Goal: Task Accomplishment & Management: Complete application form

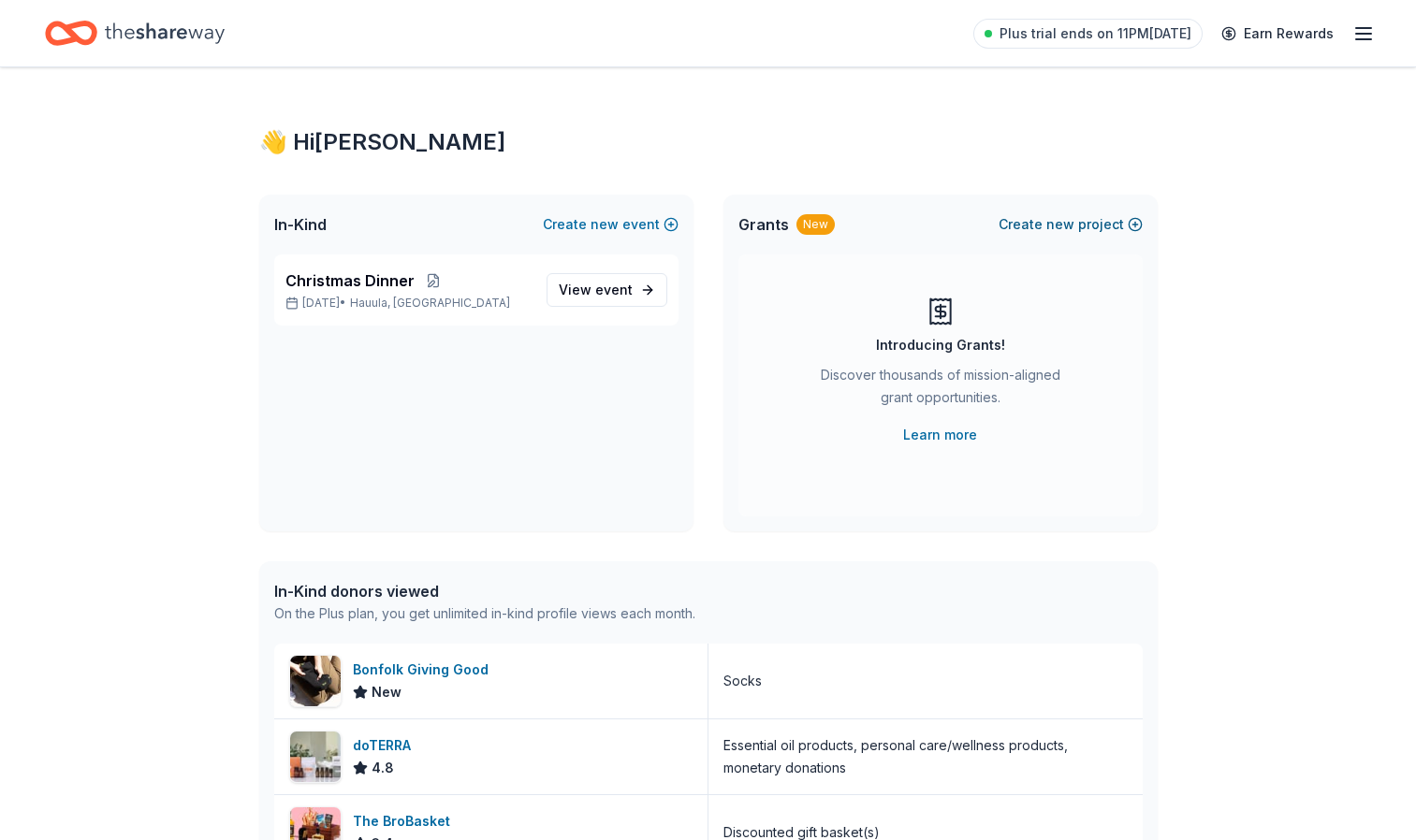
click at [1052, 222] on span "new" at bounding box center [1060, 224] width 28 height 22
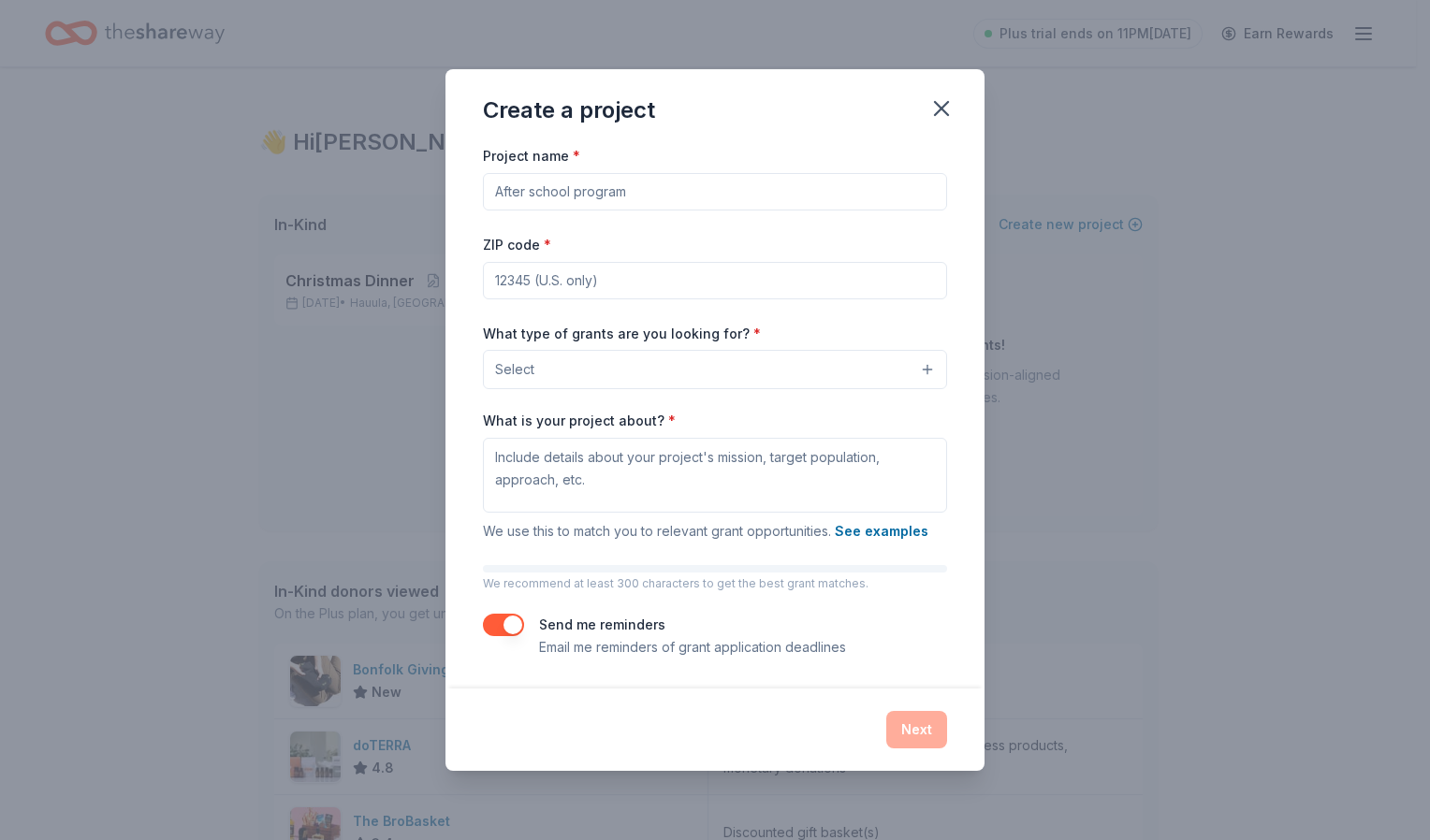
click at [692, 193] on input "Project name *" at bounding box center [715, 191] width 464 height 38
type input "Bodyboard Clinics & Beach Clean Ups"
click at [662, 288] on input "ZIP code *" at bounding box center [715, 280] width 464 height 38
type input "96717"
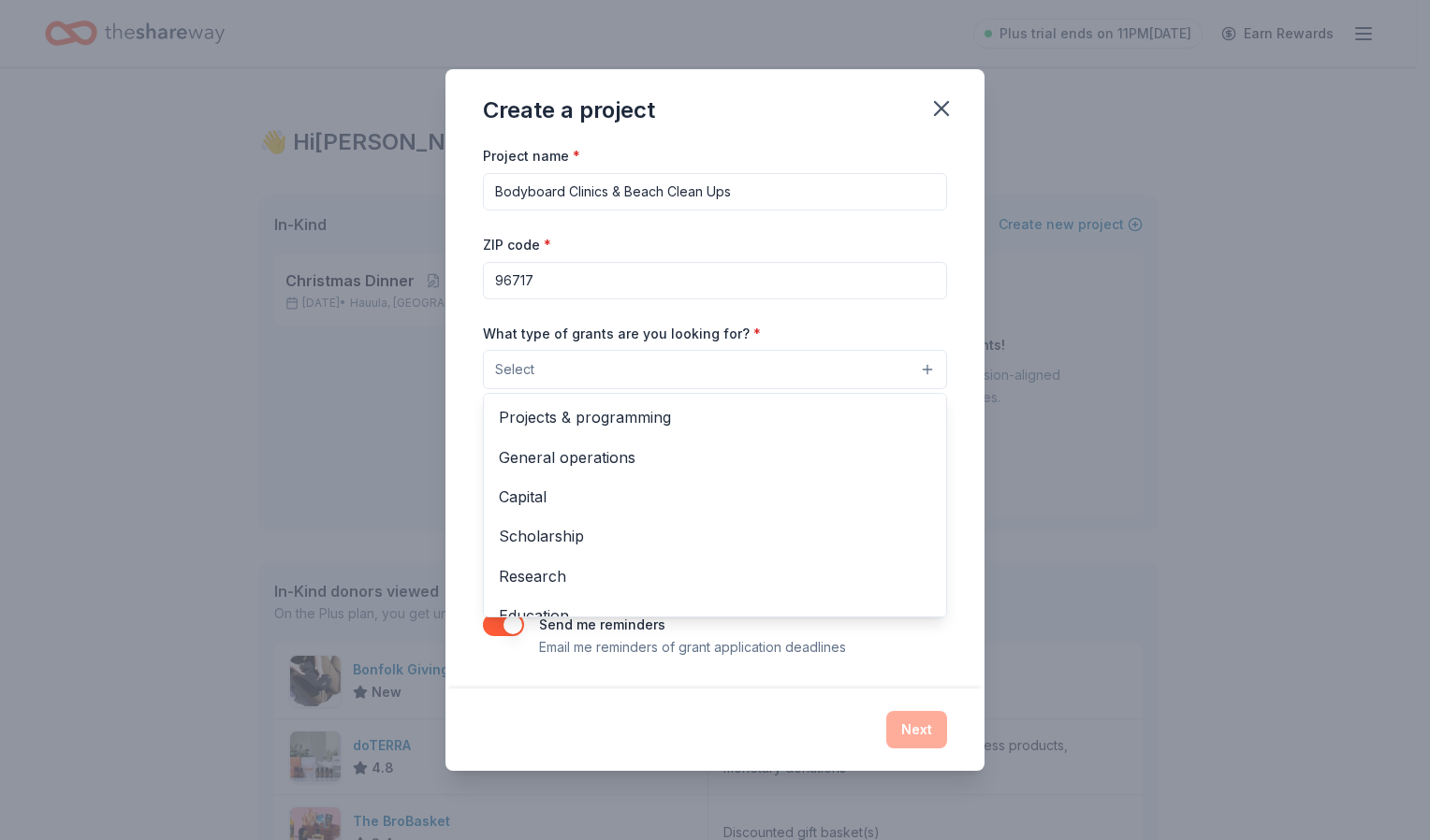
click at [598, 374] on button "Select" at bounding box center [715, 369] width 464 height 39
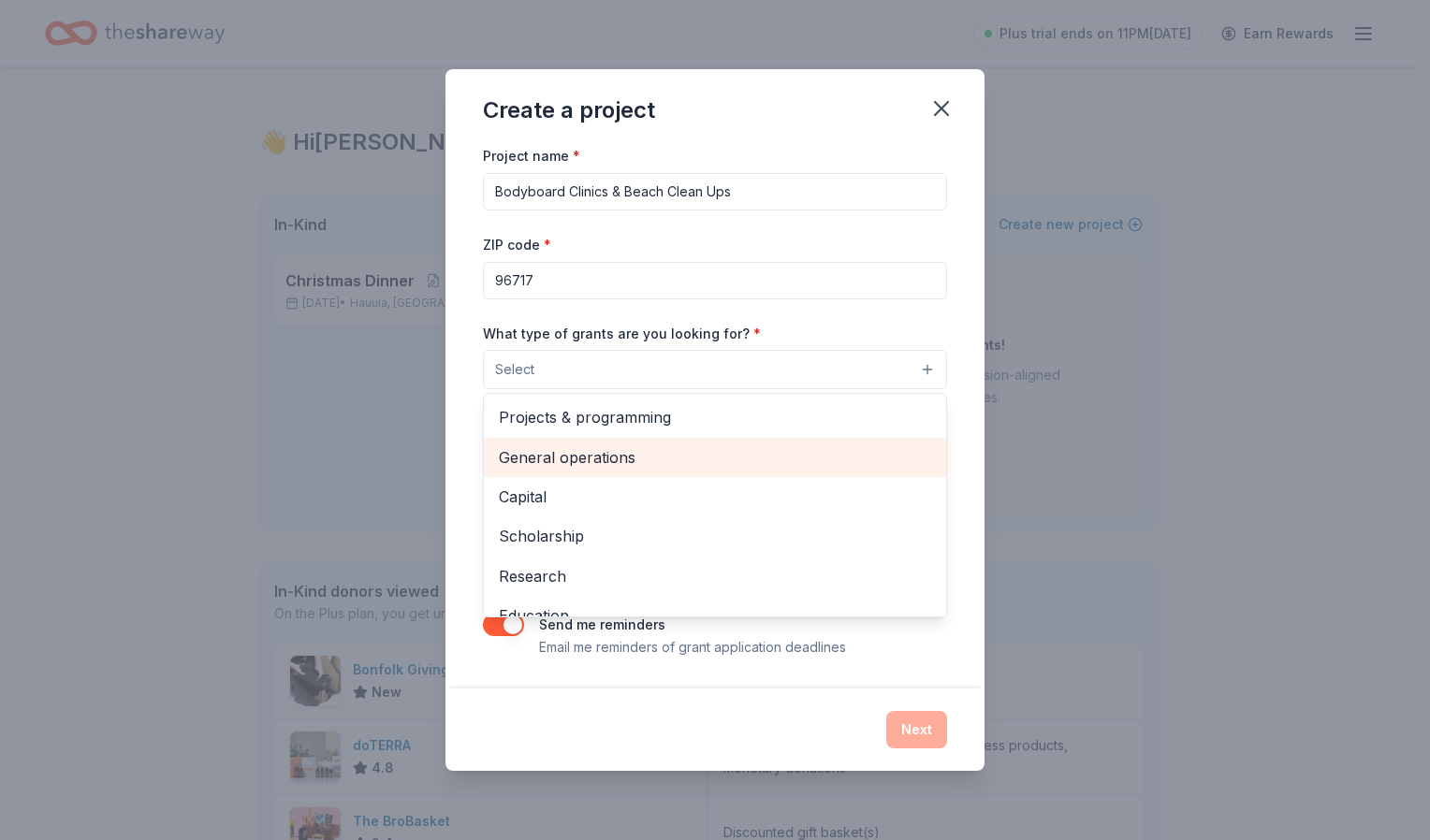
click at [602, 461] on span "General operations" at bounding box center [714, 457] width 432 height 24
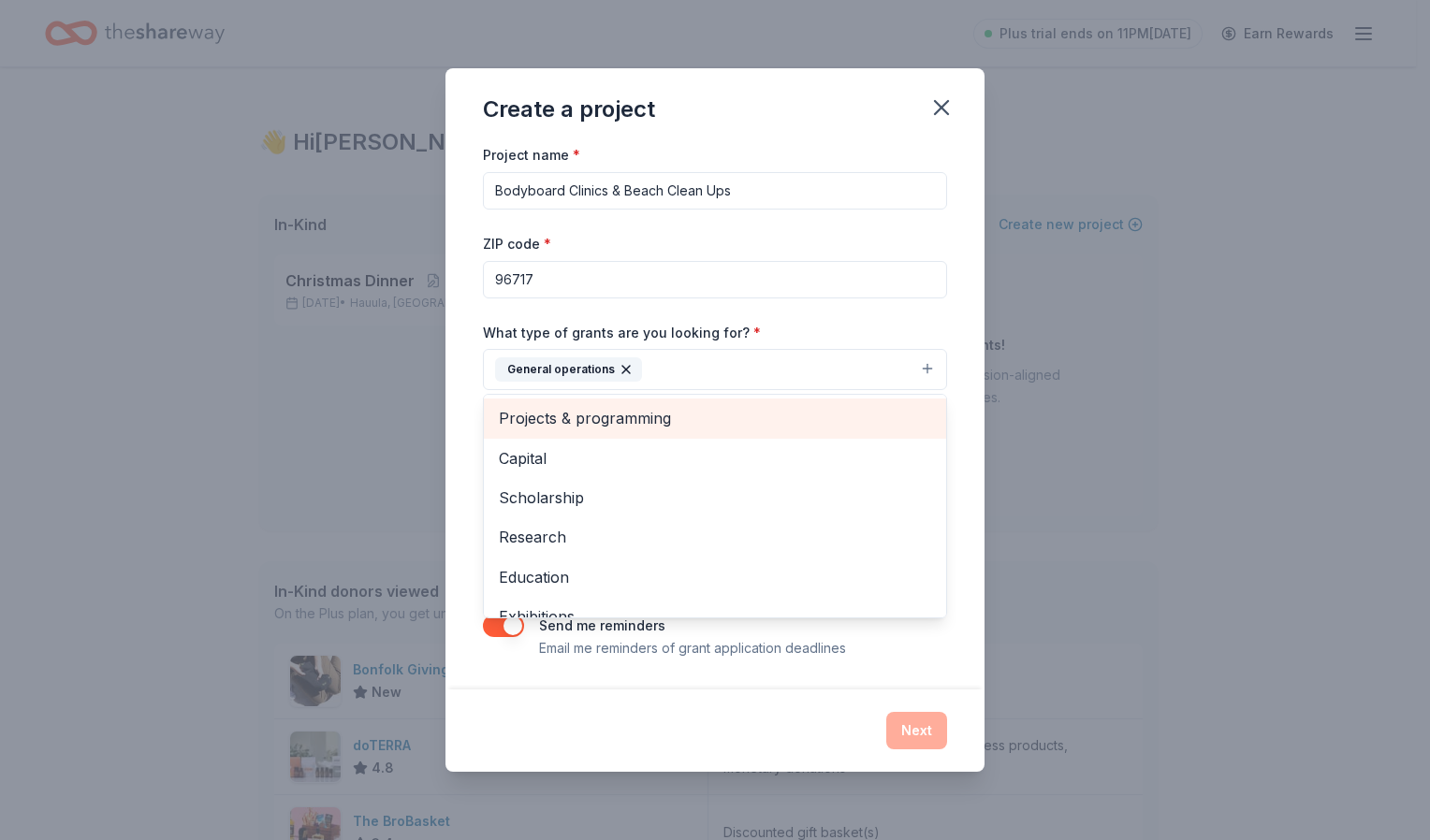
click at [625, 420] on span "Projects & programming" at bounding box center [714, 418] width 432 height 24
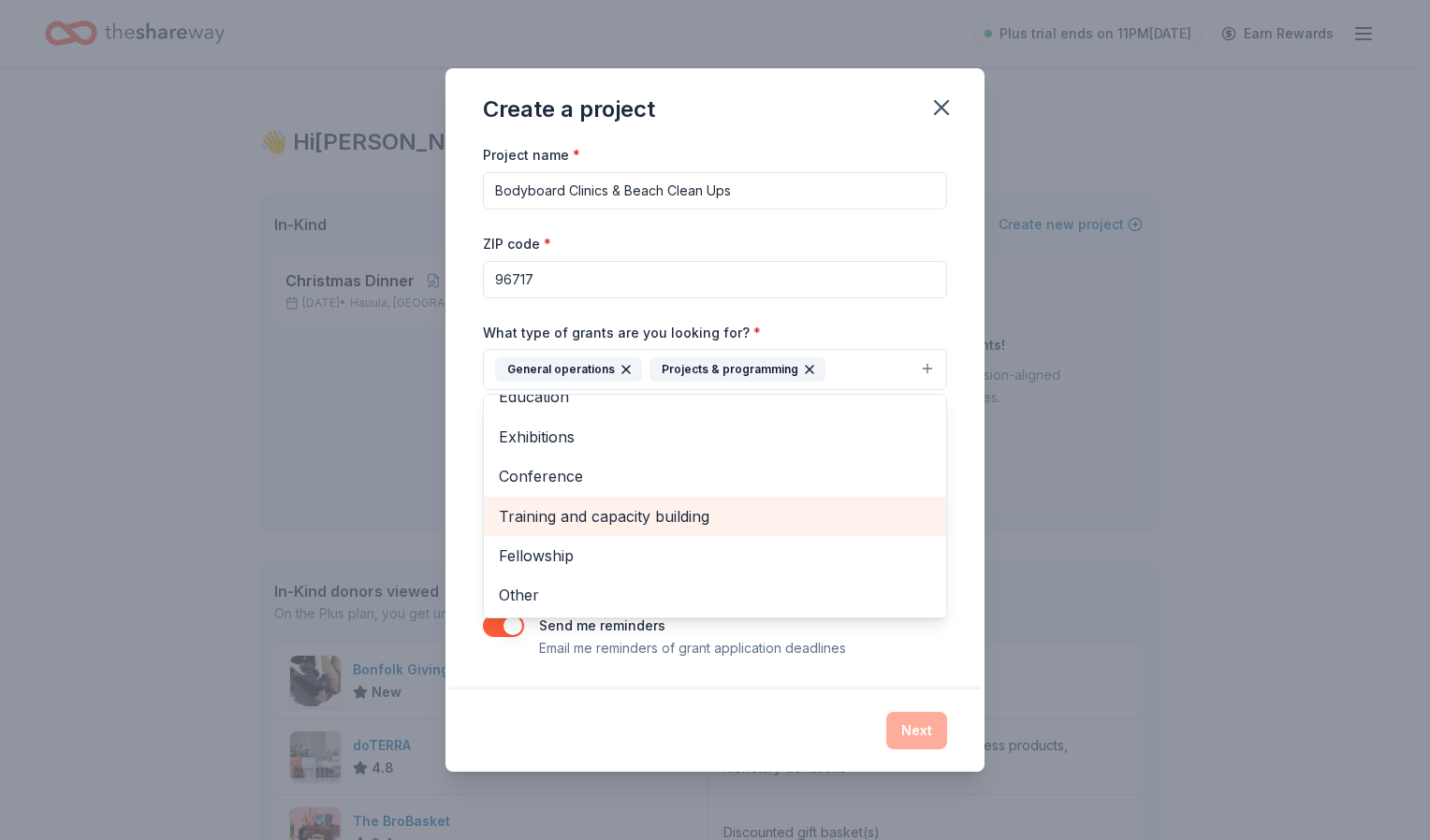
scroll to position [142, 0]
click at [689, 514] on span "Training and capacity building" at bounding box center [714, 514] width 432 height 24
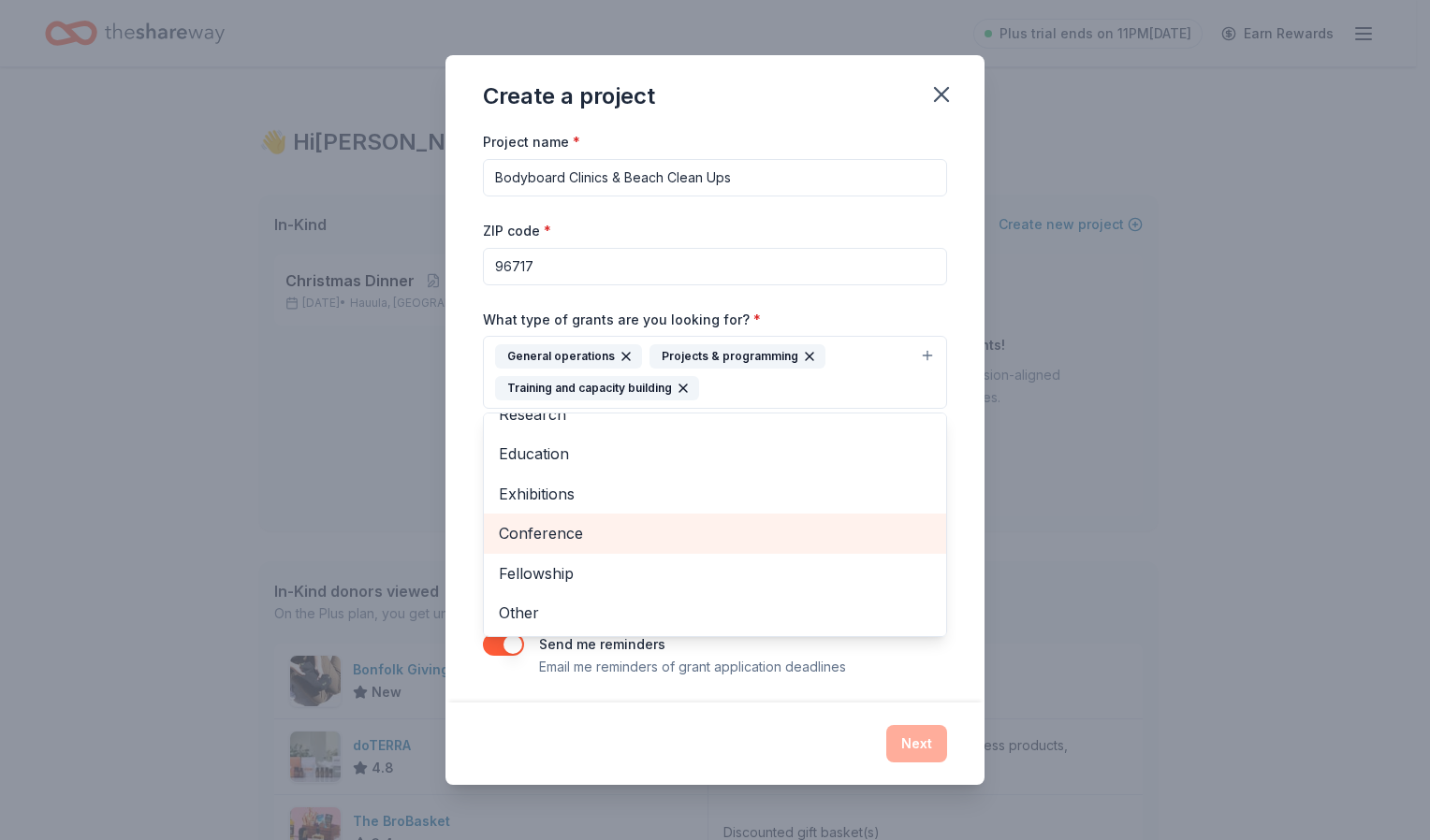
scroll to position [102, 0]
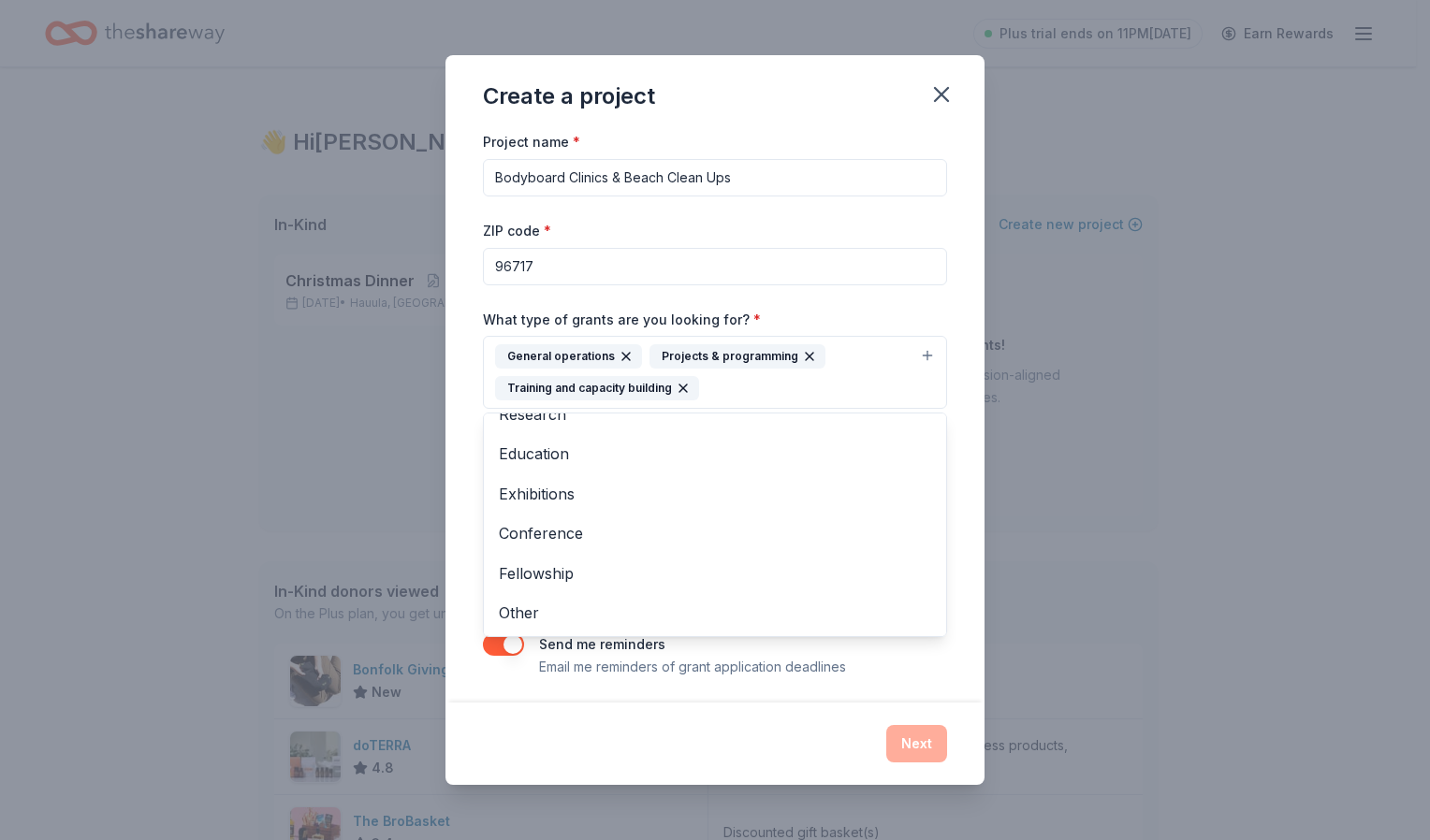
click at [699, 739] on div "Create a project Project name * Bodyboard Clinics & Beach Clean Ups ZIP code * …" at bounding box center [715, 420] width 539 height 729
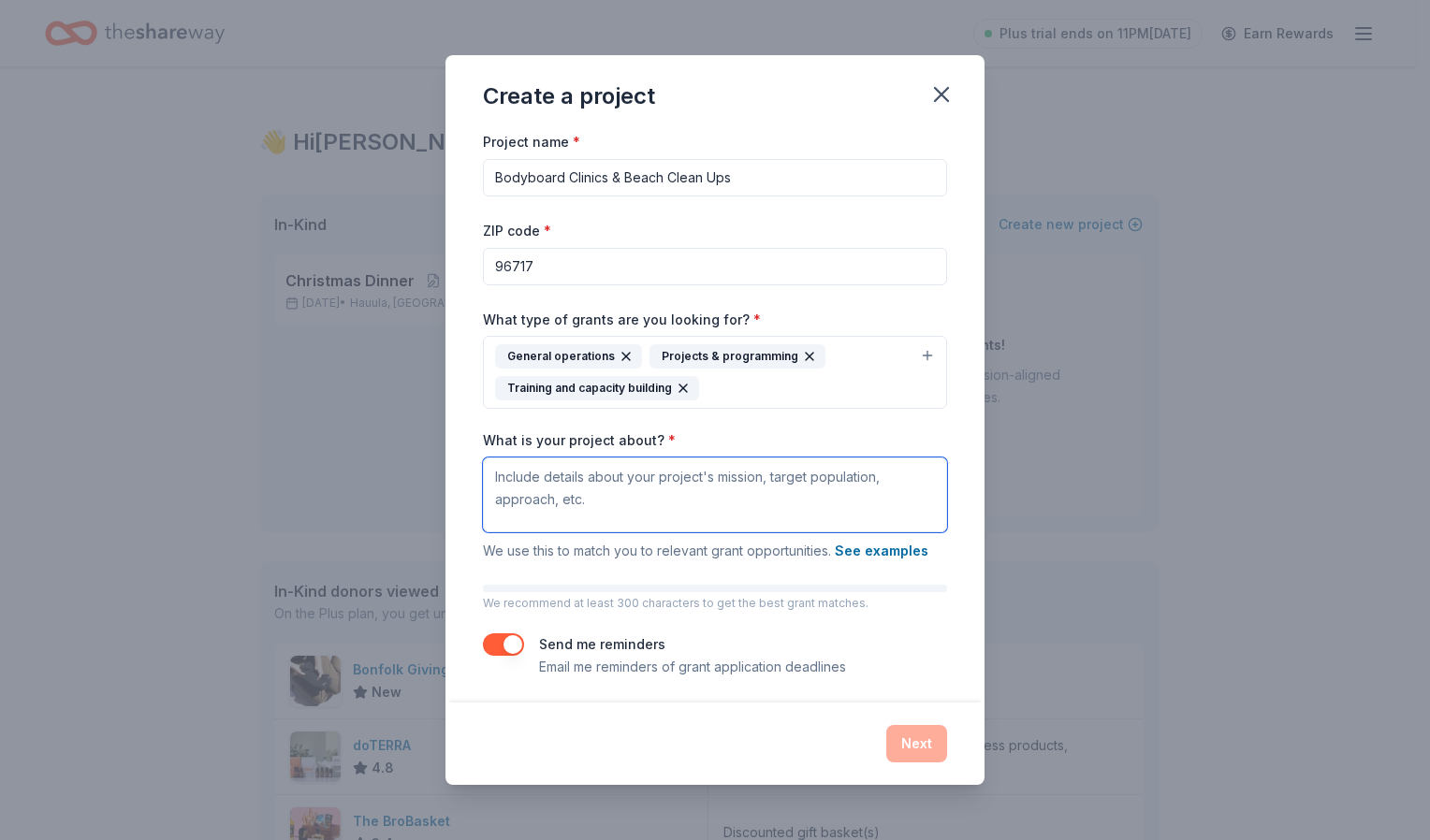
click at [700, 487] on textarea "What is your project about? *" at bounding box center [715, 496] width 464 height 75
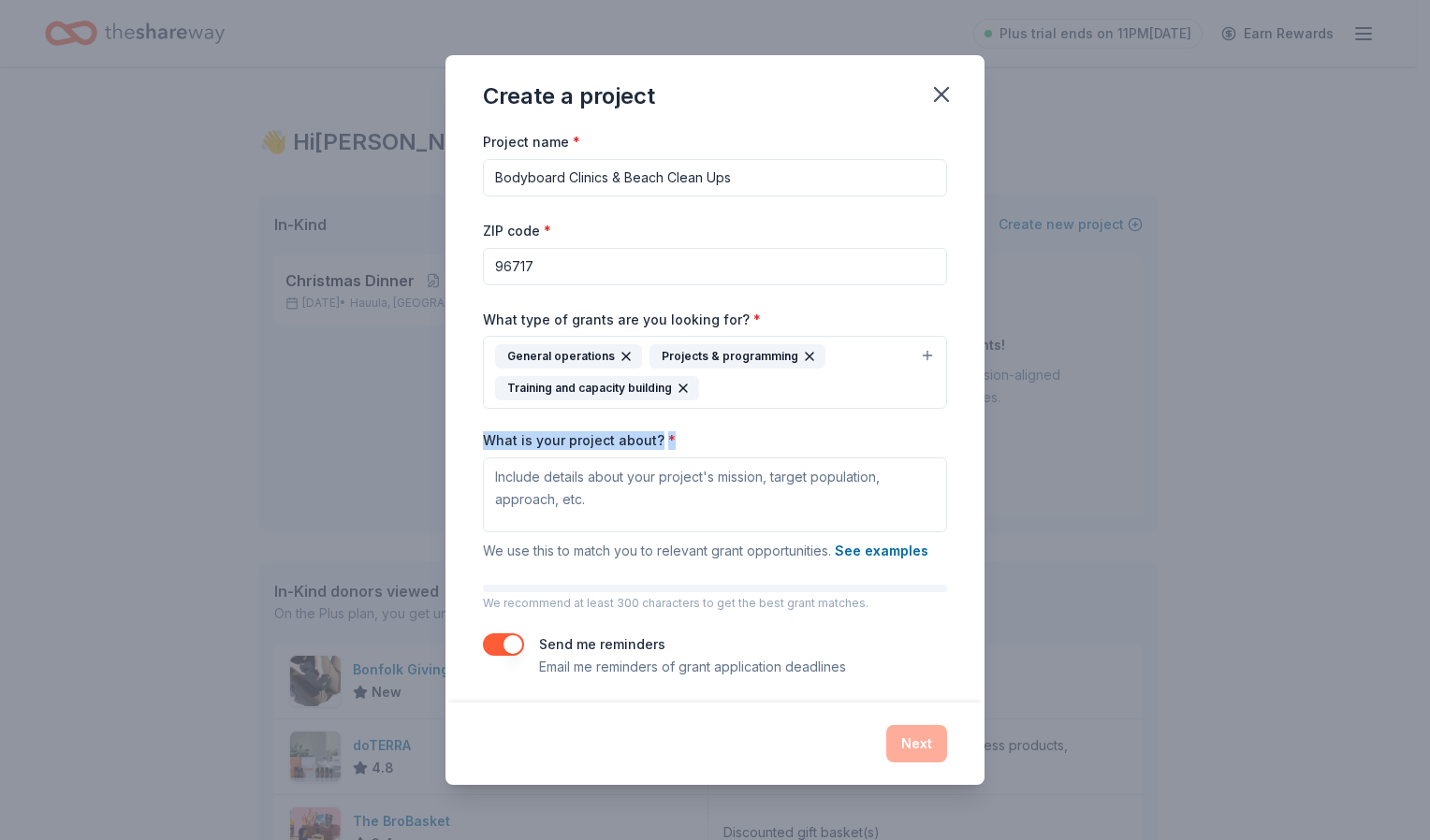
drag, startPoint x: 676, startPoint y: 443, endPoint x: 471, endPoint y: 442, distance: 205.0
click at [471, 442] on div "Project name * Bodyboard Clinics & Beach Clean Ups ZIP code * 96717 What type o…" at bounding box center [715, 416] width 539 height 572
copy label "What is your project about? *"
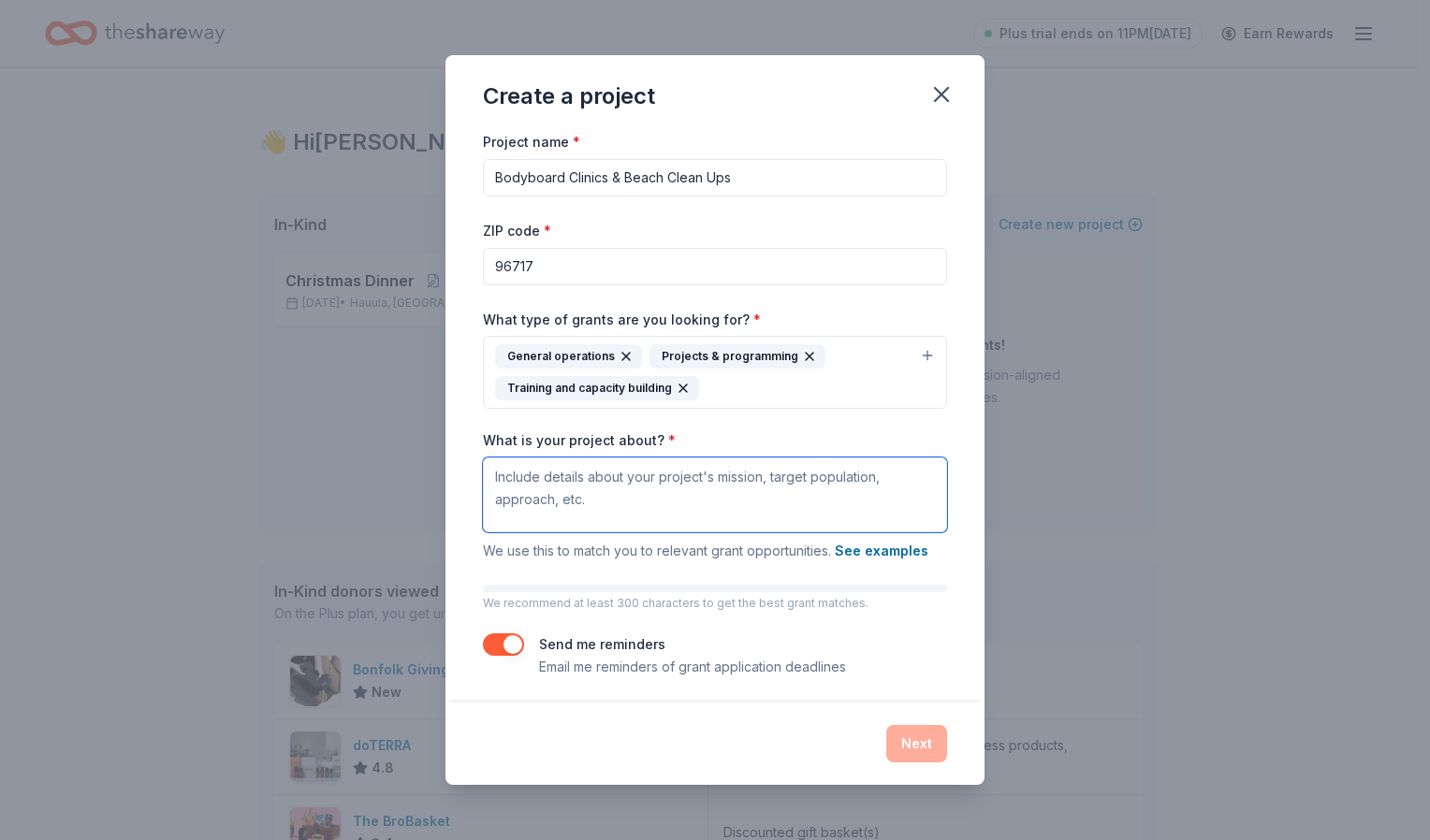
click at [637, 493] on textarea "What is your project about? *" at bounding box center [715, 496] width 464 height 75
paste textarea "Our project, FarmKineTings – Expression Session & Community Clean-Up, is a free…"
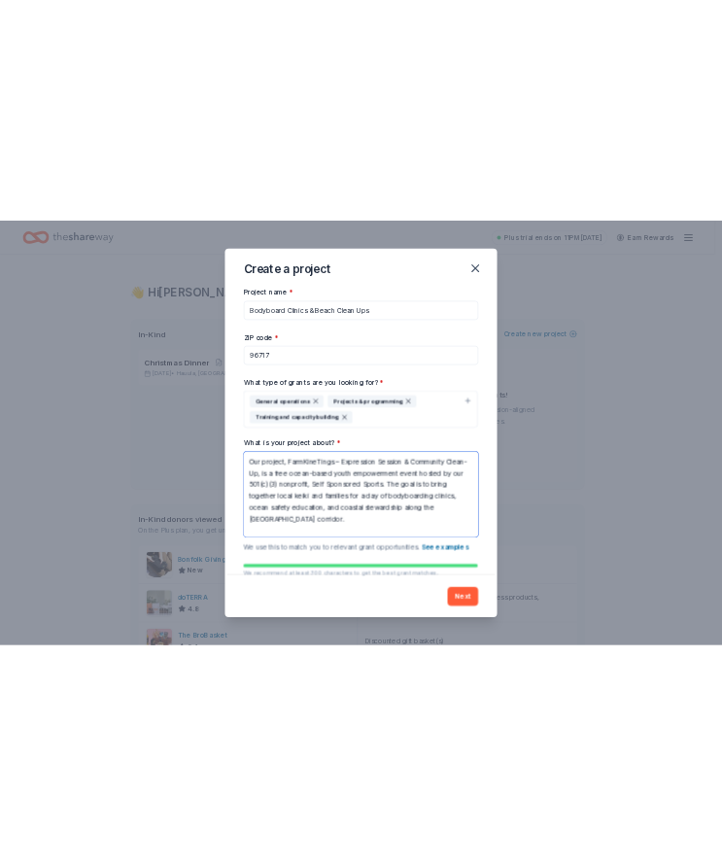
scroll to position [228, 0]
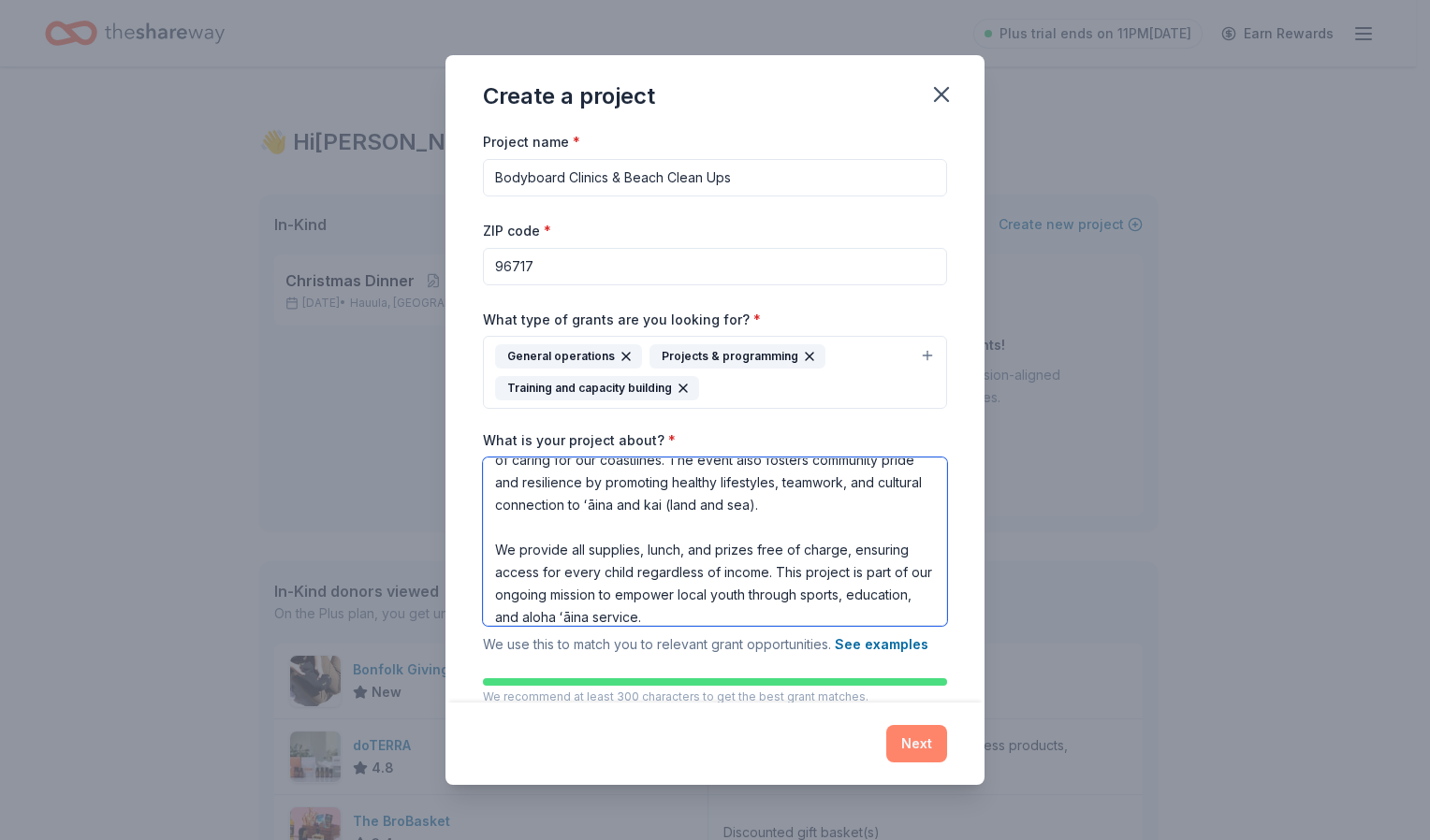
type textarea "Our project, FarmKineTings – Expression Session & Community Clean-Up, is a free…"
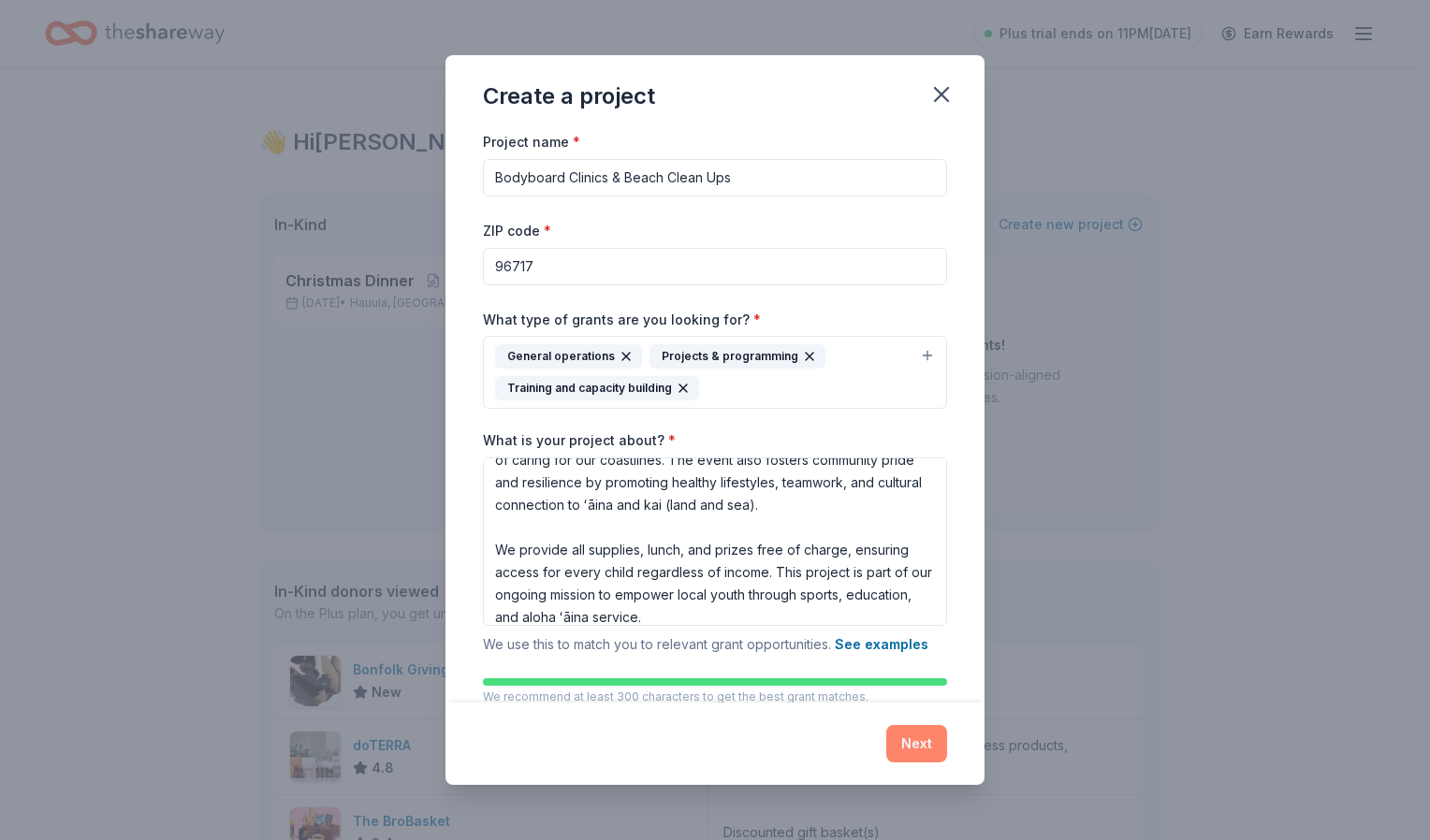
click at [922, 742] on button "Next" at bounding box center [916, 744] width 61 height 38
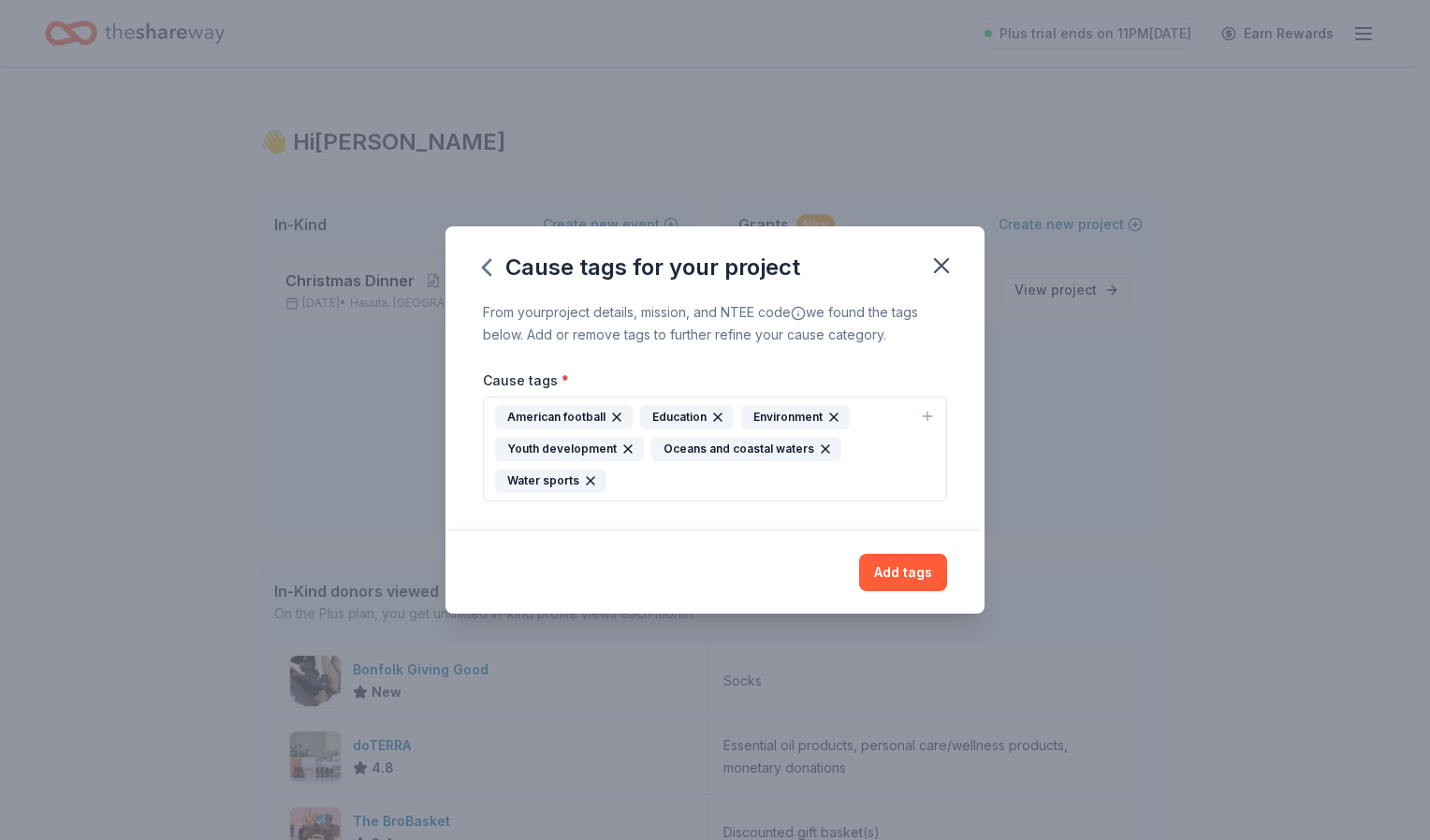
click at [727, 488] on div "American football Education Environment Youth development Oceans and coastal wa…" at bounding box center [703, 448] width 418 height 88
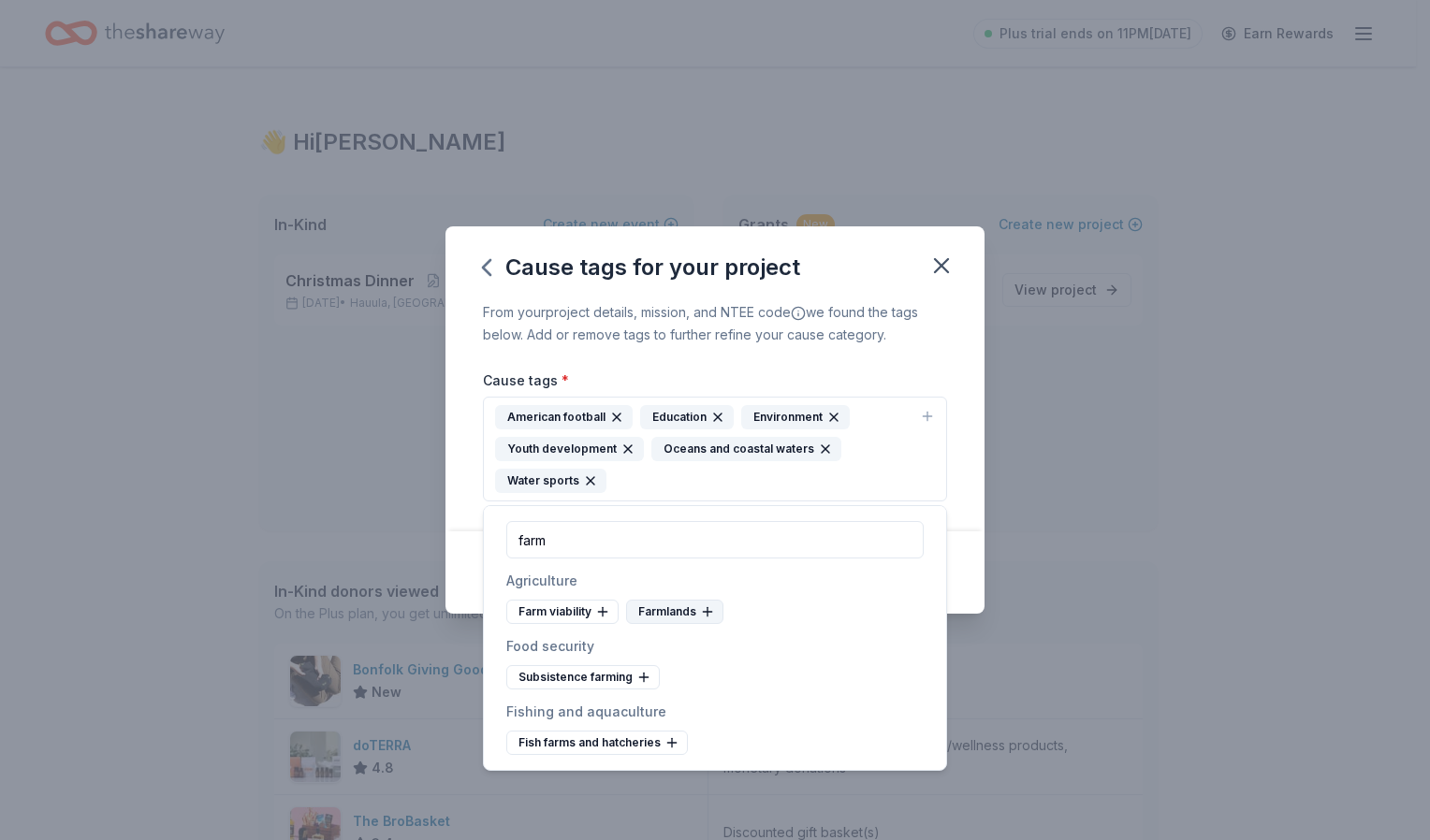
type input "farm"
click at [665, 614] on div "Farmlands" at bounding box center [675, 611] width 97 height 24
click at [602, 676] on div "Subsistence farming" at bounding box center [582, 676] width 153 height 24
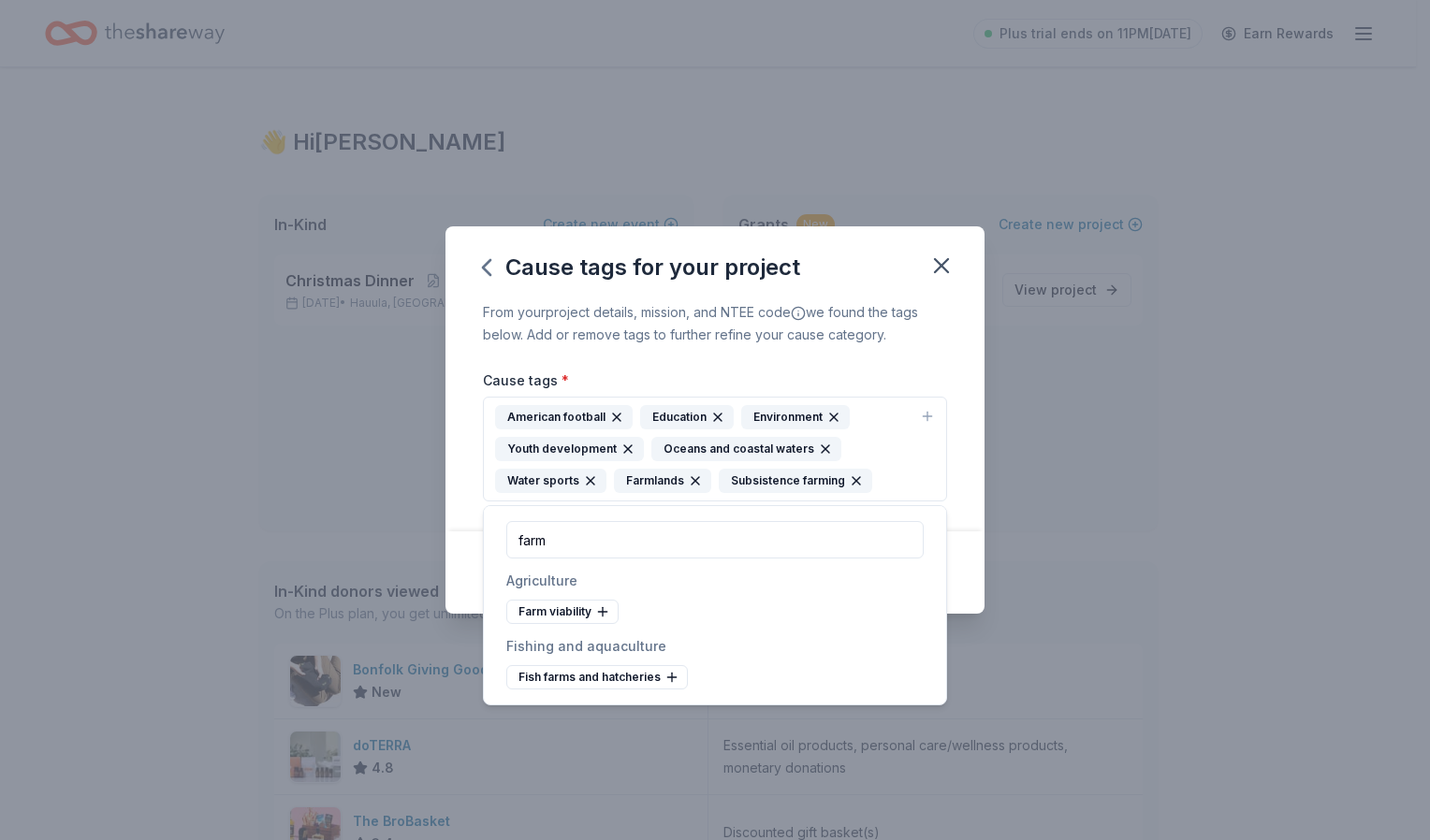
click at [602, 676] on div "Fish farms and hatcheries" at bounding box center [597, 676] width 182 height 24
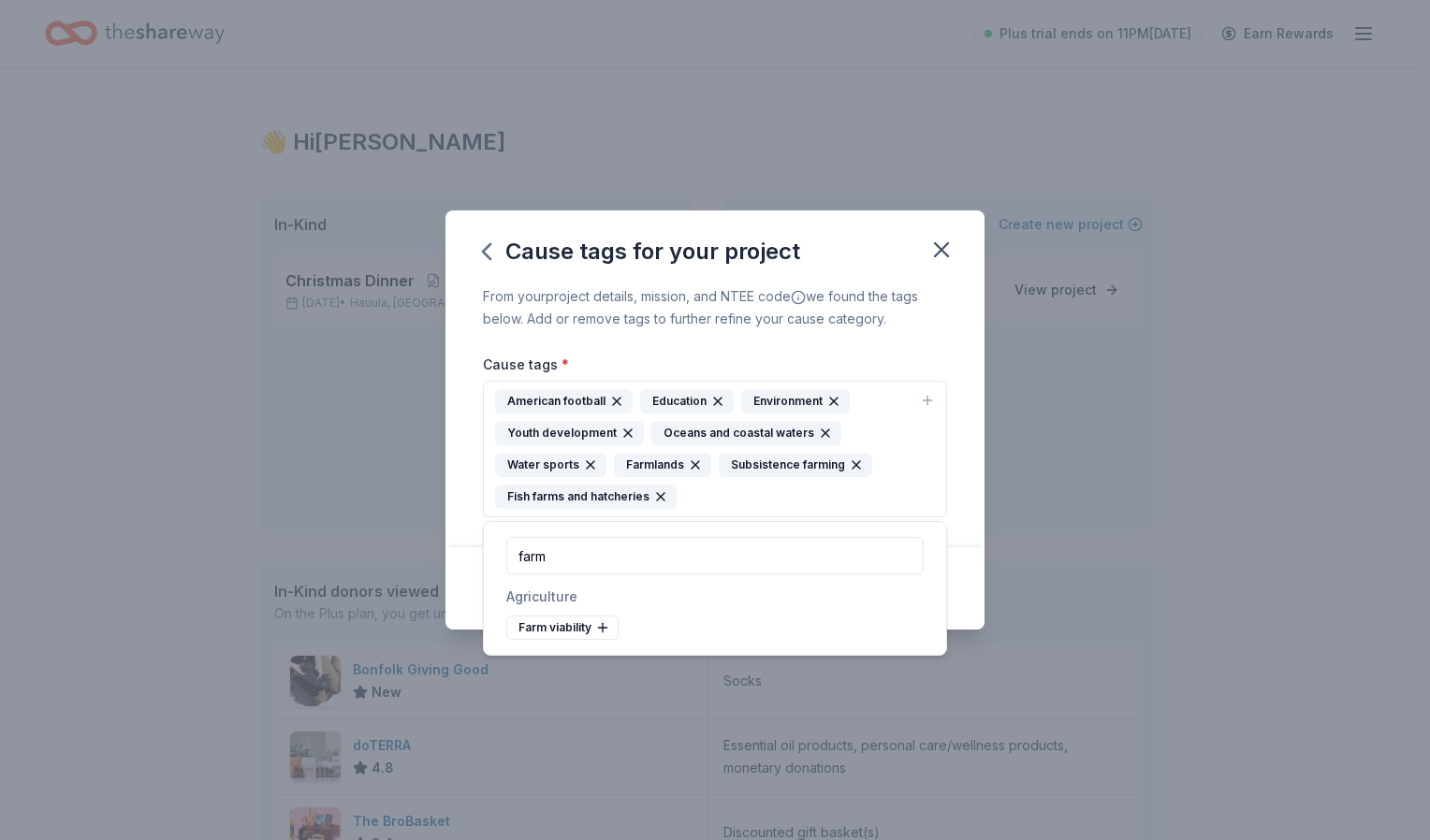
click at [960, 502] on div "From your project details, mission, and NTEE code we found the tags below. Add …" at bounding box center [715, 417] width 539 height 263
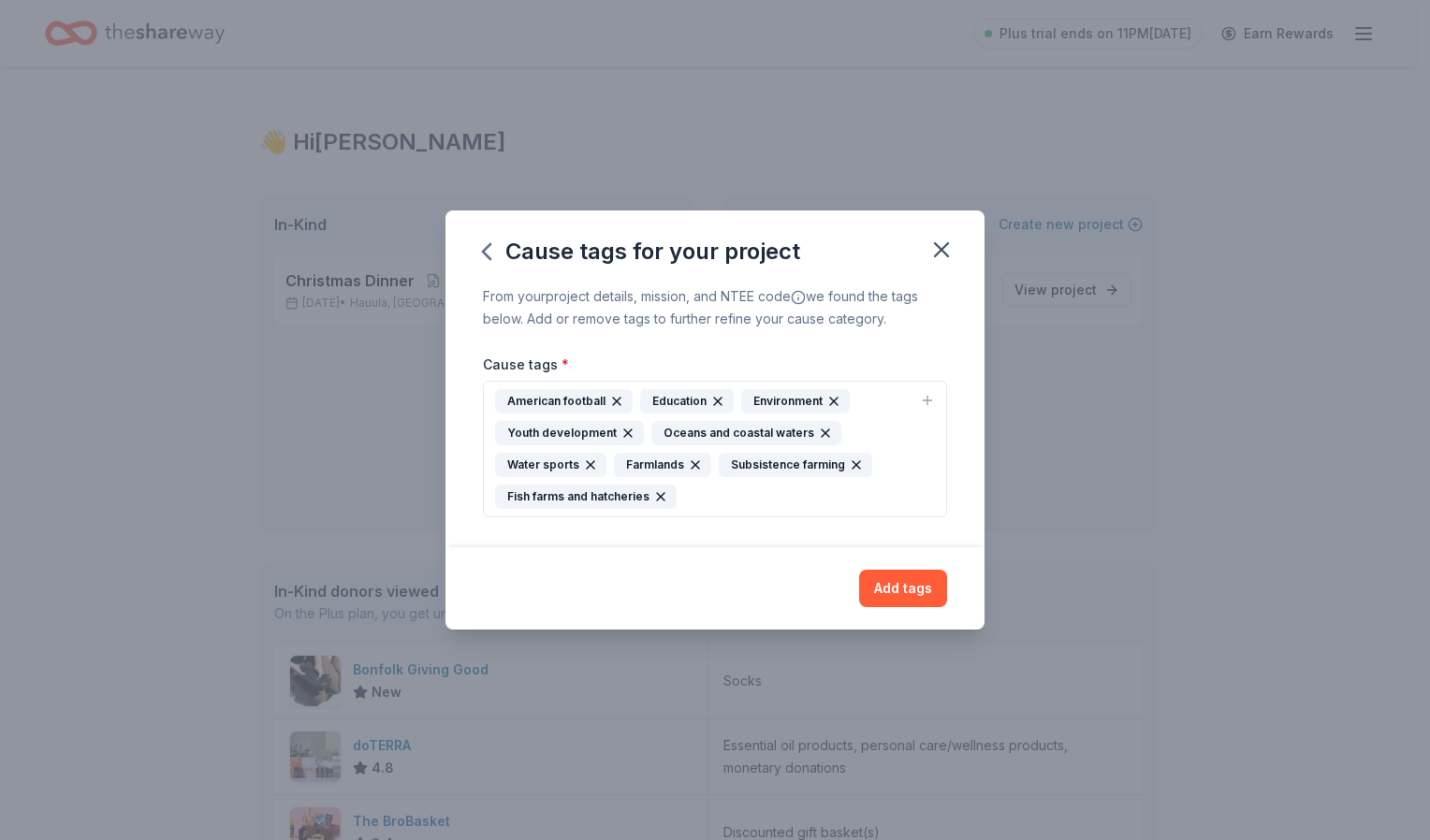
click at [748, 507] on div "American football Education Environment Youth development Oceans and coastal wa…" at bounding box center [703, 449] width 418 height 119
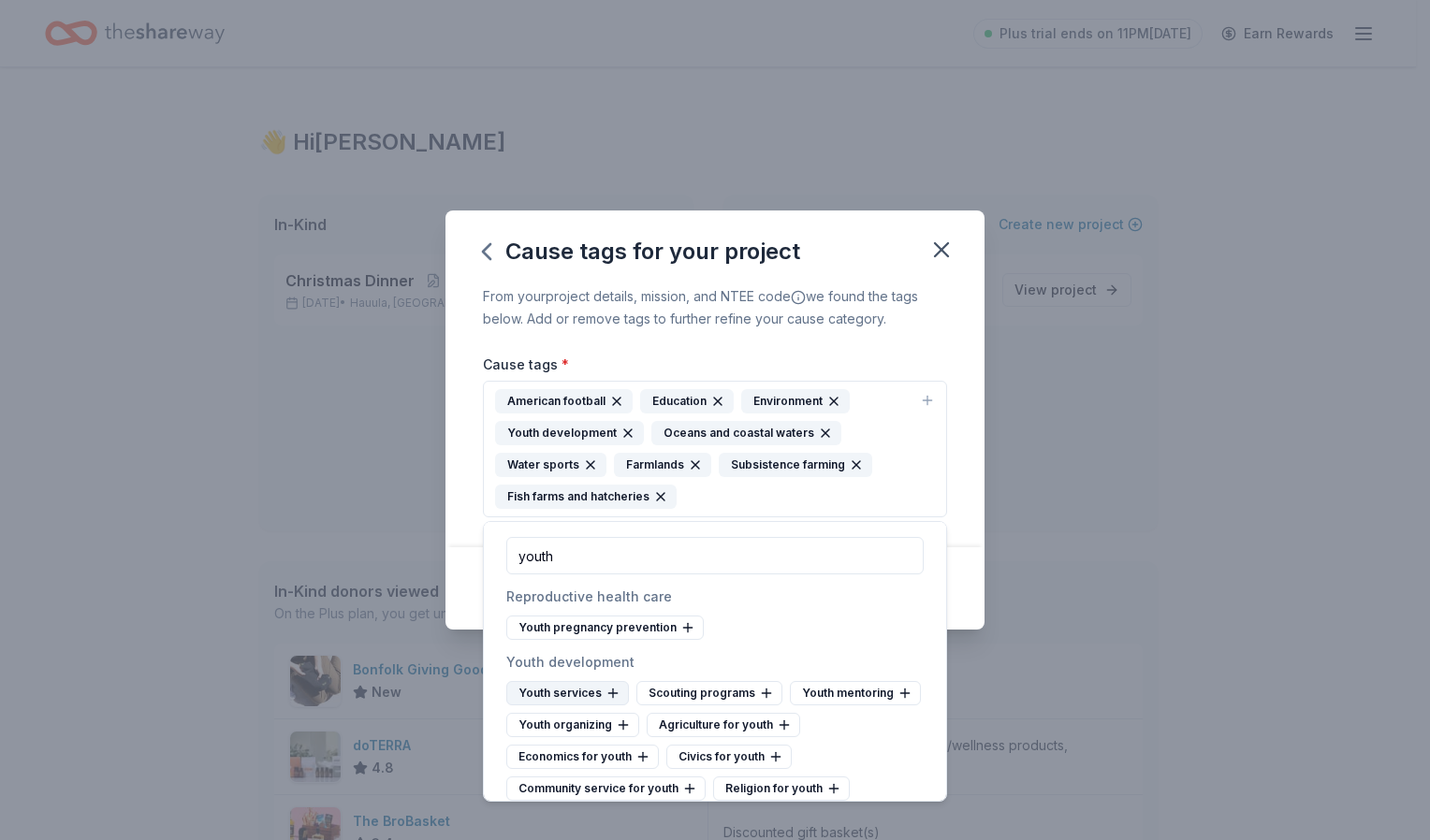
type input "youth"
click at [578, 696] on div "Youth services" at bounding box center [567, 693] width 122 height 24
click at [700, 689] on div "Youth mentoring" at bounding box center [726, 693] width 131 height 24
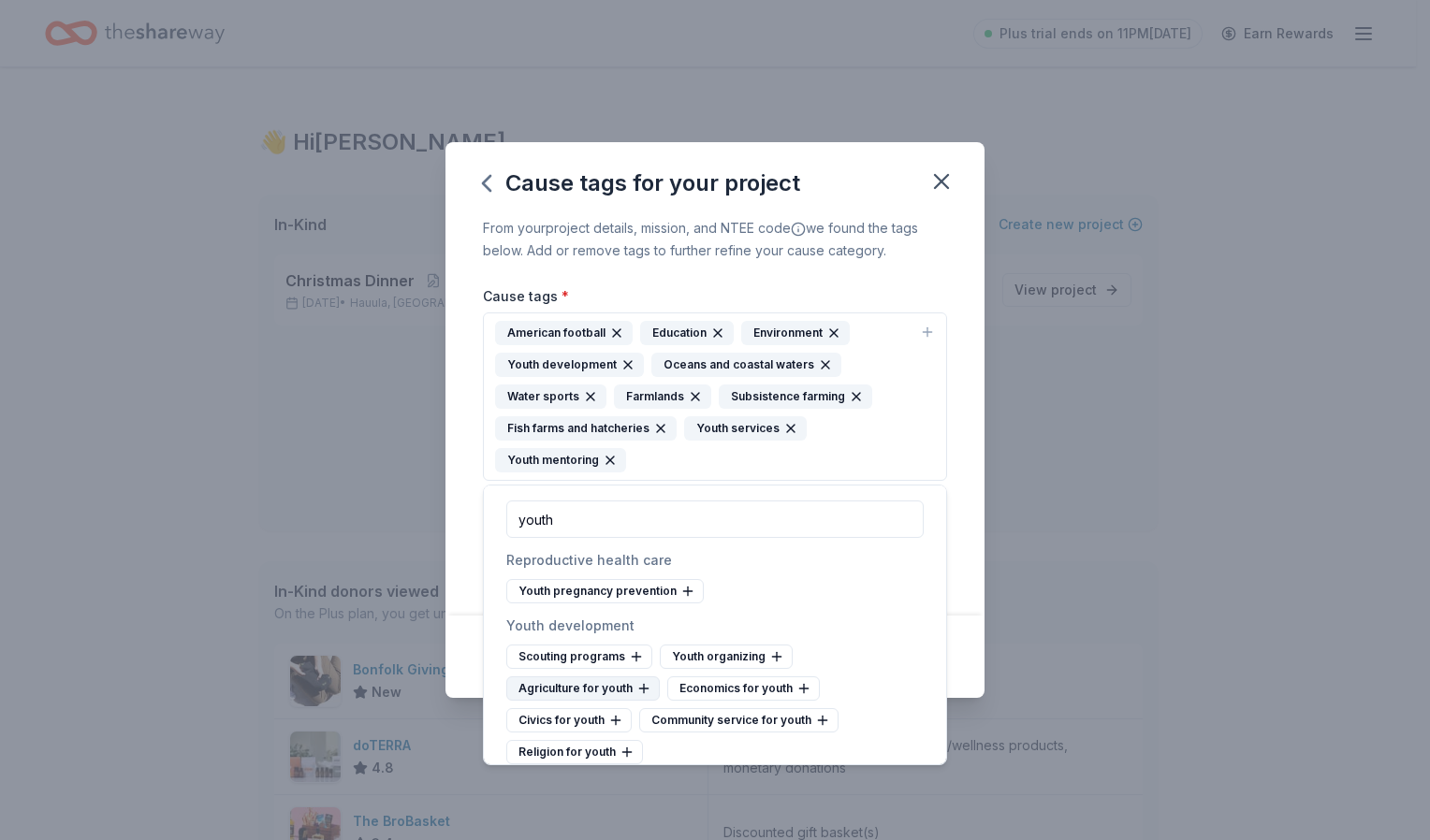
click at [605, 690] on div "Agriculture for youth" at bounding box center [582, 688] width 153 height 24
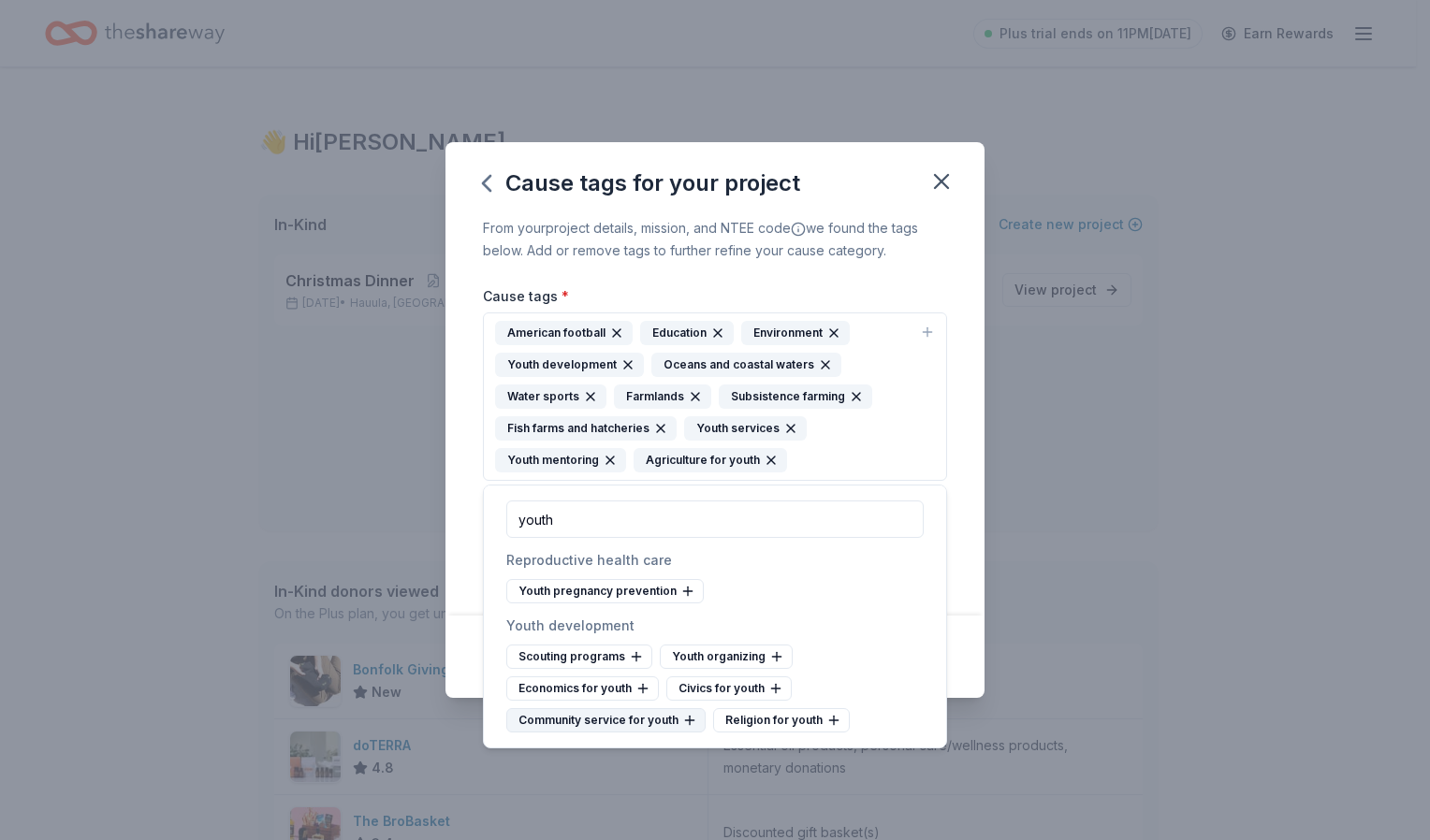
click at [665, 717] on div "Community service for youth" at bounding box center [605, 720] width 199 height 24
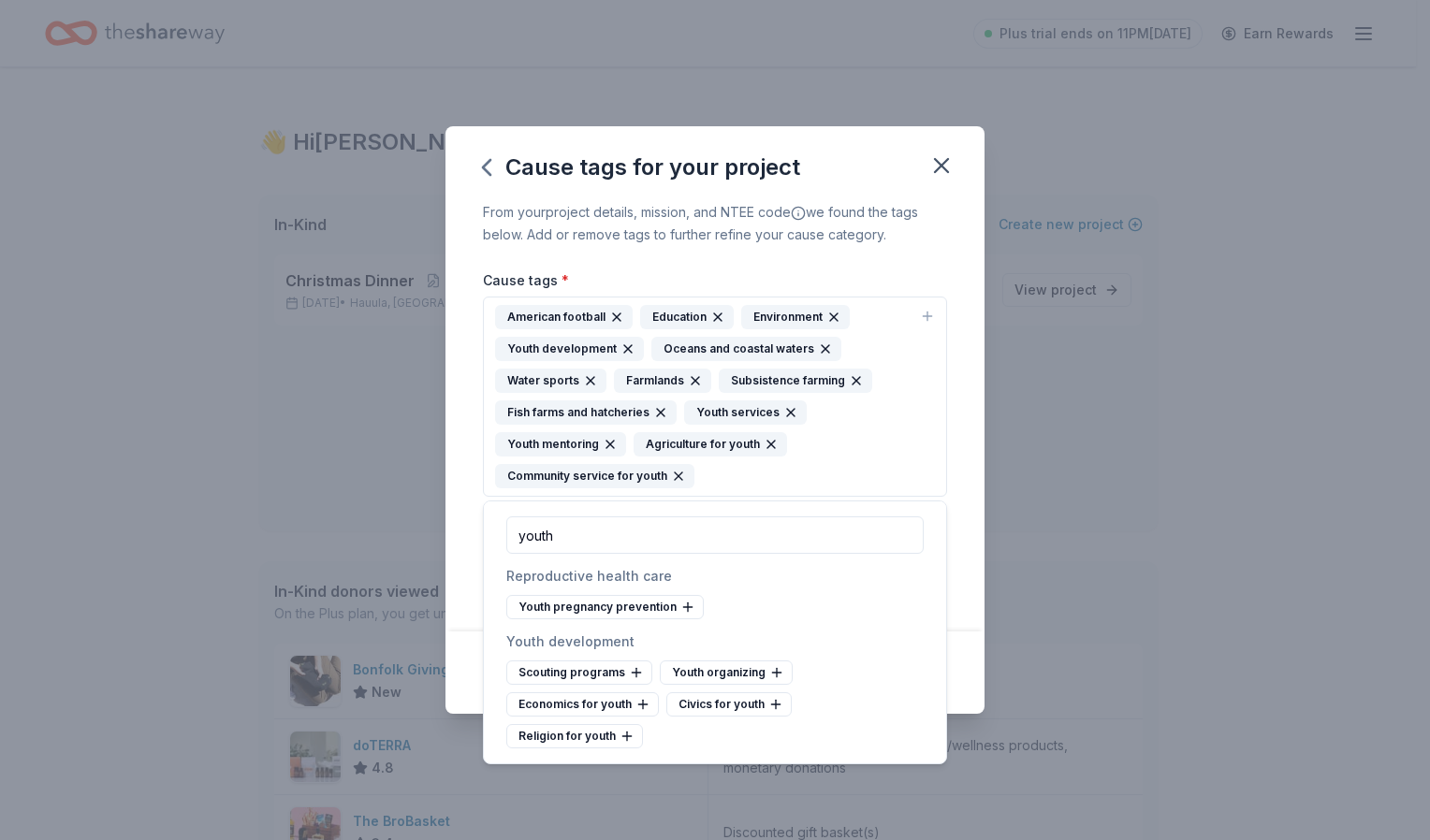
click at [948, 499] on div "From your project details, mission, and NTEE code we found the tags below. Add …" at bounding box center [715, 417] width 539 height 431
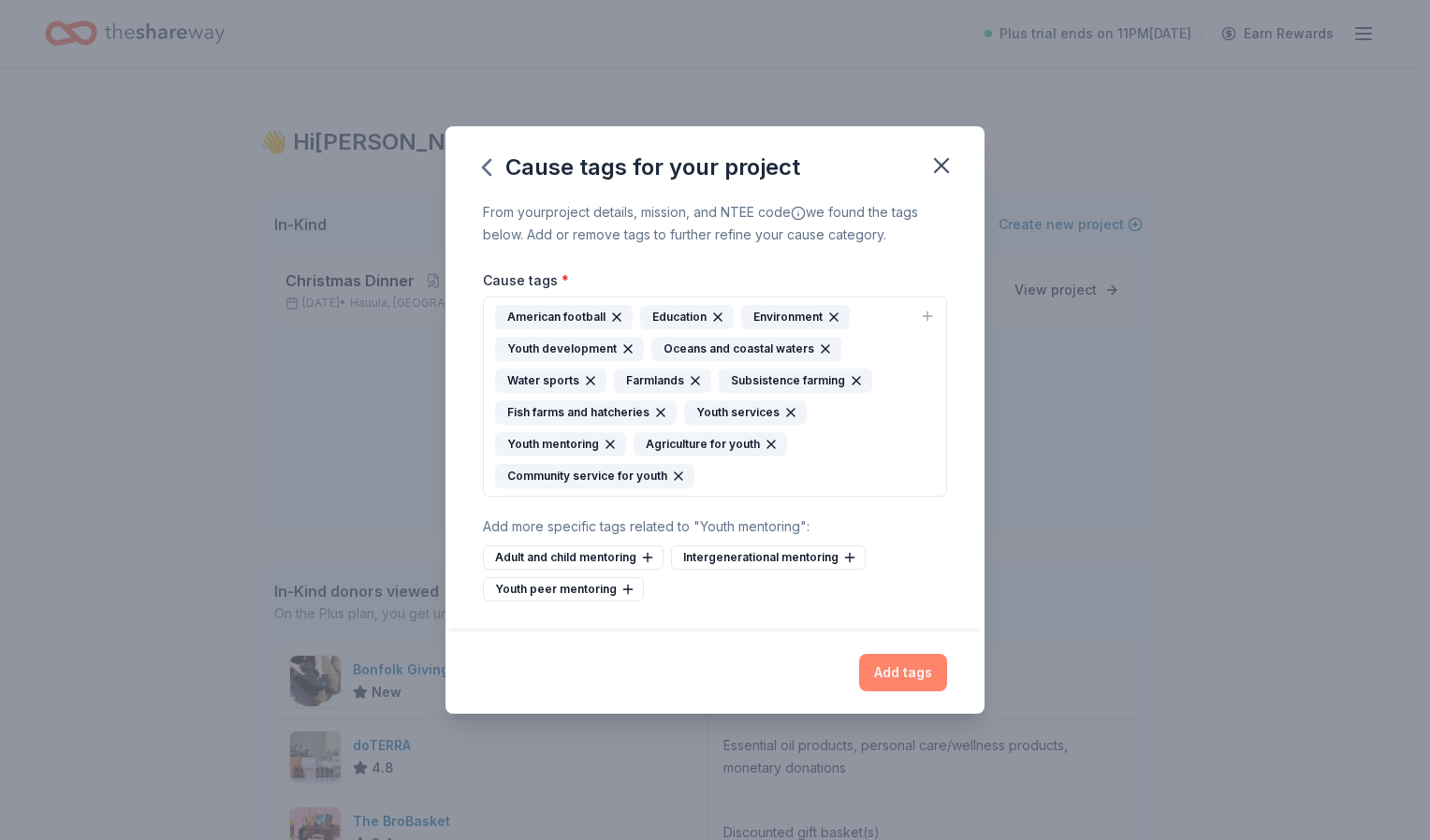
click at [905, 677] on button "Add tags" at bounding box center [903, 673] width 88 height 38
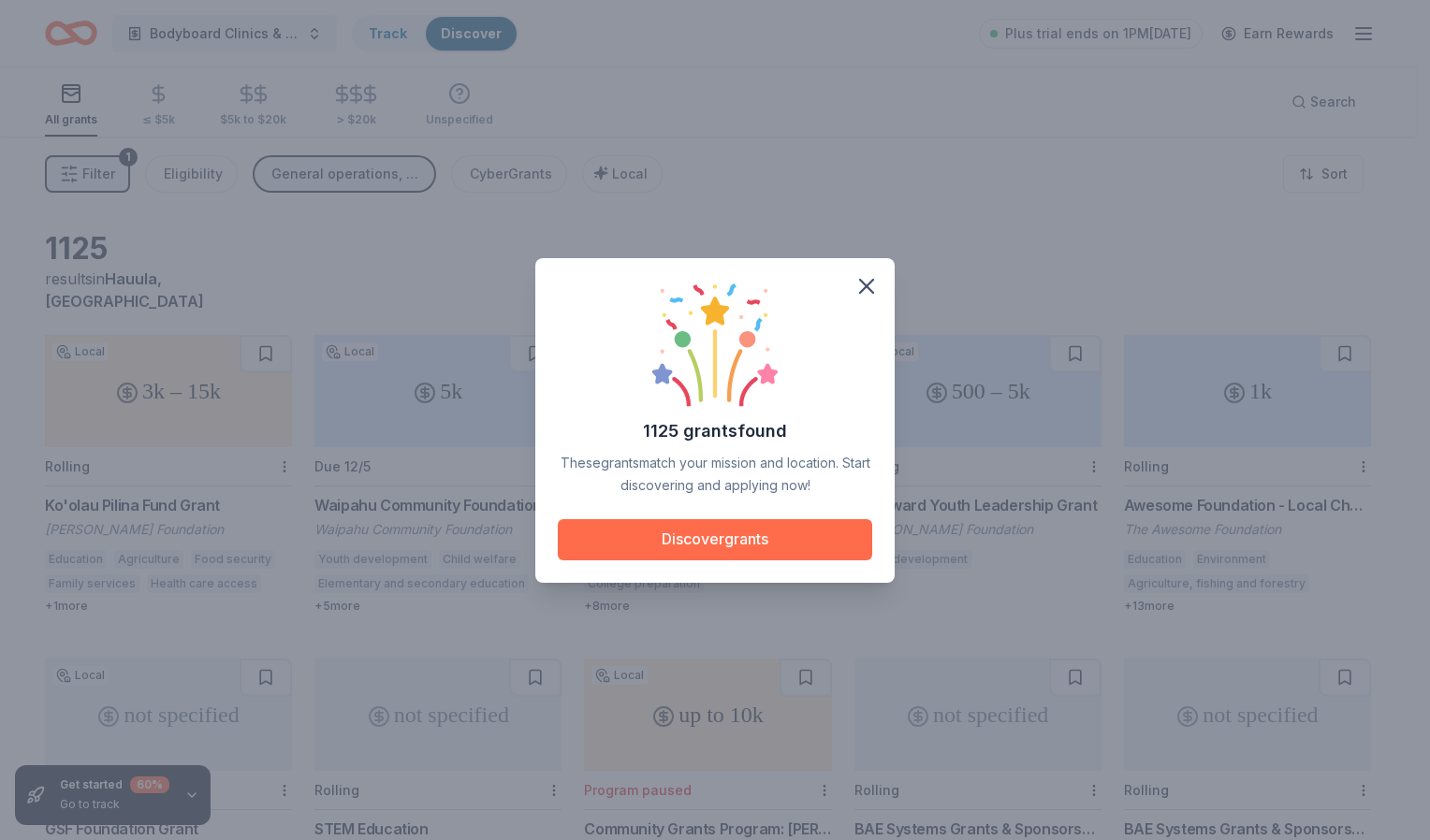
click at [757, 528] on button "Discover grants" at bounding box center [715, 540] width 315 height 41
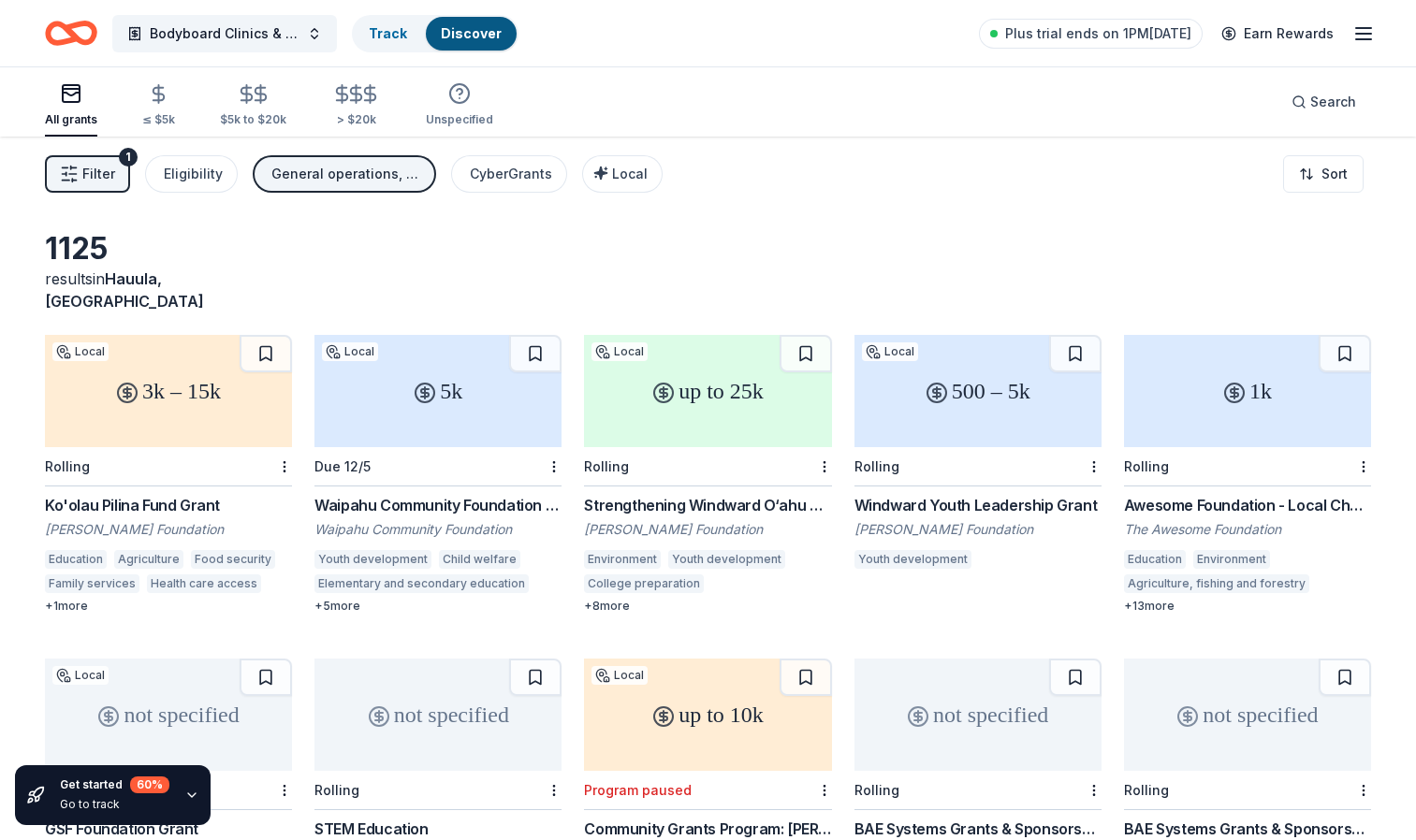
click at [472, 383] on div "5k" at bounding box center [438, 391] width 247 height 113
click at [719, 410] on div "up to 25k" at bounding box center [708, 391] width 247 height 113
click at [1221, 363] on div "1k" at bounding box center [1248, 391] width 247 height 113
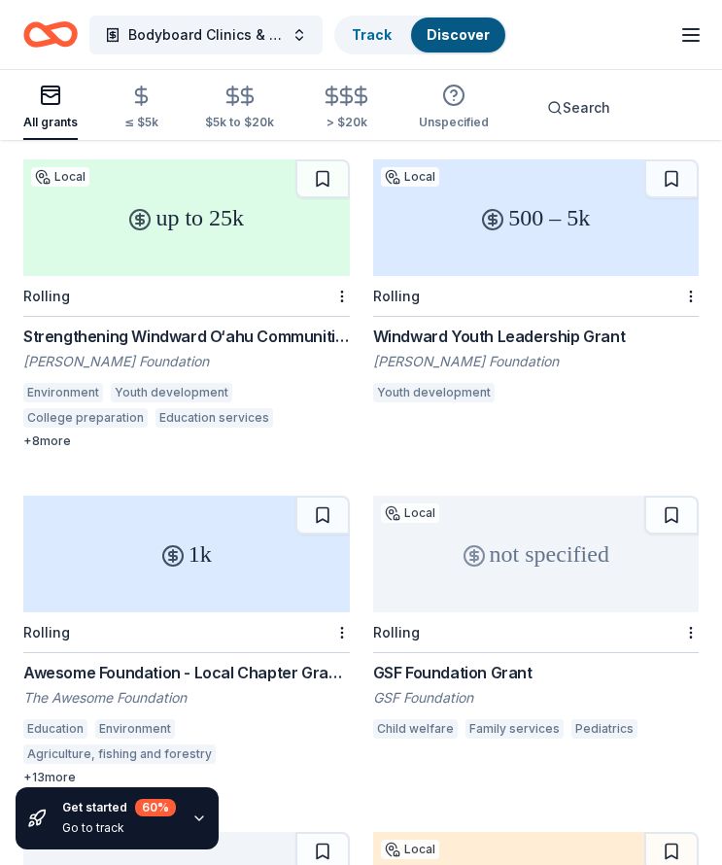
scroll to position [503, 0]
click at [203, 233] on div "up to 25k" at bounding box center [186, 217] width 327 height 117
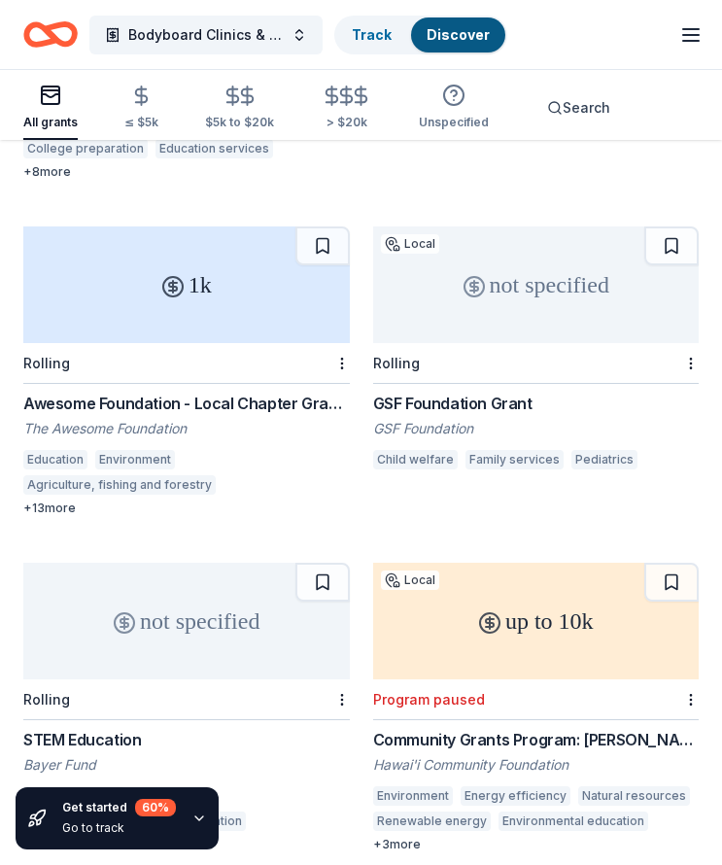
scroll to position [786, 0]
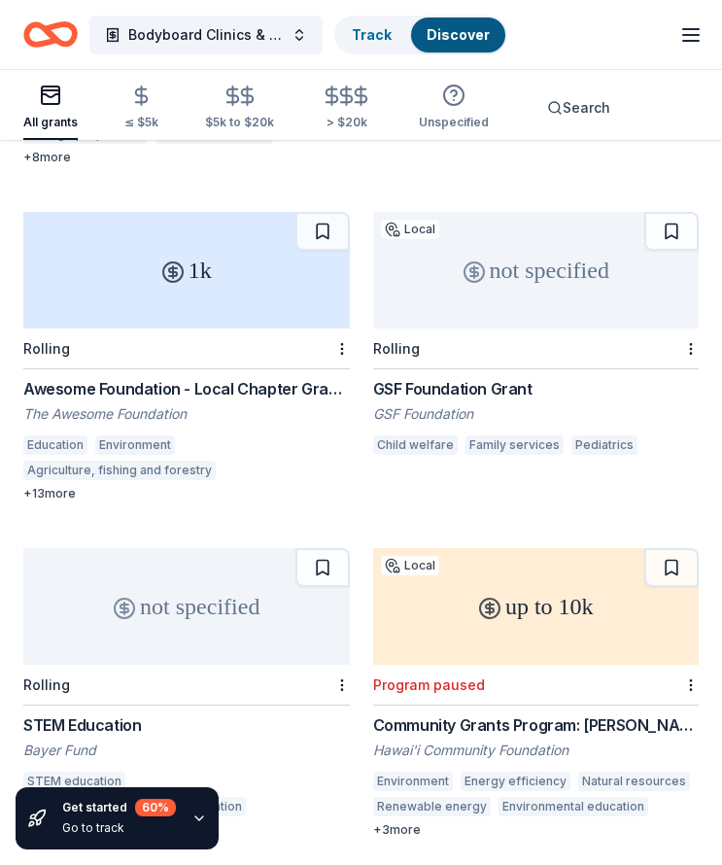
click at [537, 281] on div "not specified" at bounding box center [536, 270] width 327 height 117
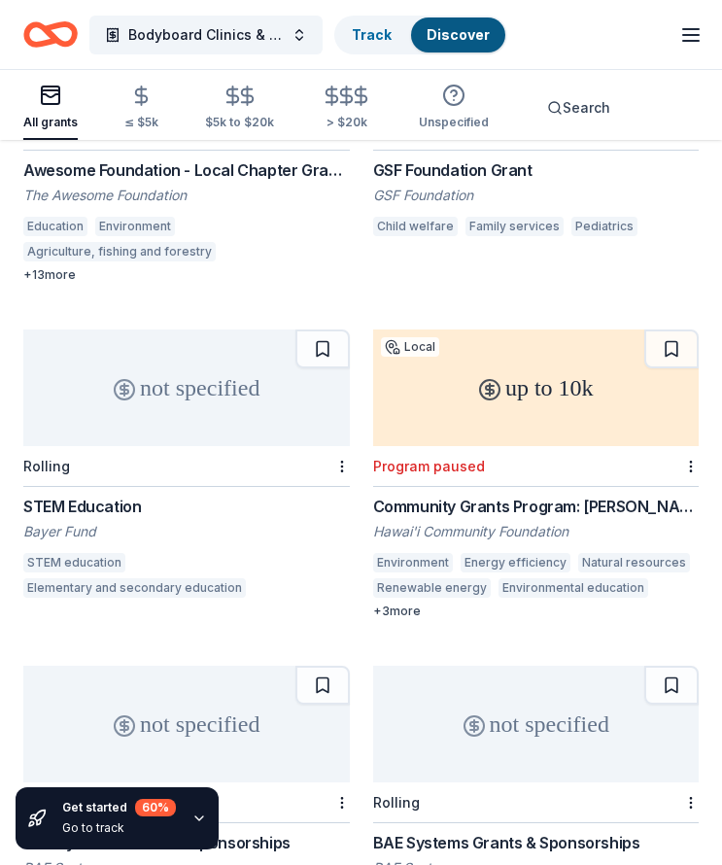
scroll to position [1005, 0]
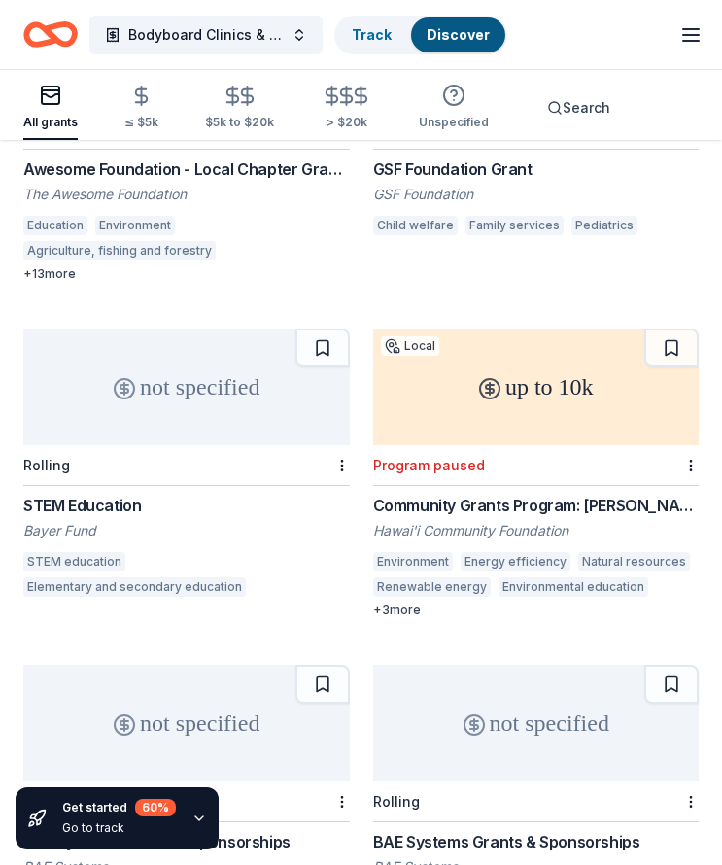
click at [187, 384] on div "not specified" at bounding box center [186, 387] width 327 height 117
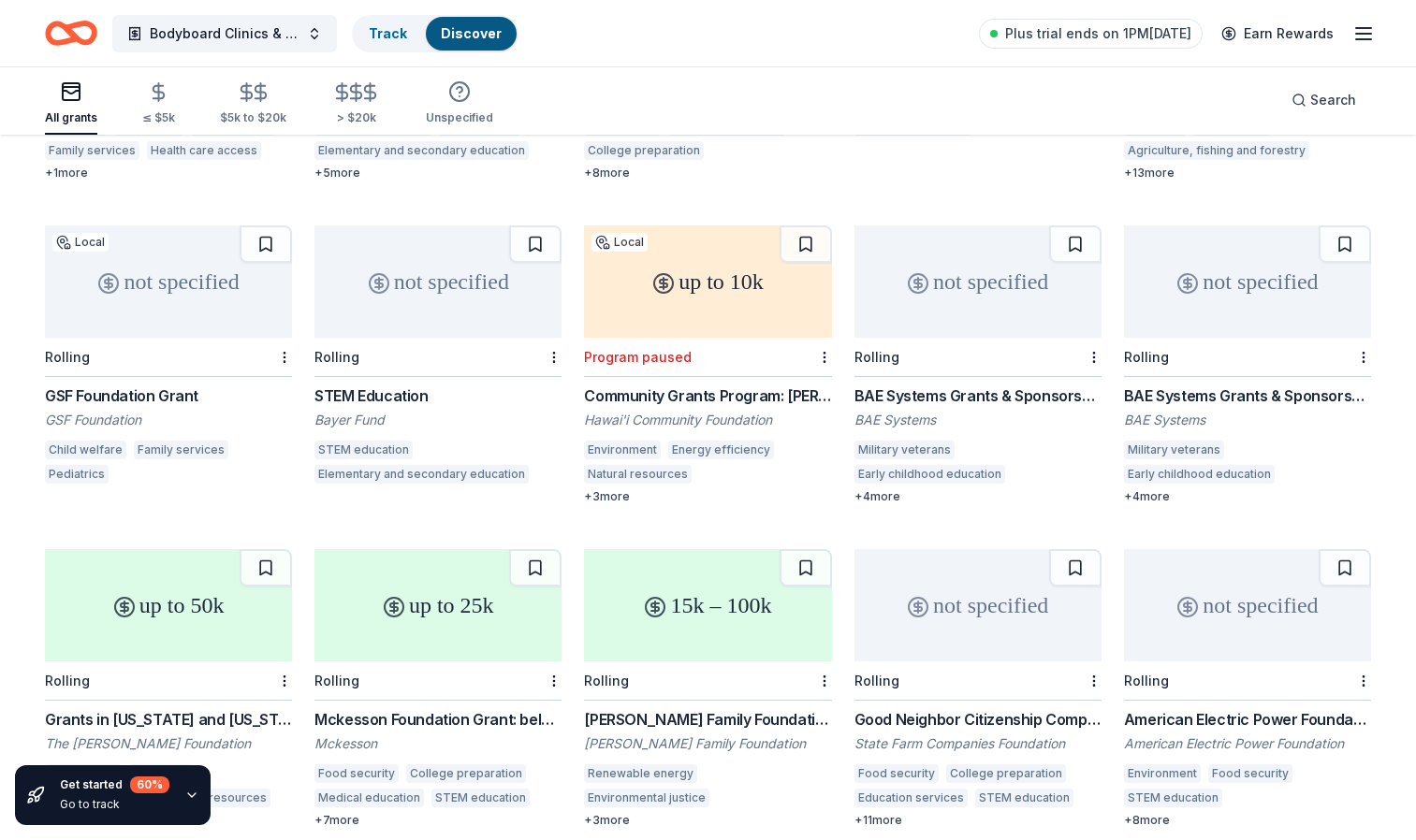
scroll to position [432, 0]
click at [974, 275] on div "not specified" at bounding box center [978, 282] width 247 height 113
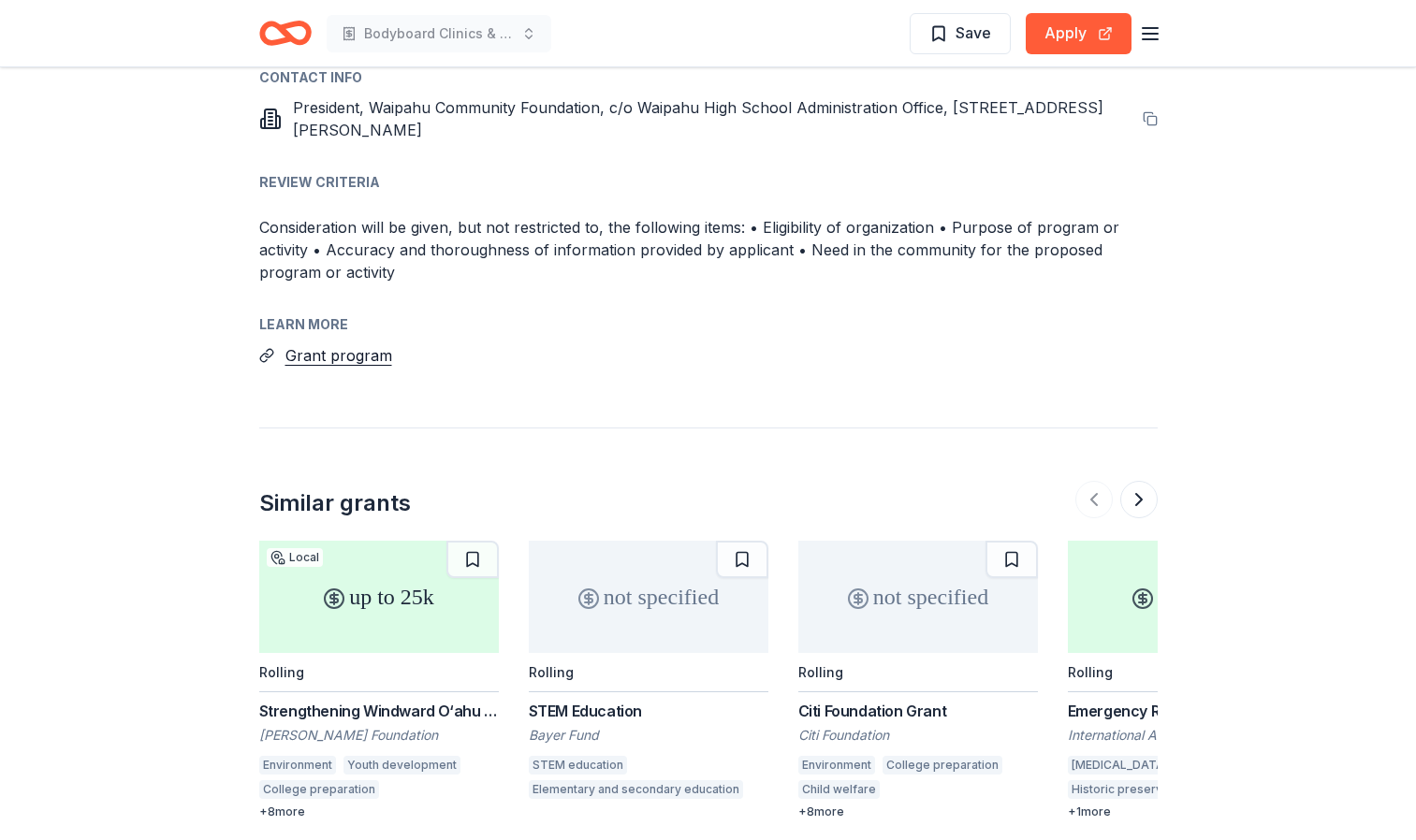
scroll to position [2487, 0]
click at [1079, 42] on button "Apply" at bounding box center [1079, 34] width 106 height 41
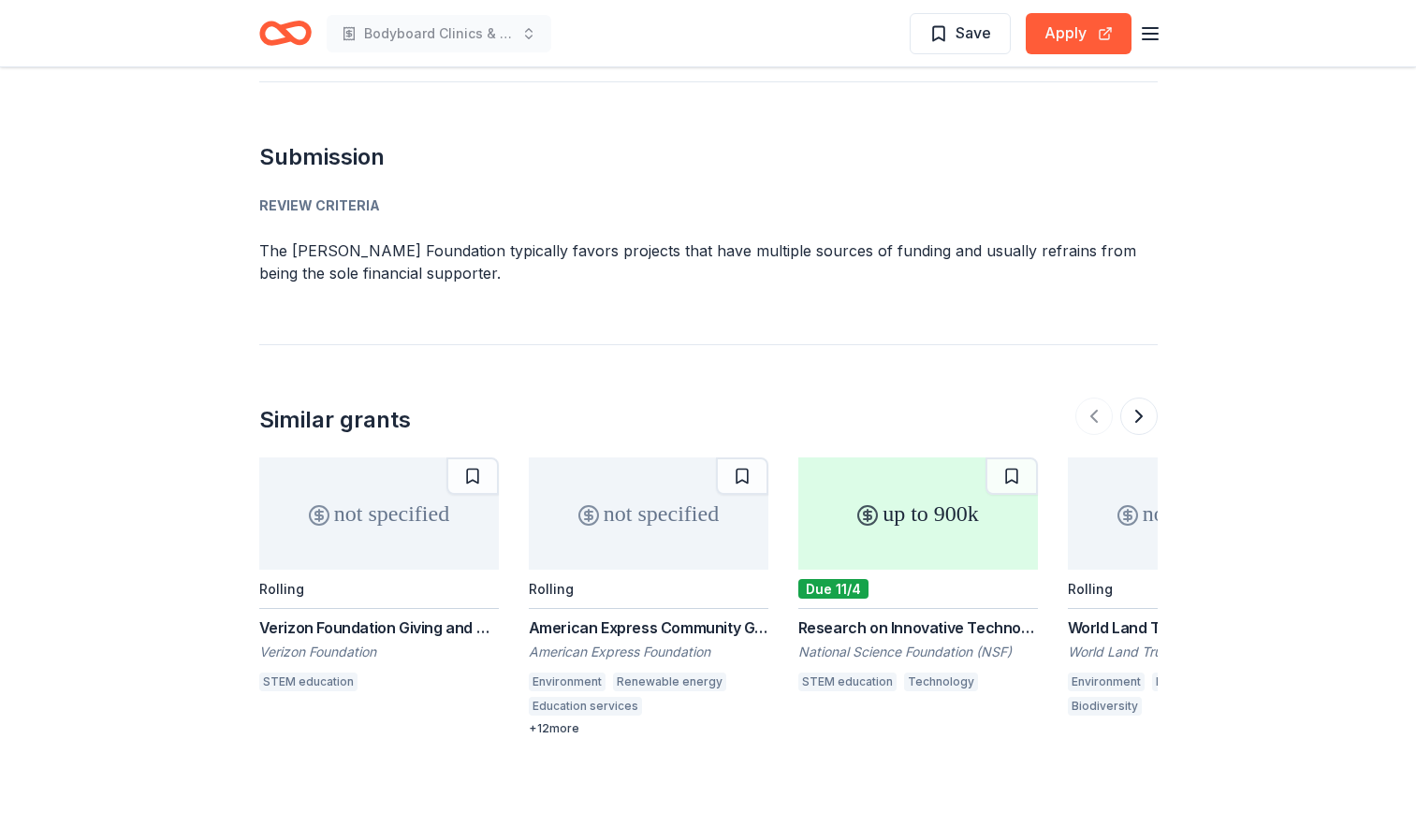
scroll to position [2126, 0]
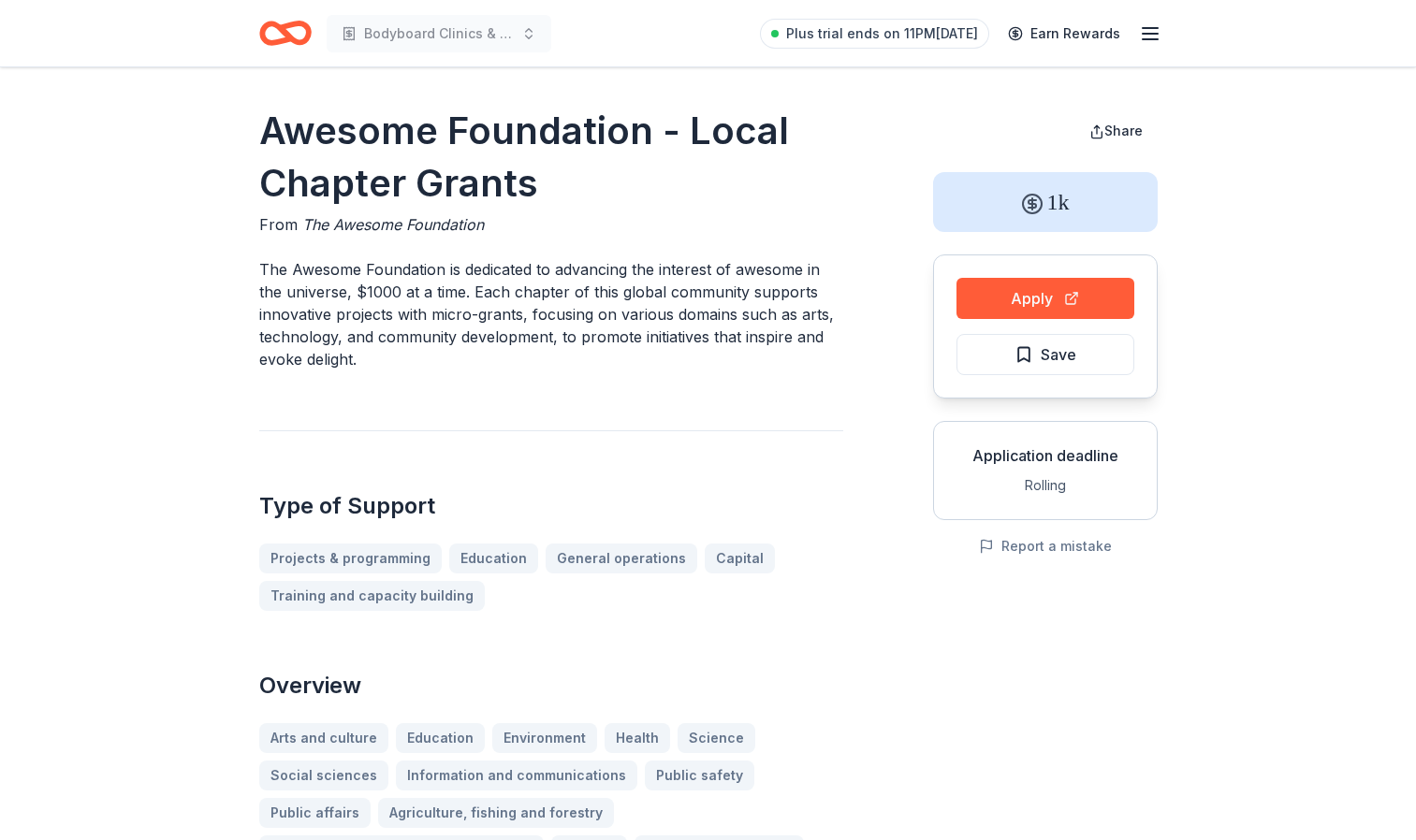
drag, startPoint x: 807, startPoint y: 399, endPoint x: 851, endPoint y: 378, distance: 48.8
click at [1027, 299] on button "Apply" at bounding box center [1045, 298] width 178 height 41
drag, startPoint x: 263, startPoint y: 134, endPoint x: 522, endPoint y: 283, distance: 298.8
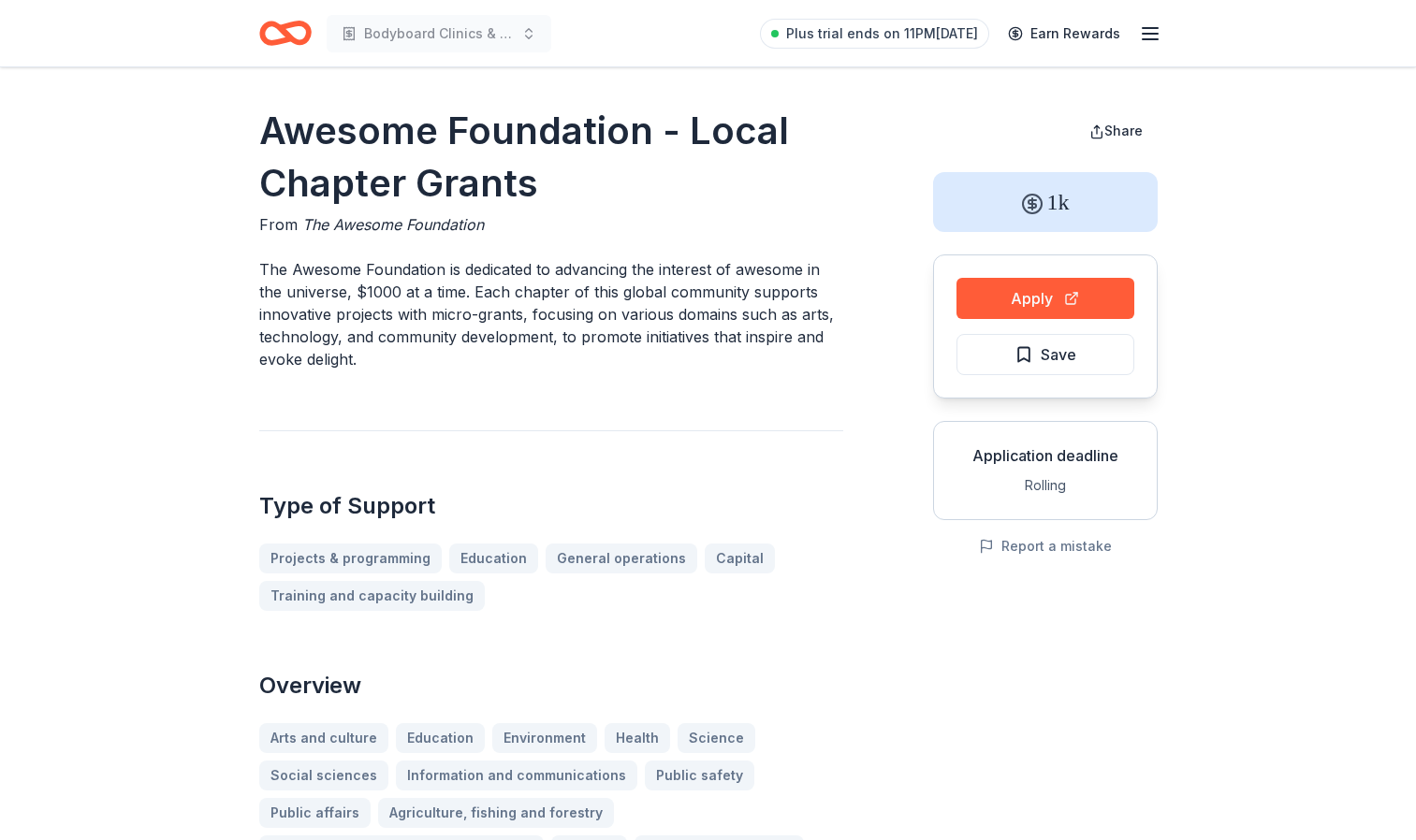
drag, startPoint x: 260, startPoint y: 267, endPoint x: 372, endPoint y: 382, distance: 160.5
click at [342, 305] on p "The Awesome Foundation is dedicated to advancing the interest of awesome in the…" at bounding box center [551, 314] width 584 height 113
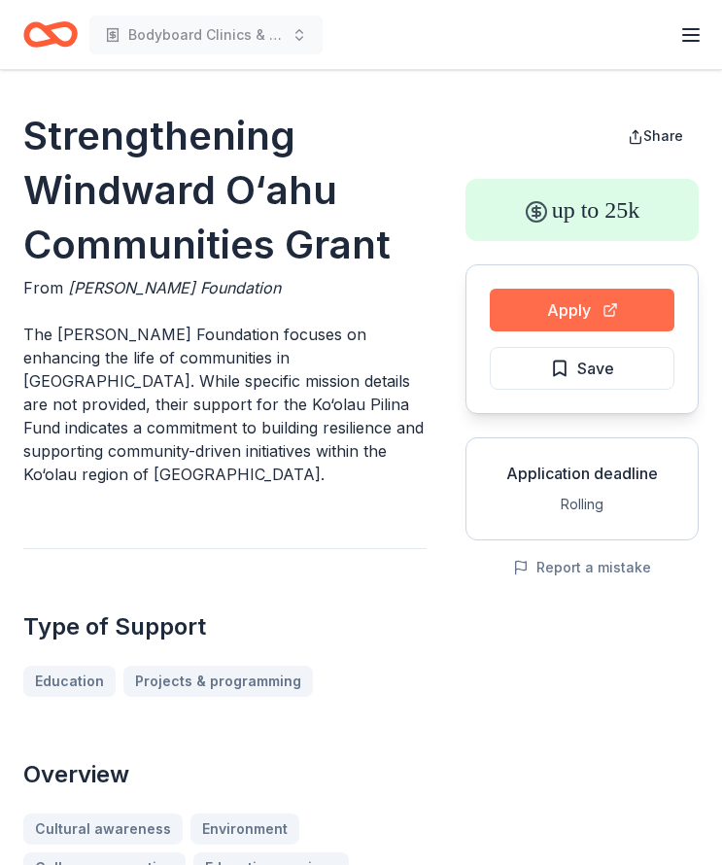
click at [588, 309] on button "Apply" at bounding box center [582, 310] width 185 height 43
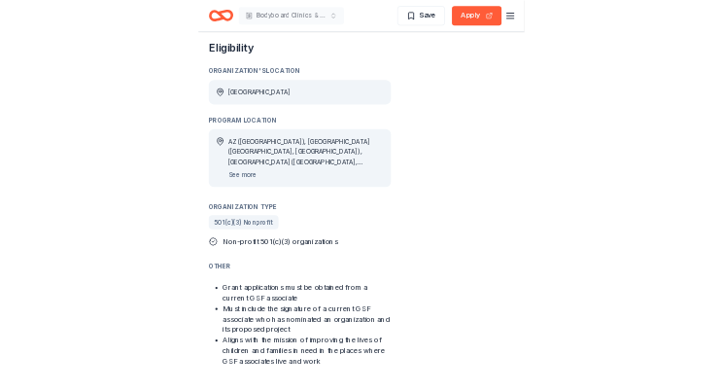
scroll to position [1100, 0]
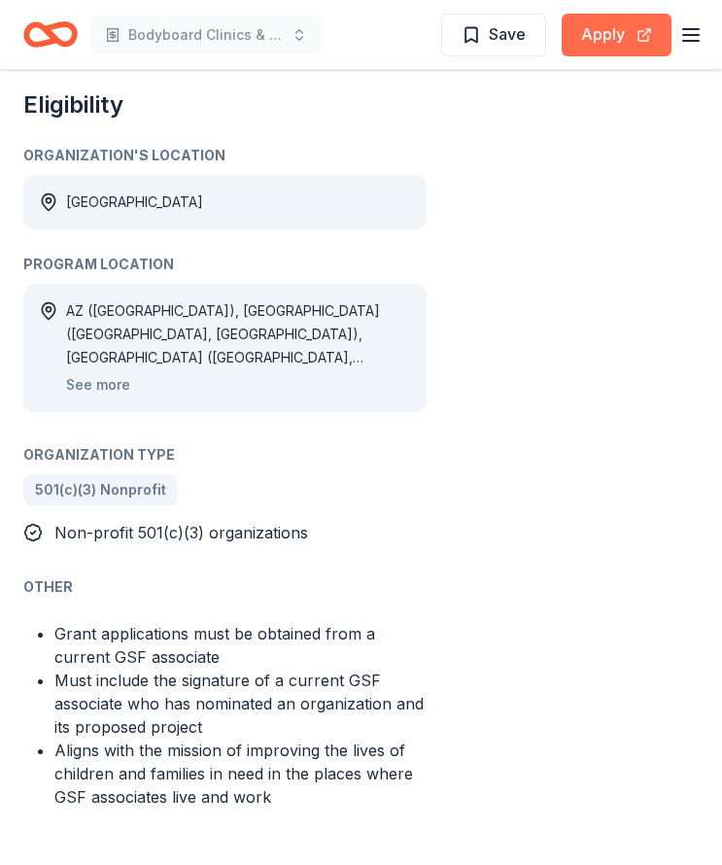
click at [611, 45] on button "Apply" at bounding box center [617, 35] width 110 height 43
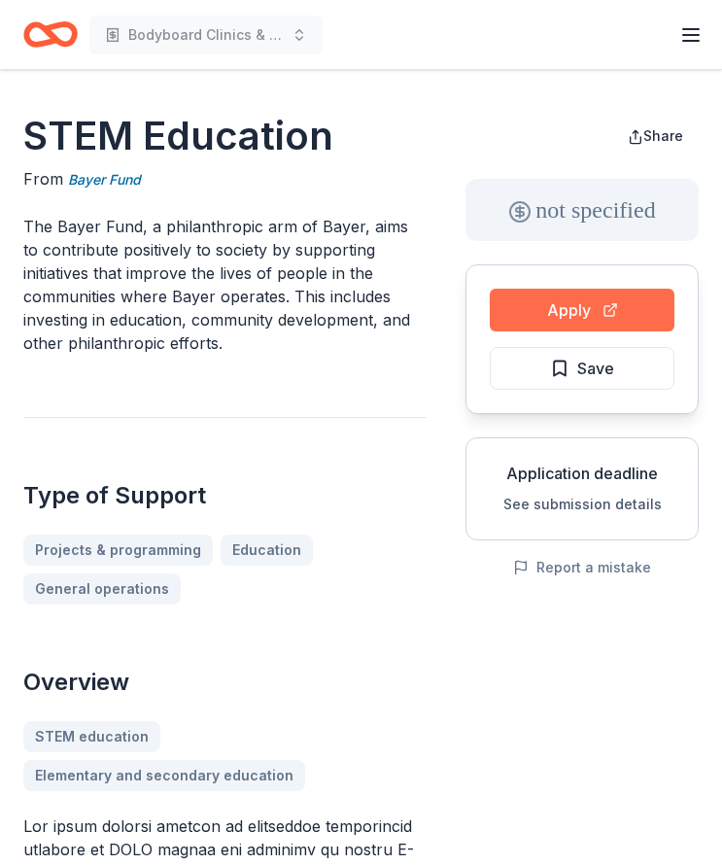
click at [630, 316] on button "Apply" at bounding box center [582, 310] width 185 height 43
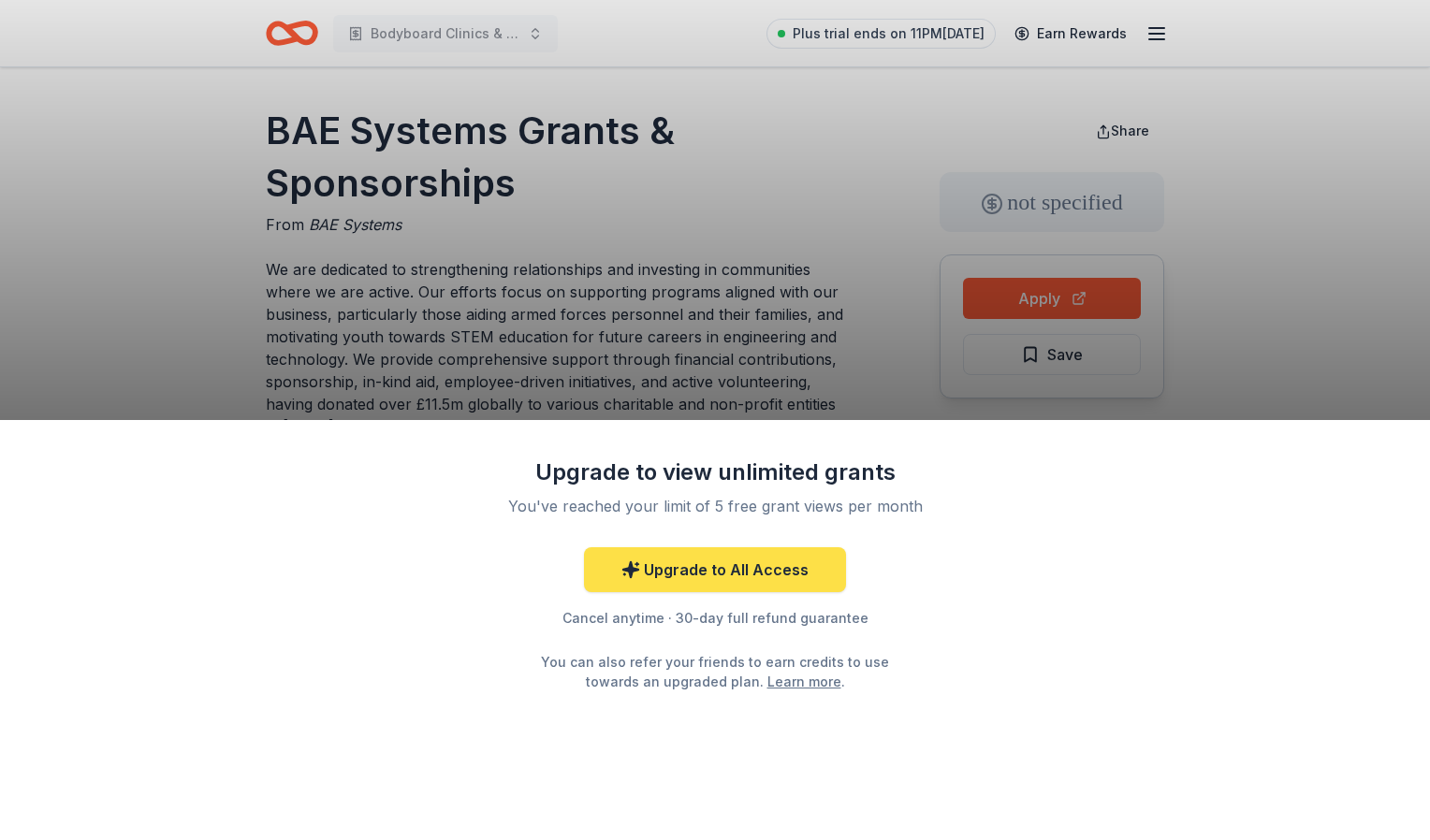
click at [789, 572] on link "Upgrade to All Access" at bounding box center [715, 570] width 262 height 45
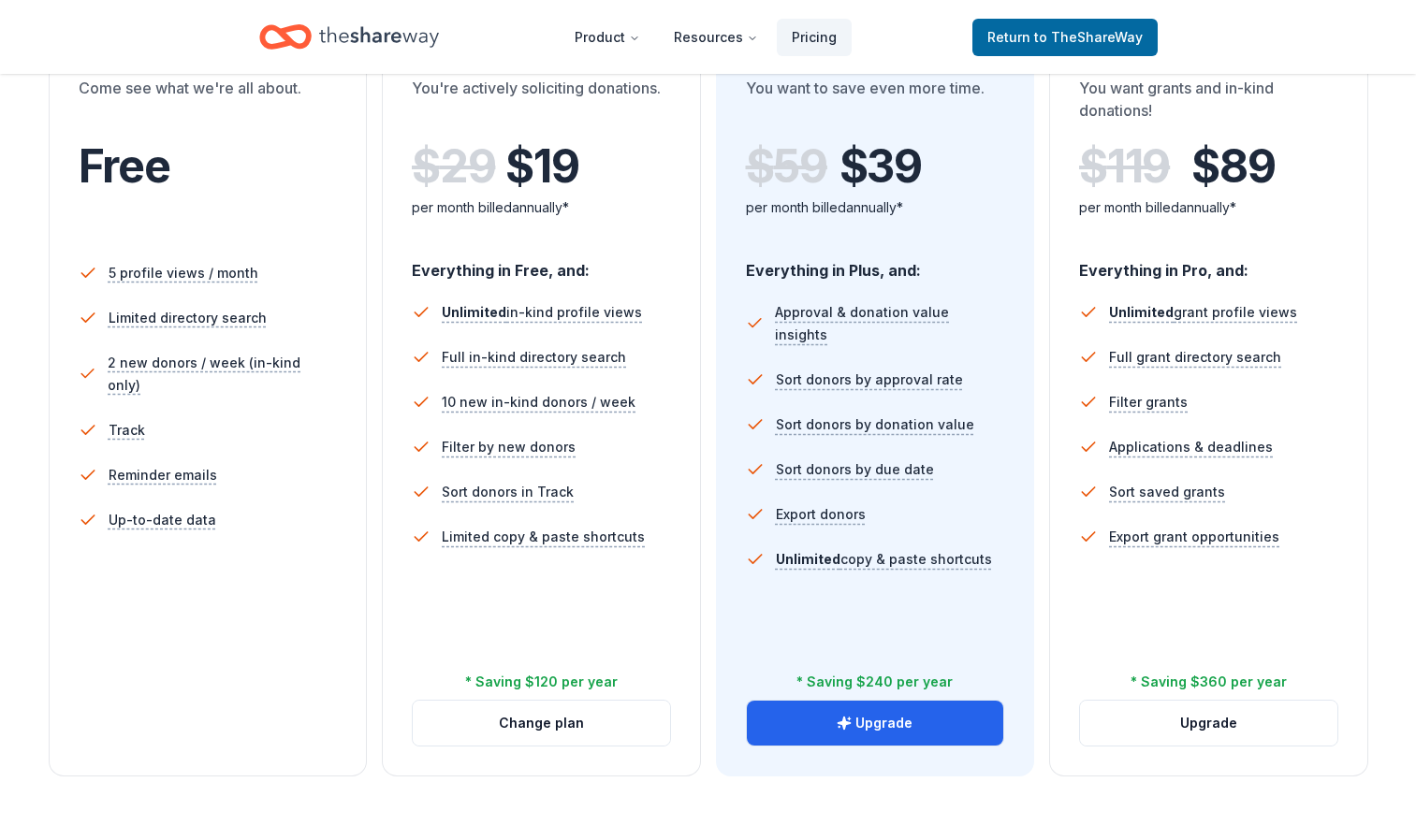
scroll to position [393, 0]
click at [922, 726] on button "Upgrade" at bounding box center [875, 722] width 257 height 45
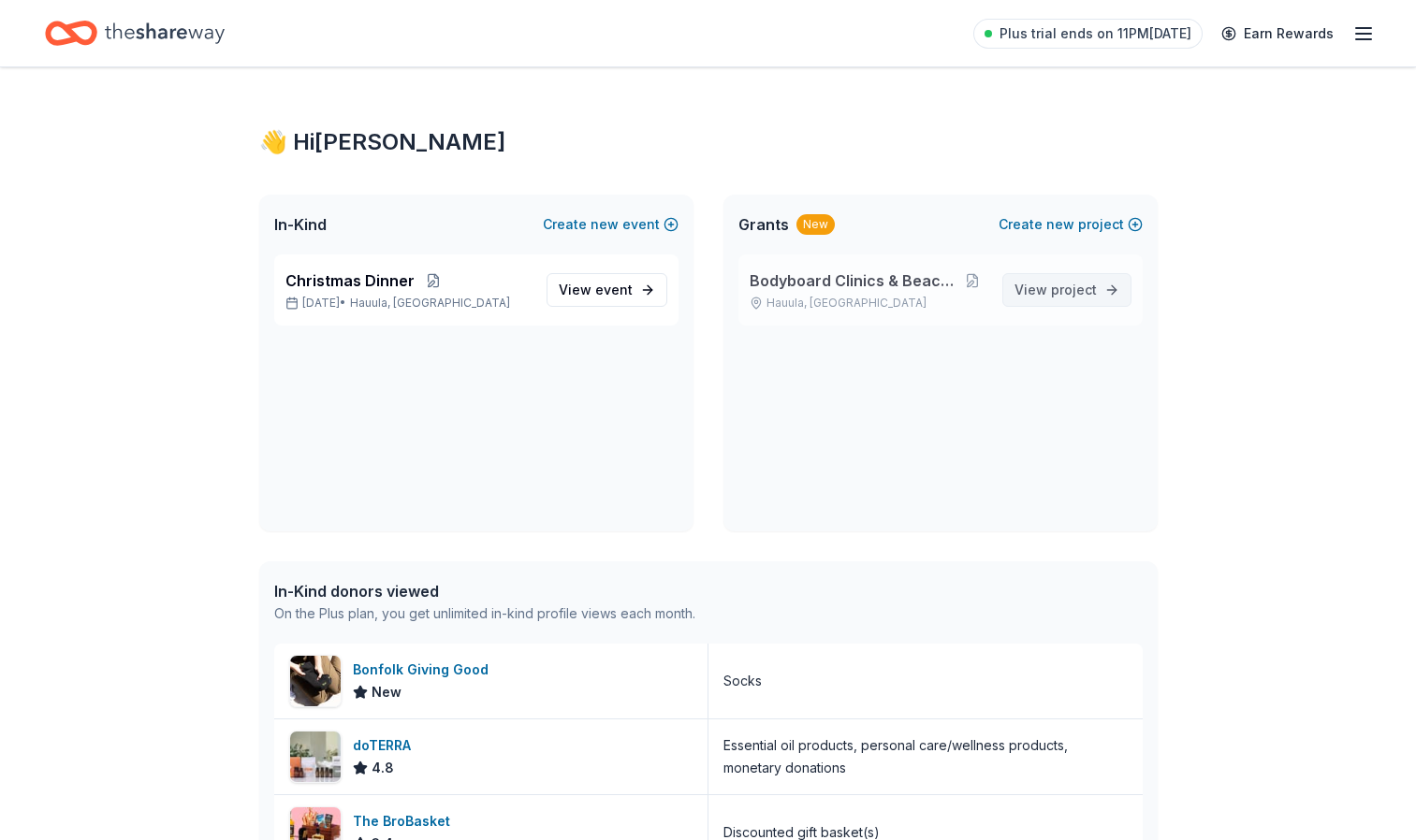
click at [1064, 280] on span "View project" at bounding box center [1056, 290] width 83 height 22
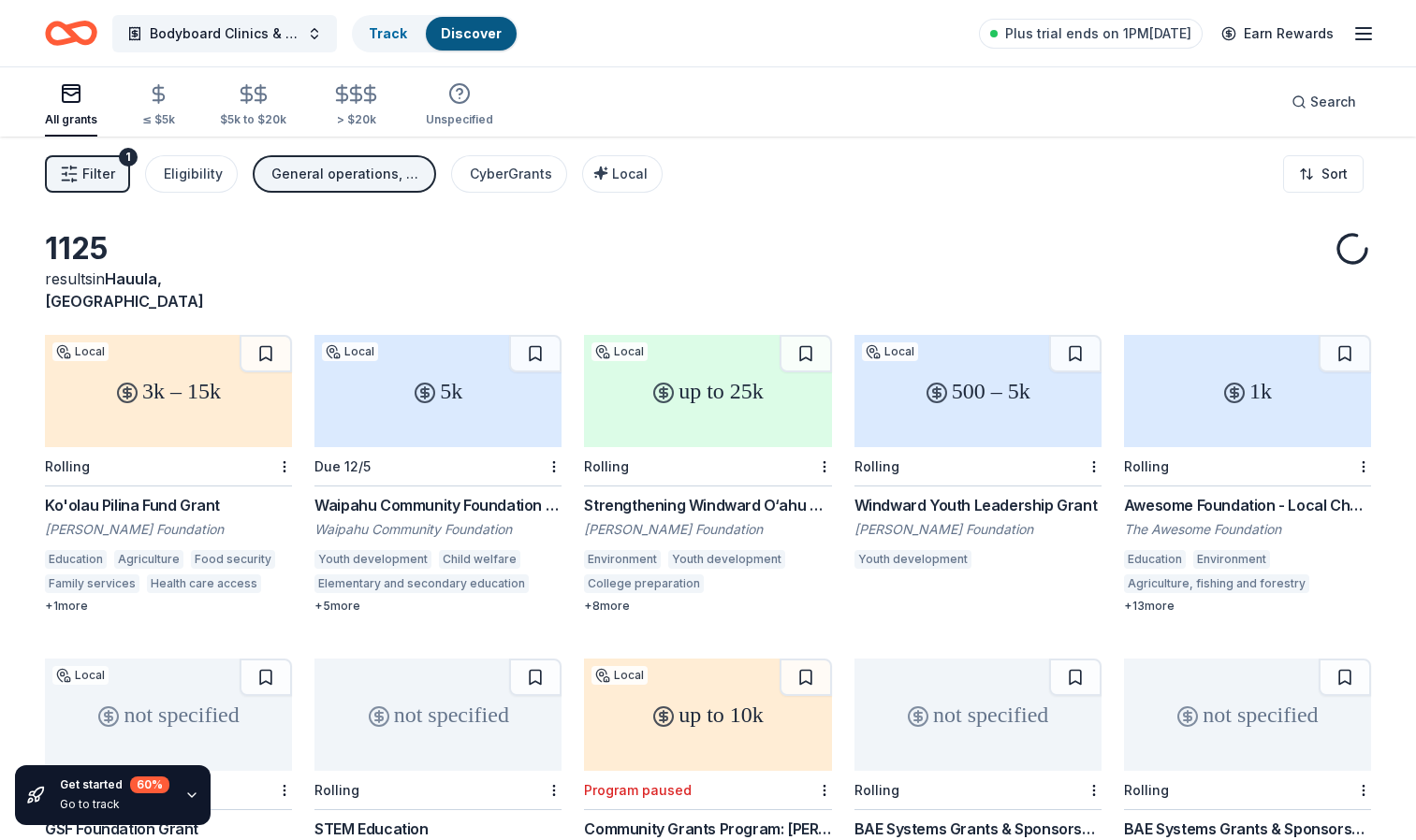
scroll to position [224, 0]
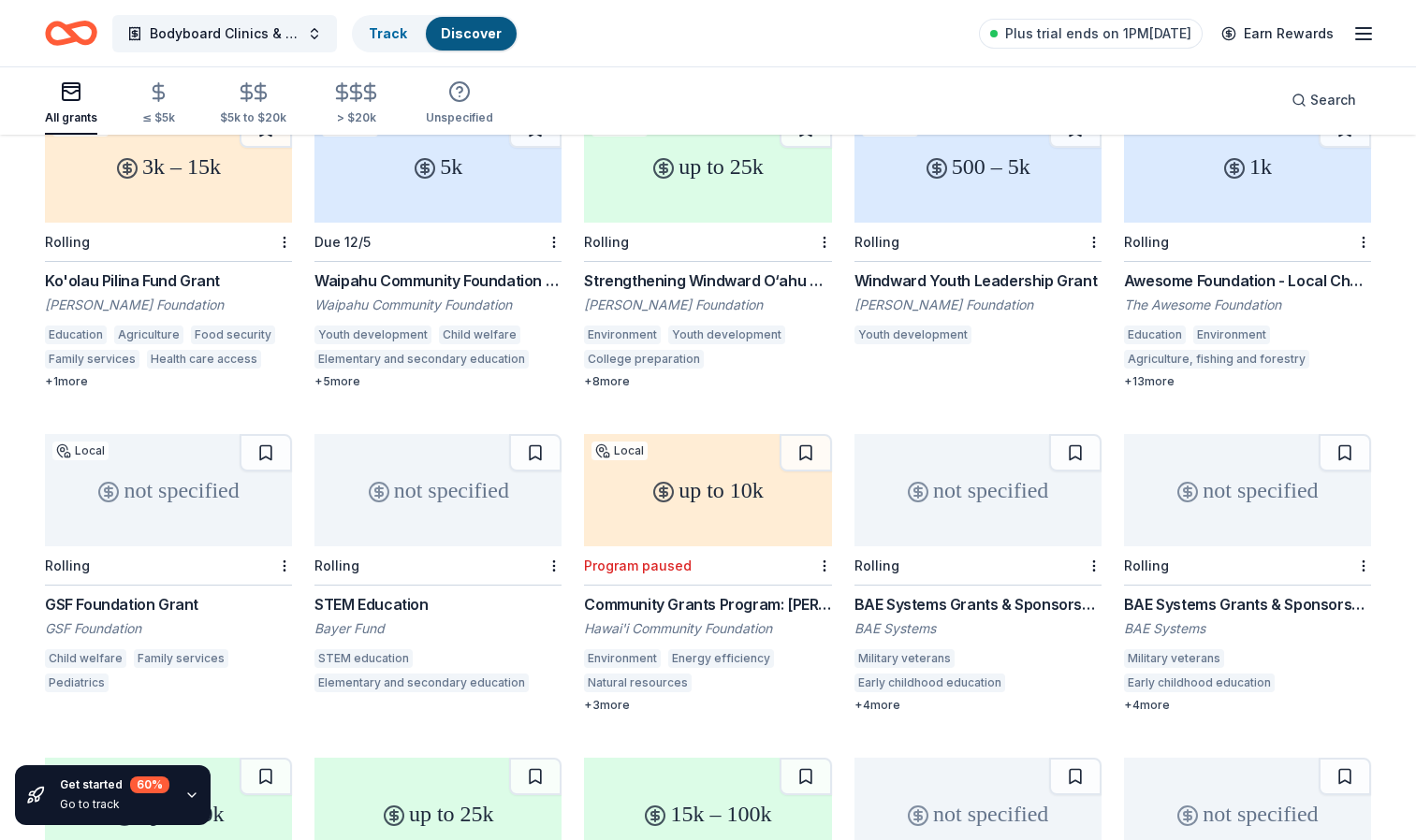
click at [965, 489] on div "not specified" at bounding box center [978, 490] width 247 height 113
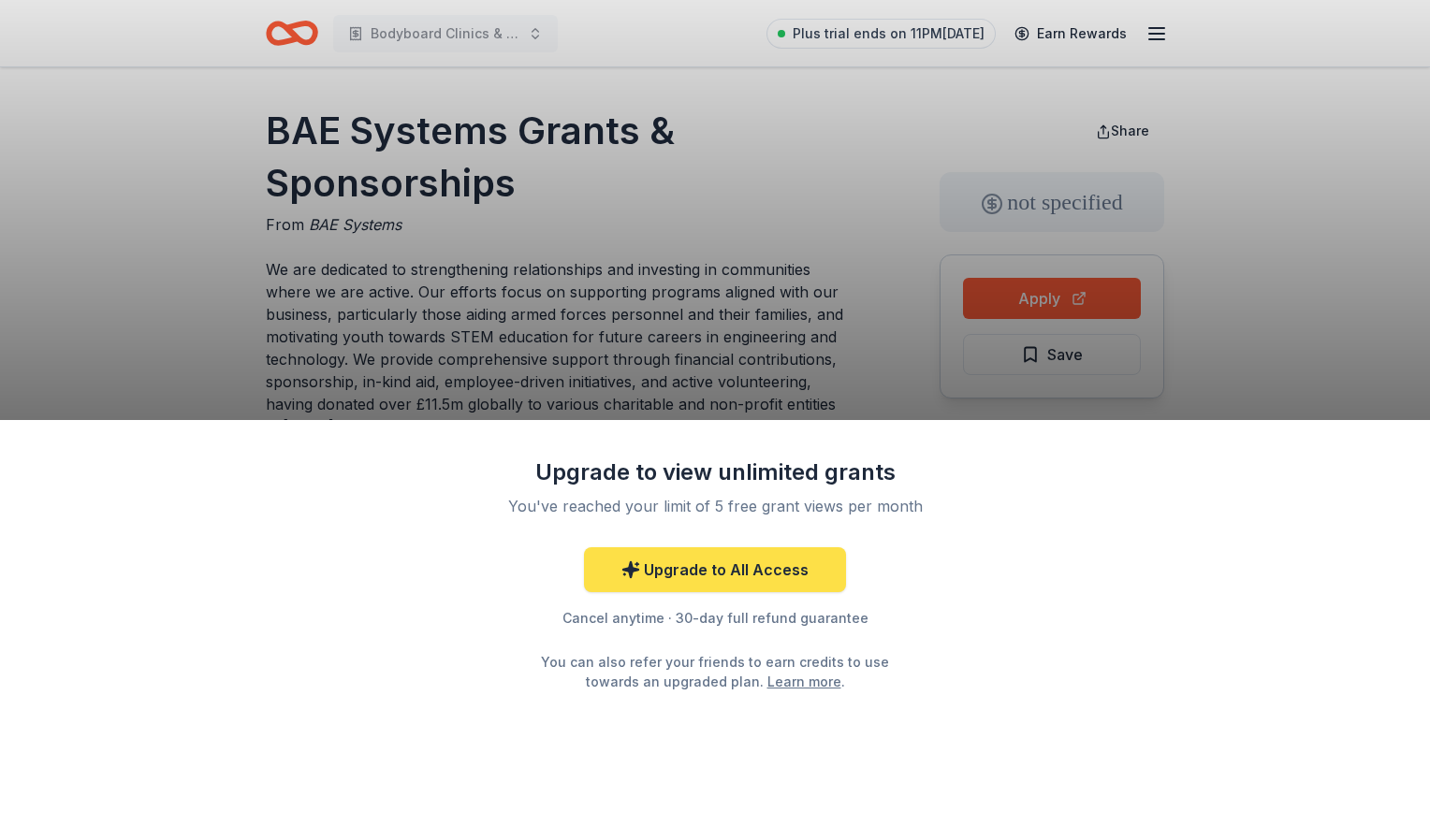
click at [753, 579] on link "Upgrade to All Access" at bounding box center [715, 570] width 262 height 45
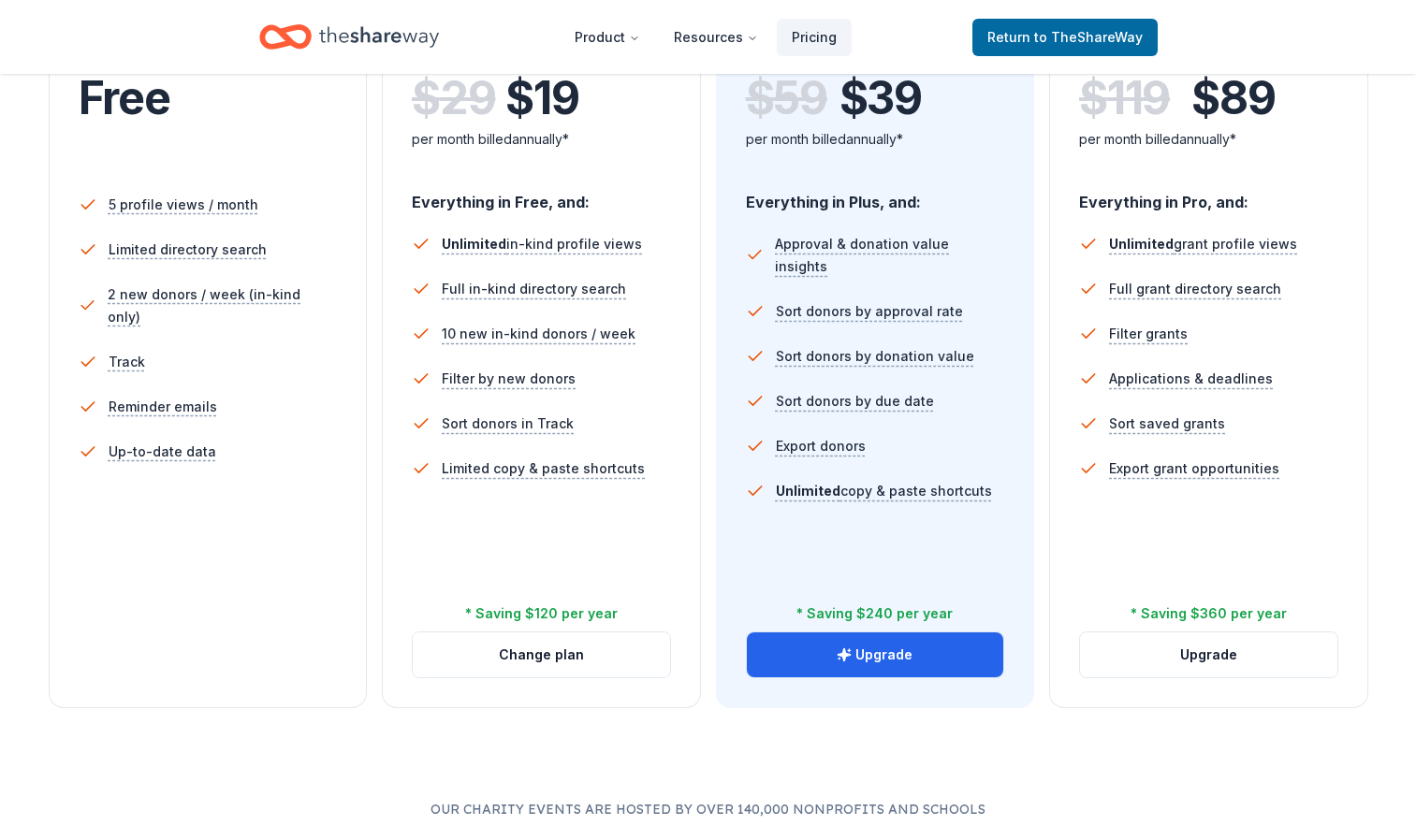
scroll to position [462, 0]
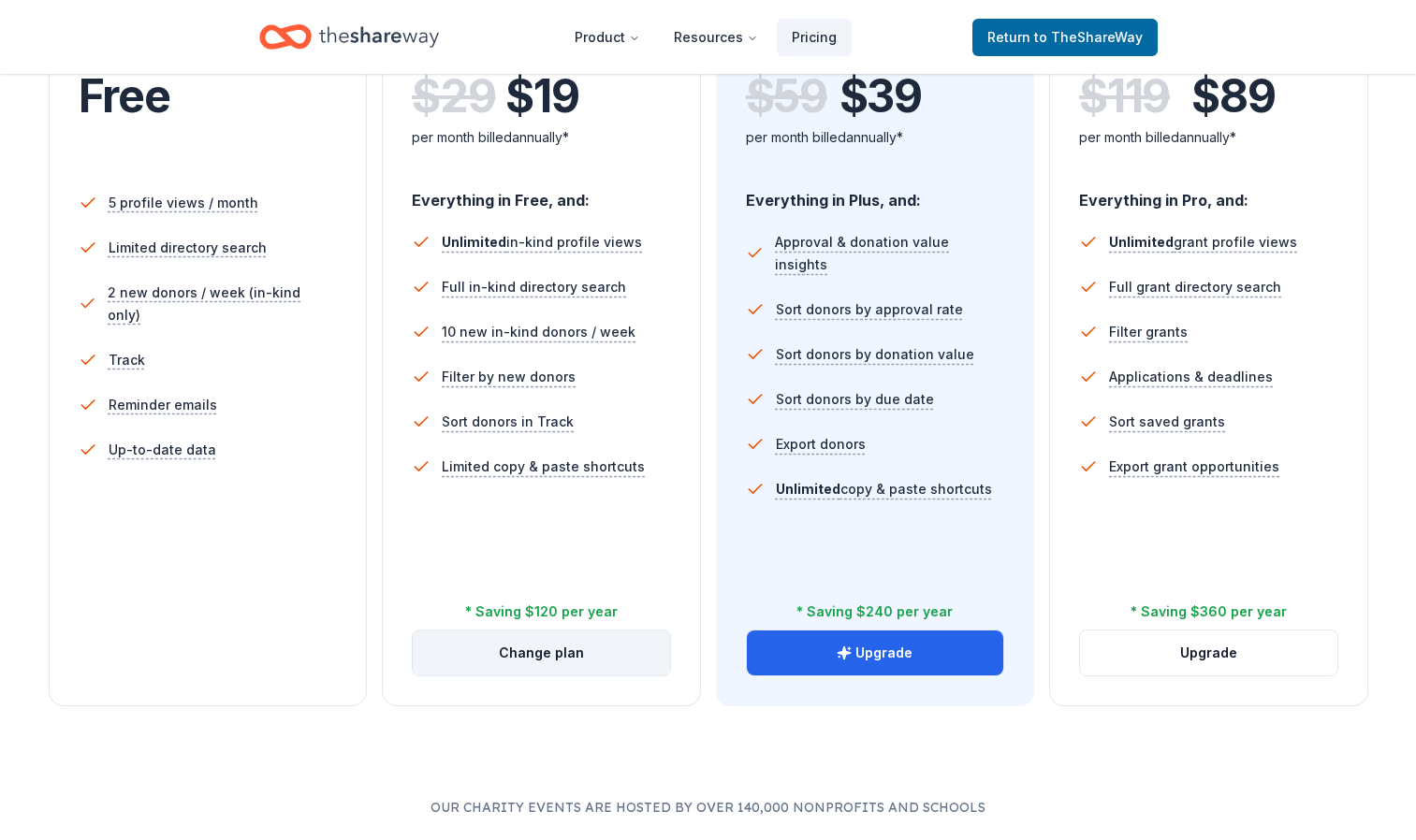
click at [575, 647] on button "Change plan" at bounding box center [541, 652] width 257 height 45
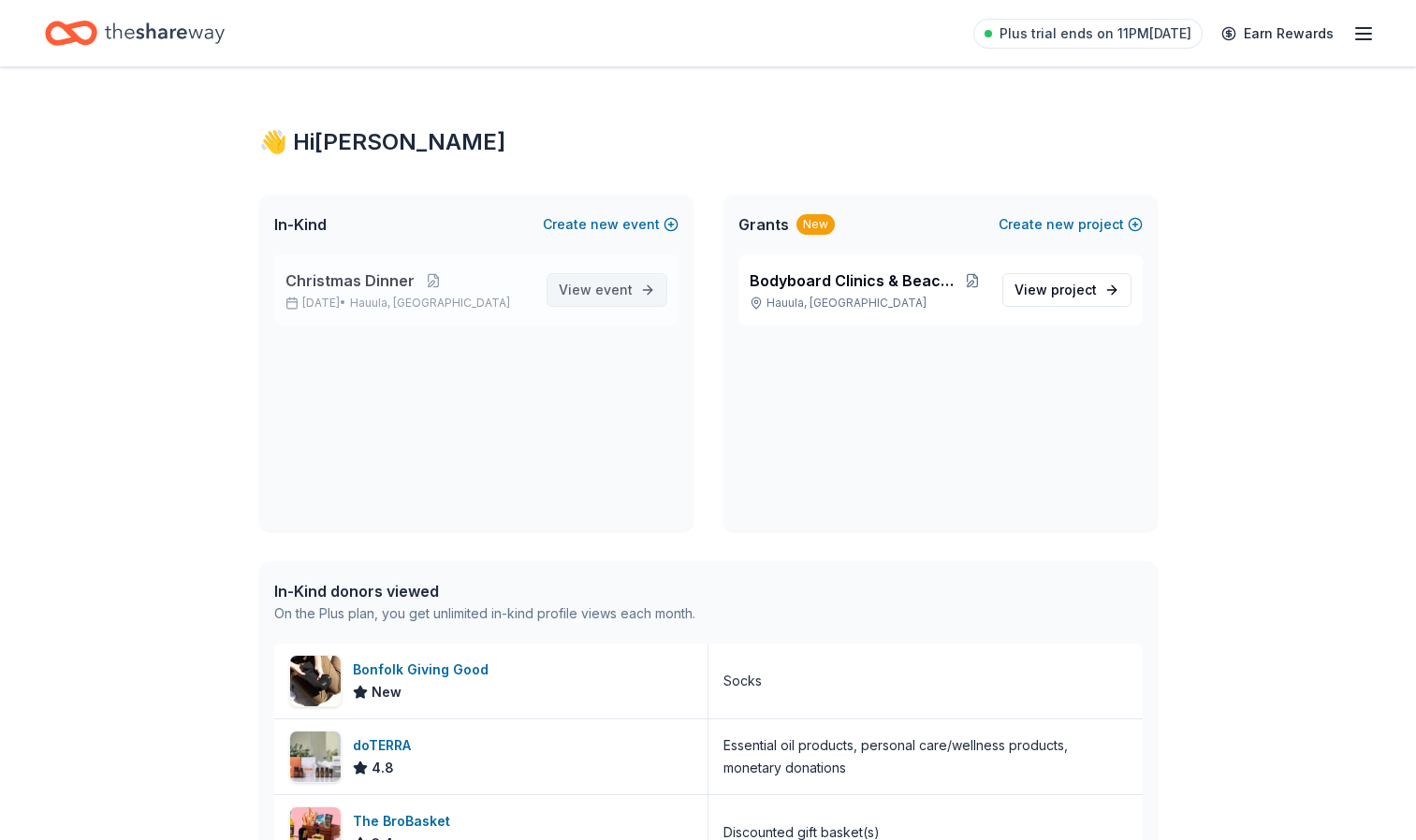
click at [598, 290] on span "event" at bounding box center [613, 290] width 38 height 16
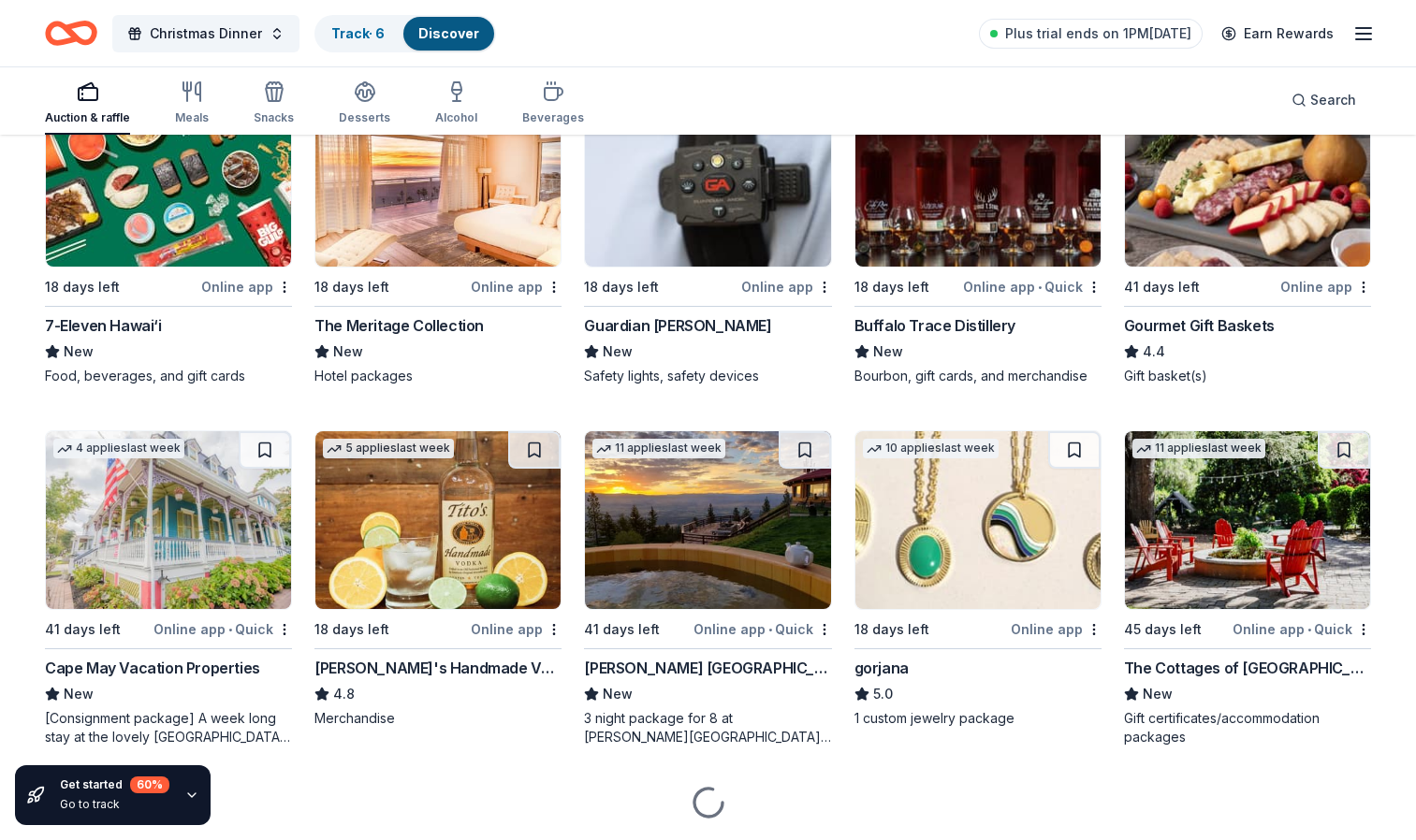
scroll to position [2275, 0]
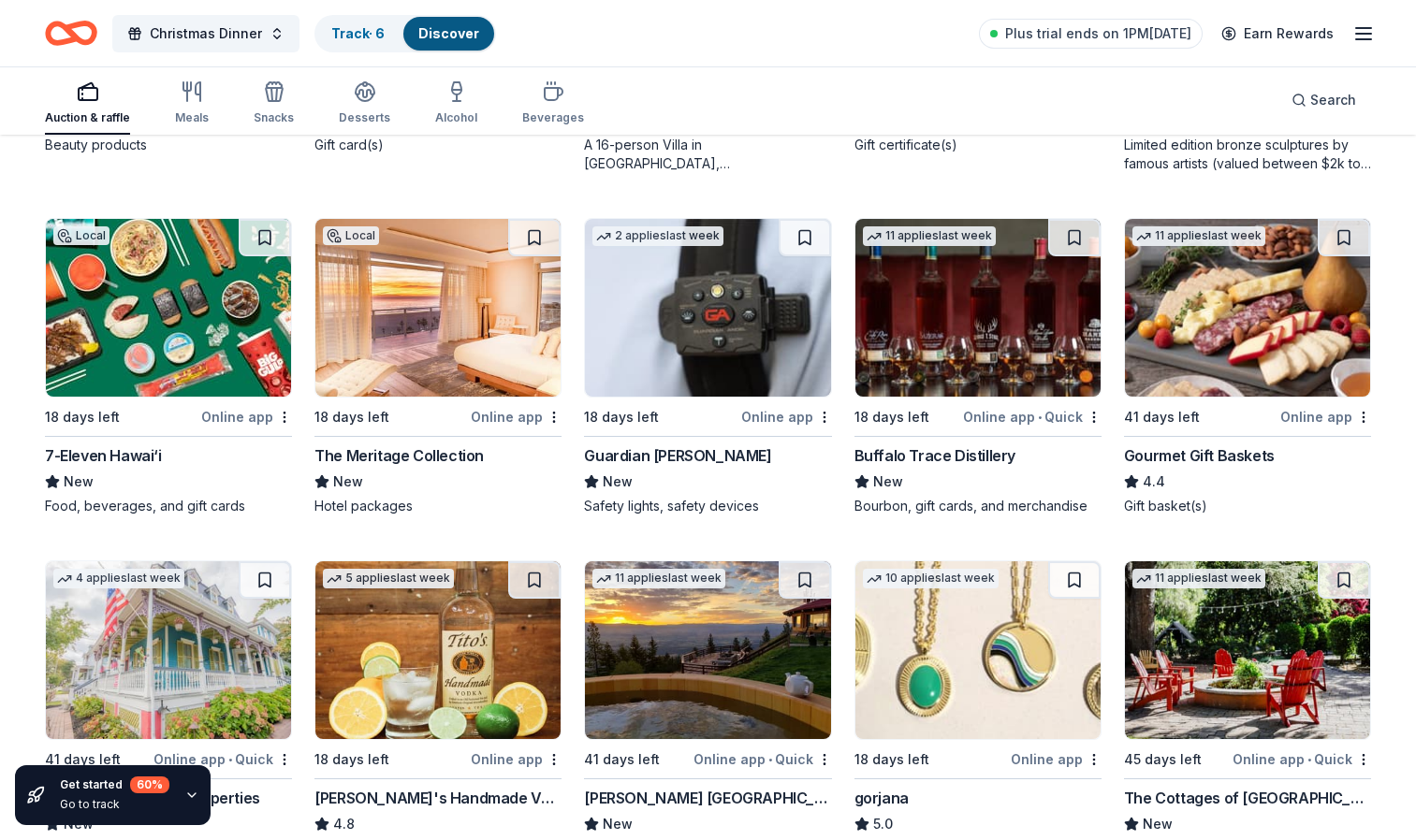
click at [1244, 326] on img at bounding box center [1248, 308] width 245 height 178
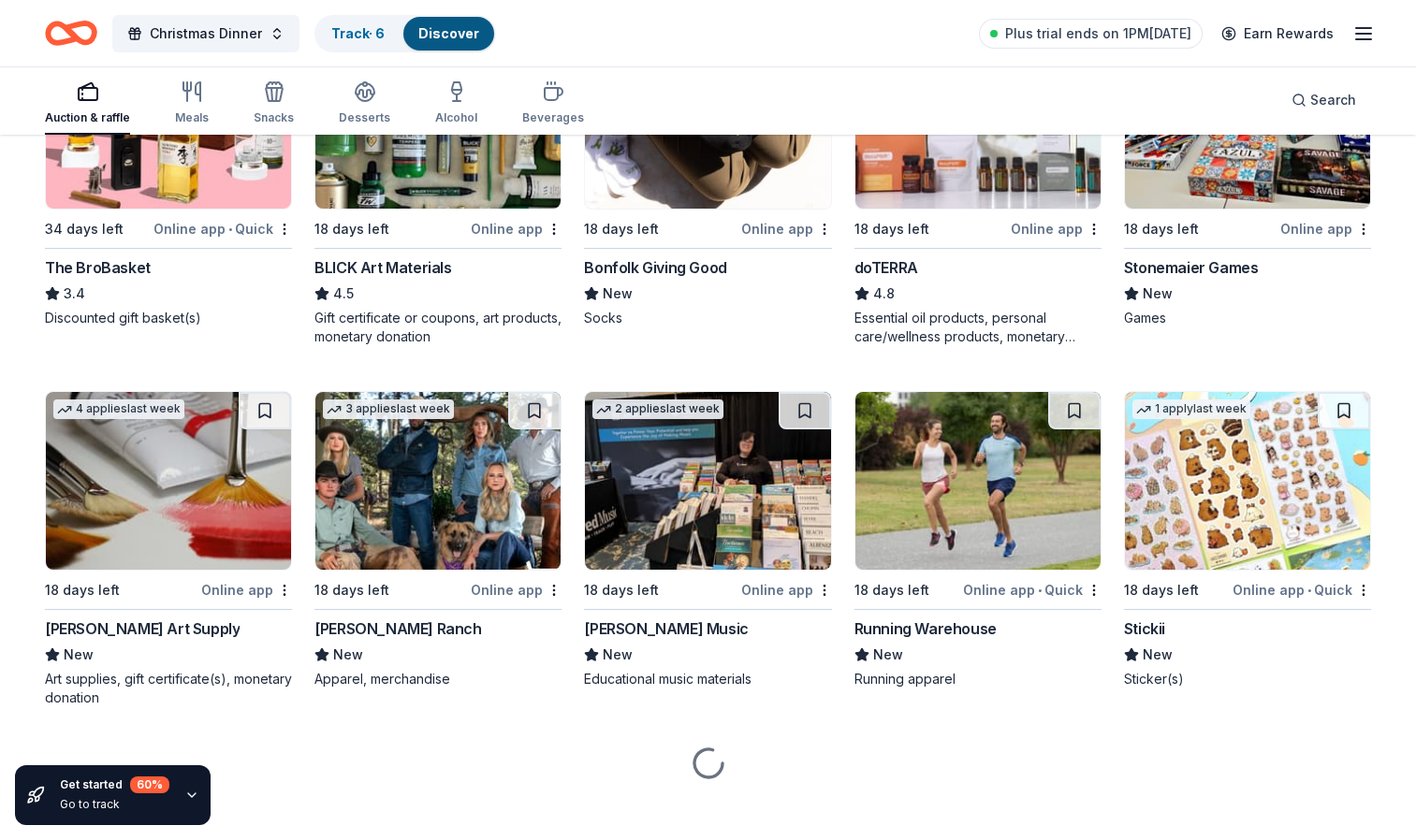
scroll to position [3183, 0]
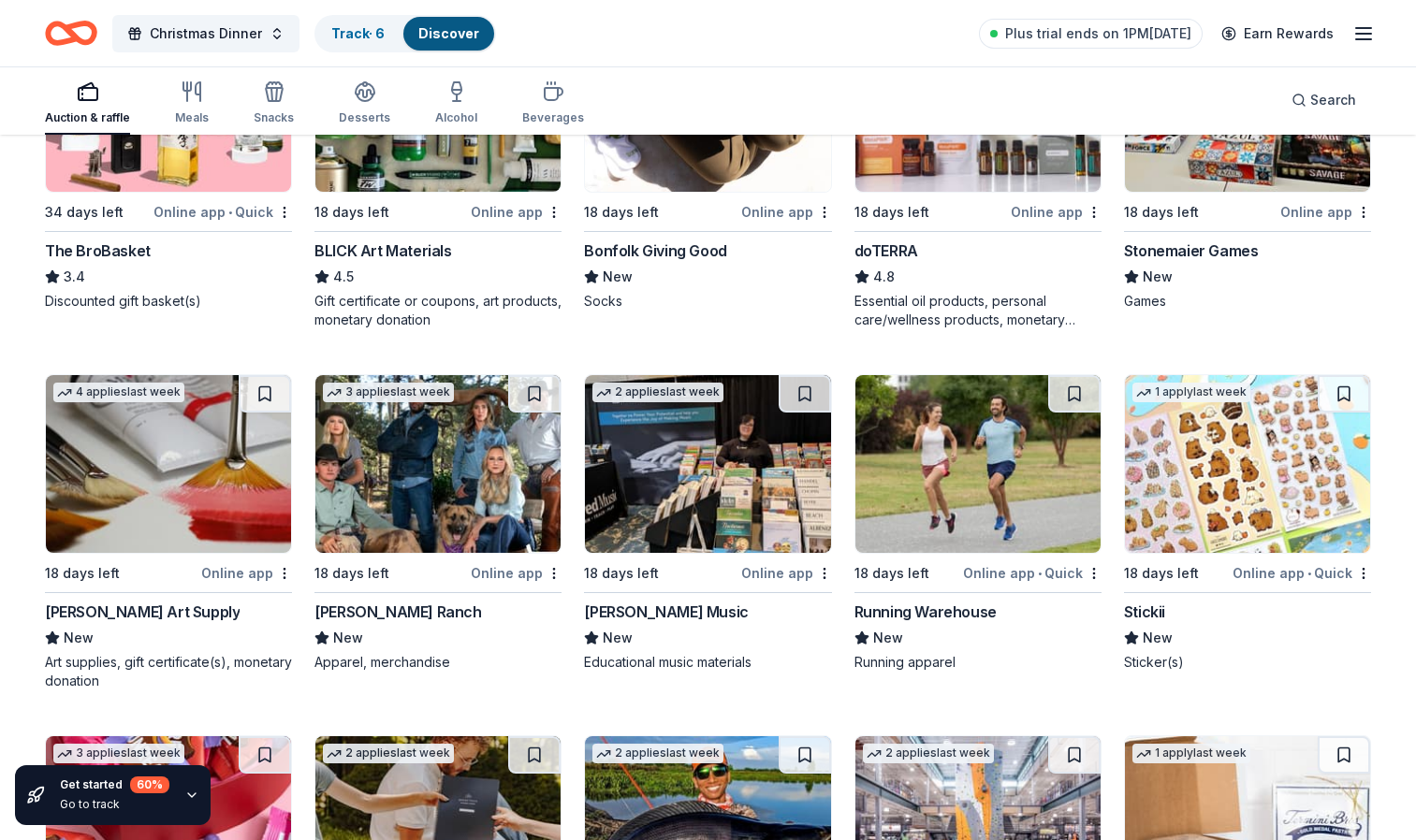
click at [193, 476] on img at bounding box center [168, 464] width 245 height 178
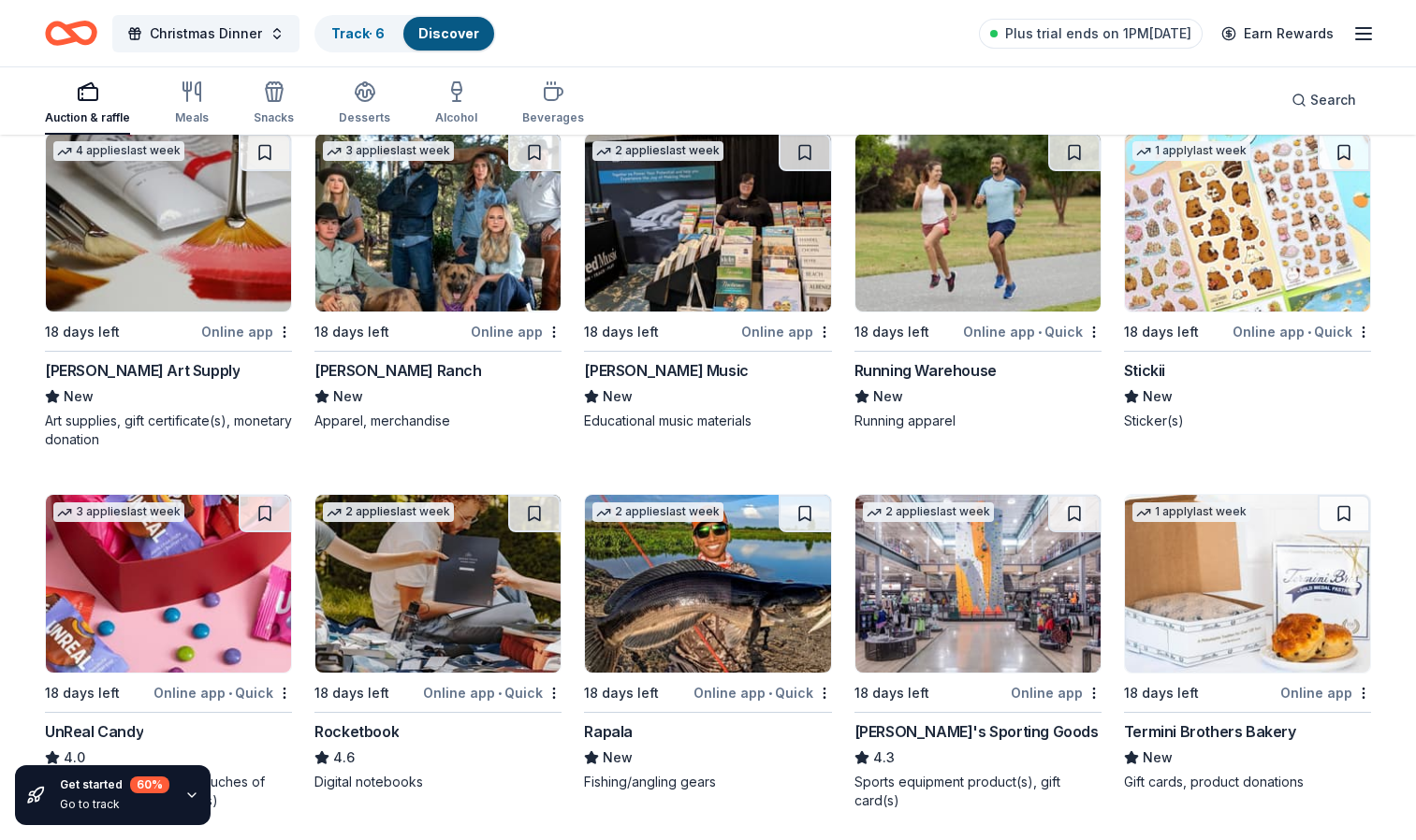
scroll to position [3425, 0]
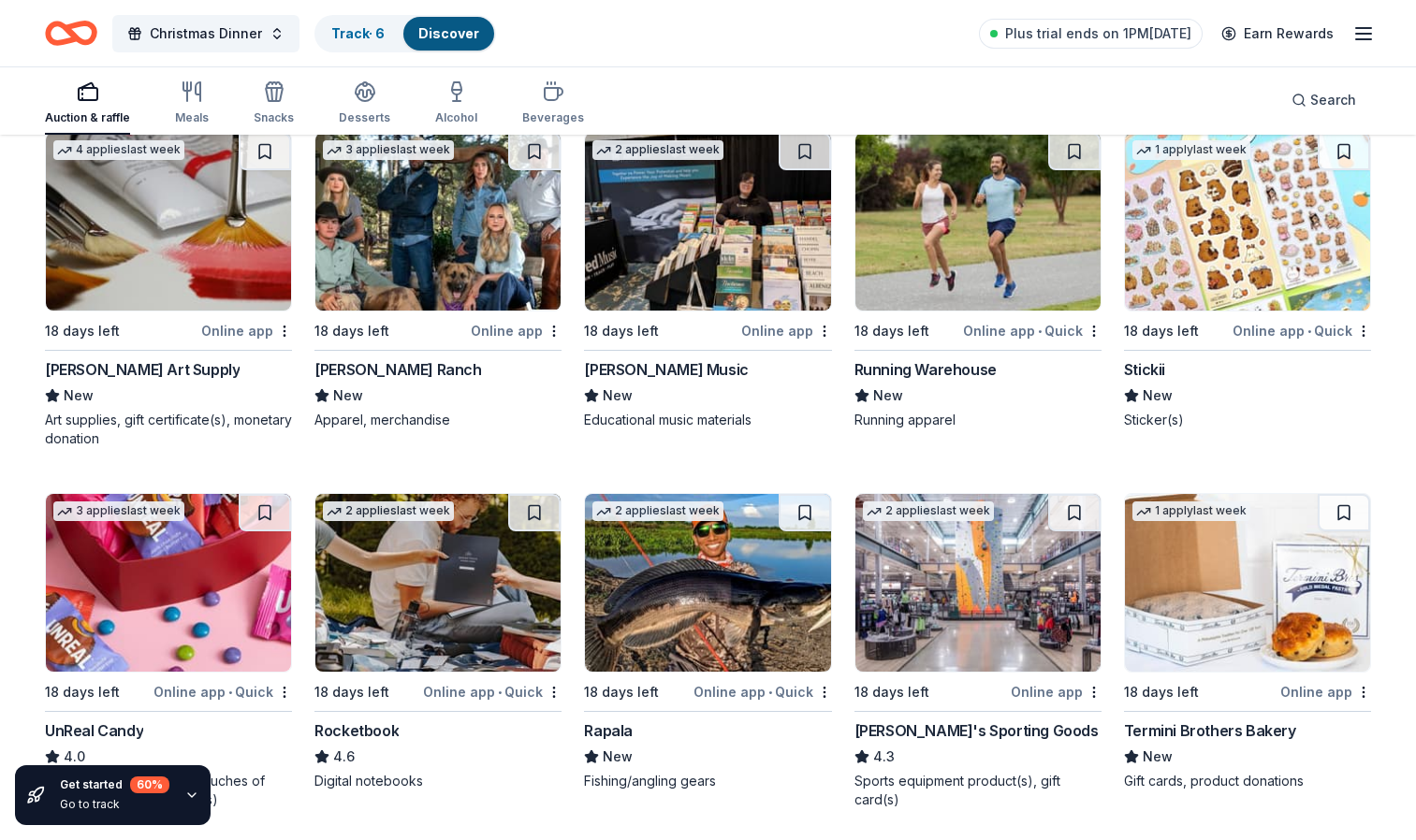
click at [1257, 259] on img at bounding box center [1248, 221] width 245 height 178
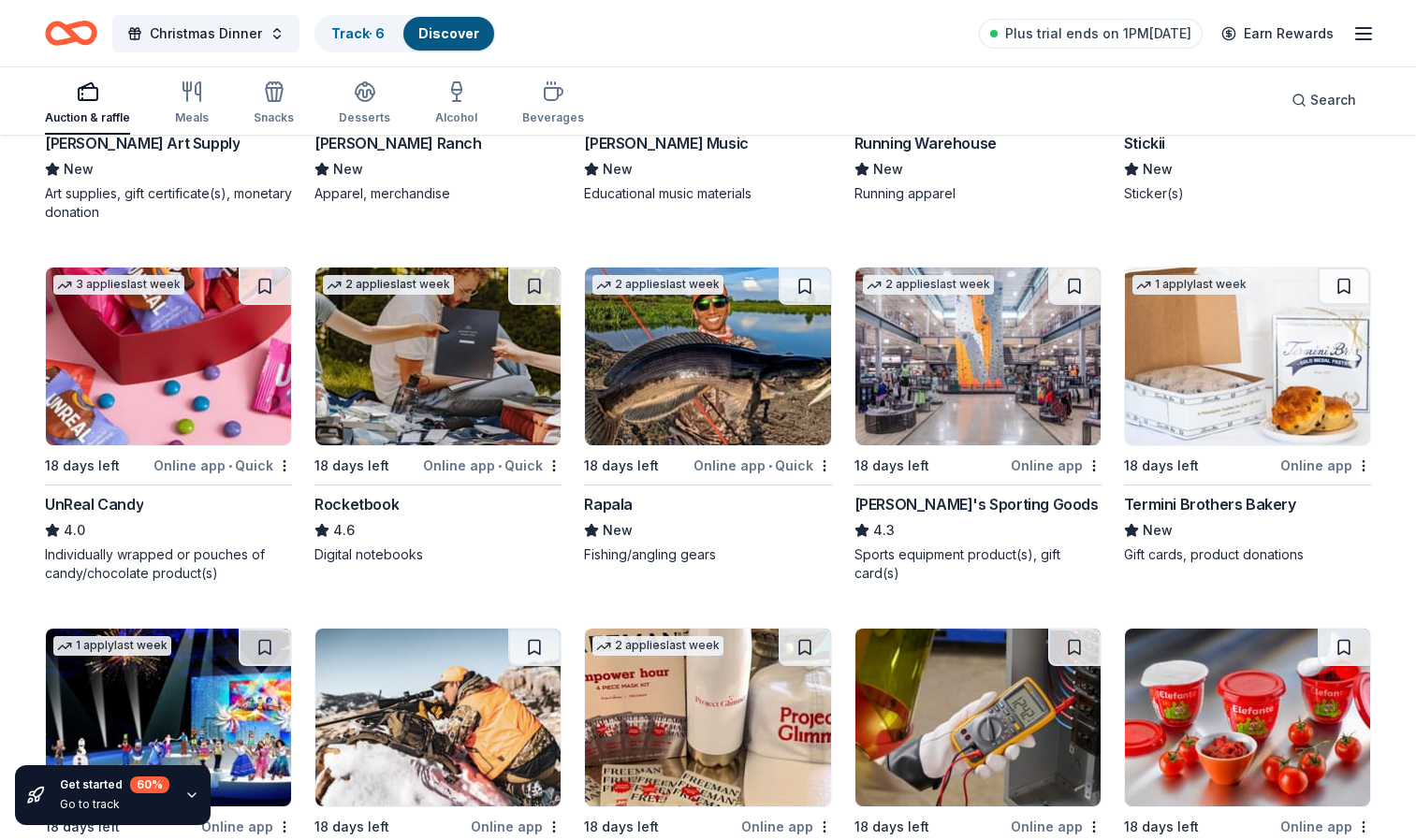
scroll to position [3653, 0]
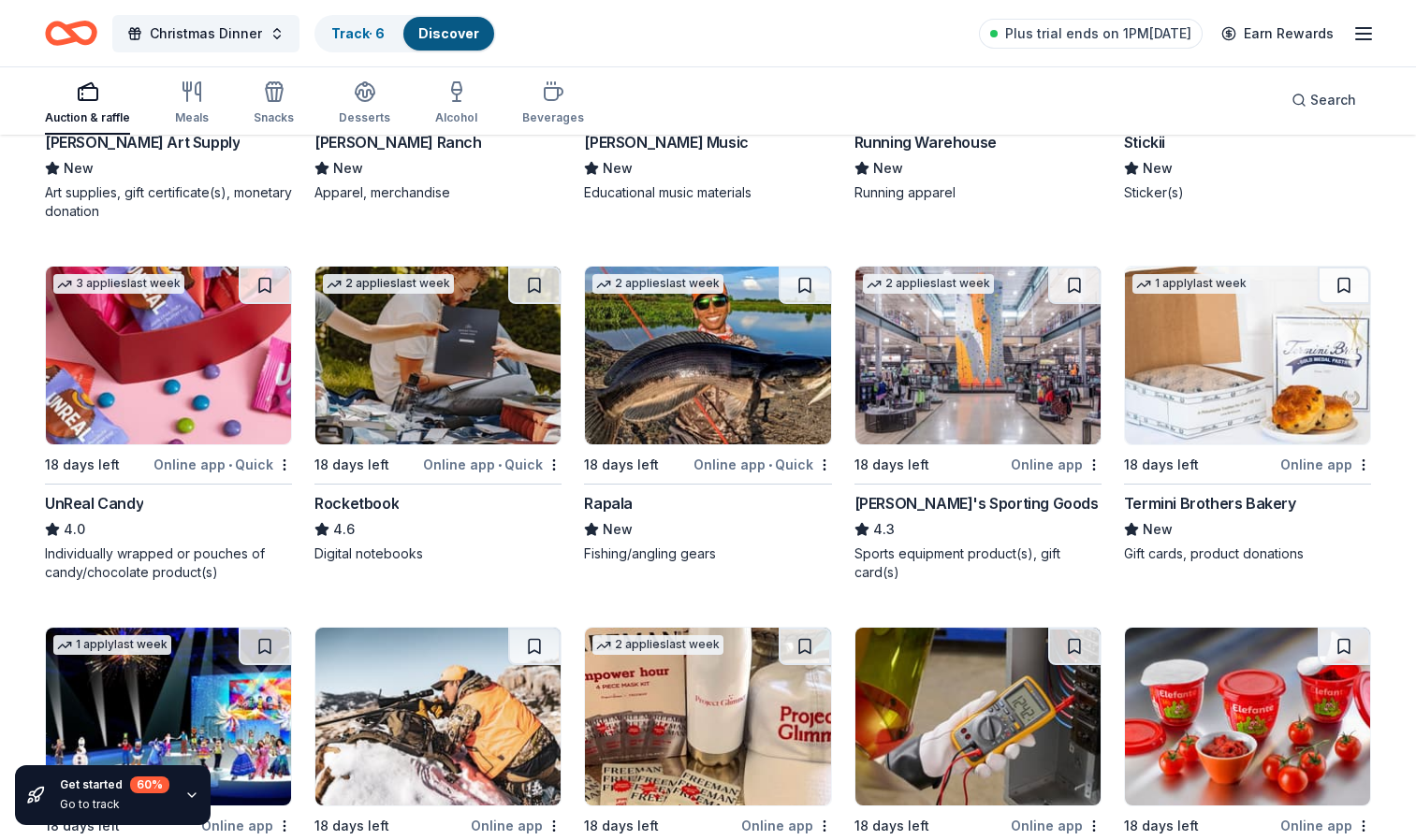
click at [162, 333] on img at bounding box center [168, 355] width 245 height 178
click at [422, 389] on img at bounding box center [438, 355] width 245 height 178
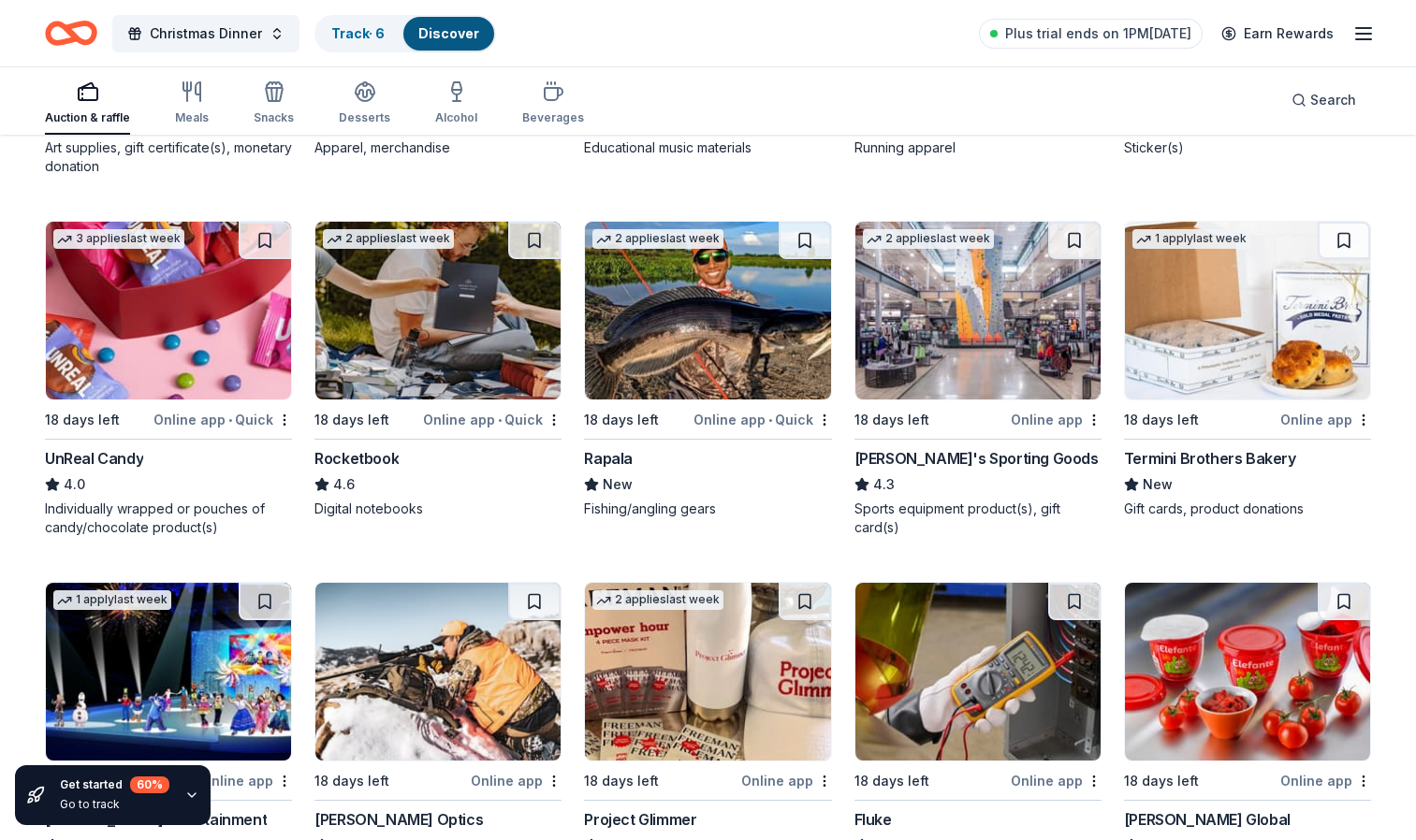
scroll to position [3699, 0]
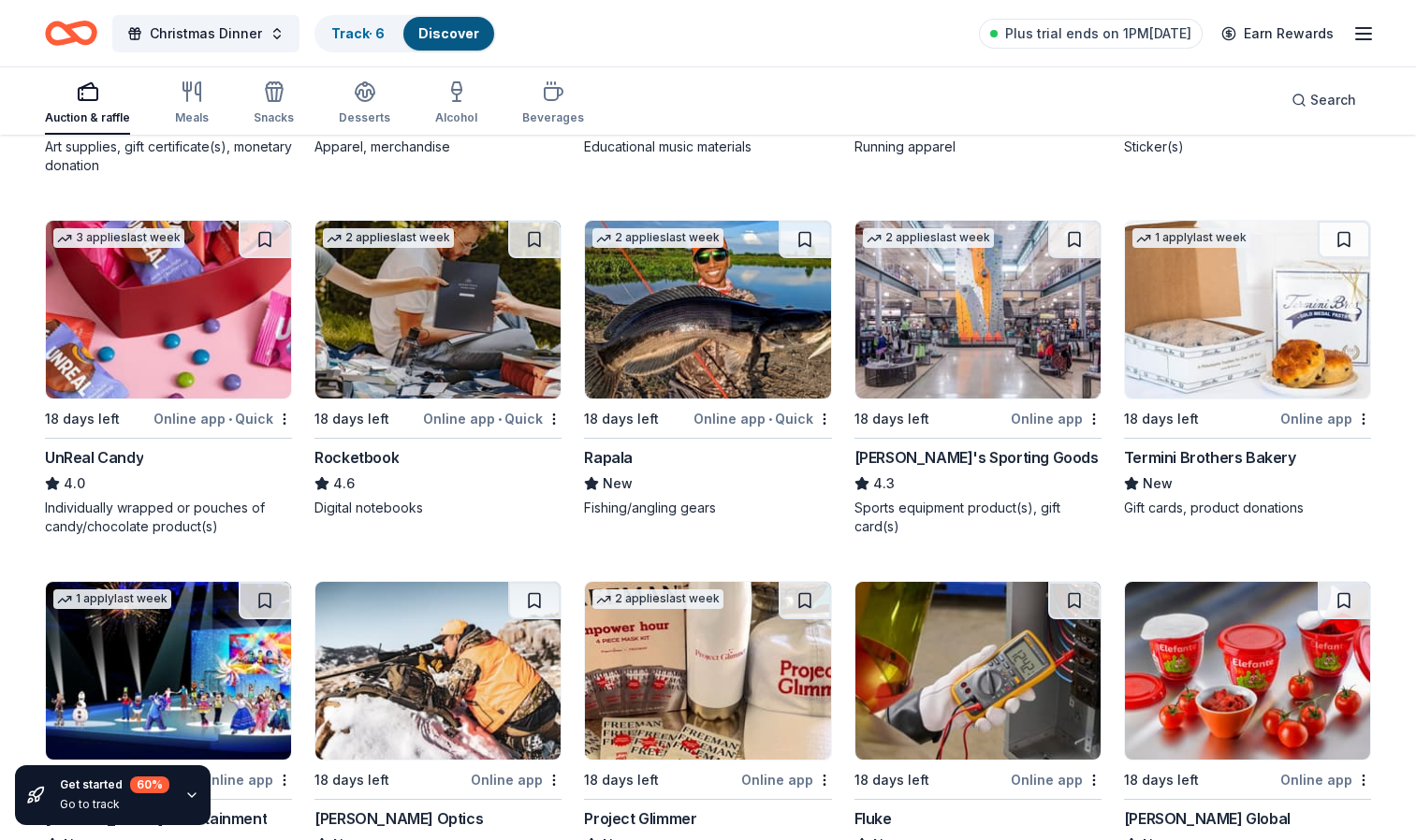
click at [711, 356] on img at bounding box center [708, 309] width 245 height 178
click at [940, 337] on img at bounding box center [978, 309] width 245 height 178
click at [1249, 312] on img at bounding box center [1248, 309] width 245 height 178
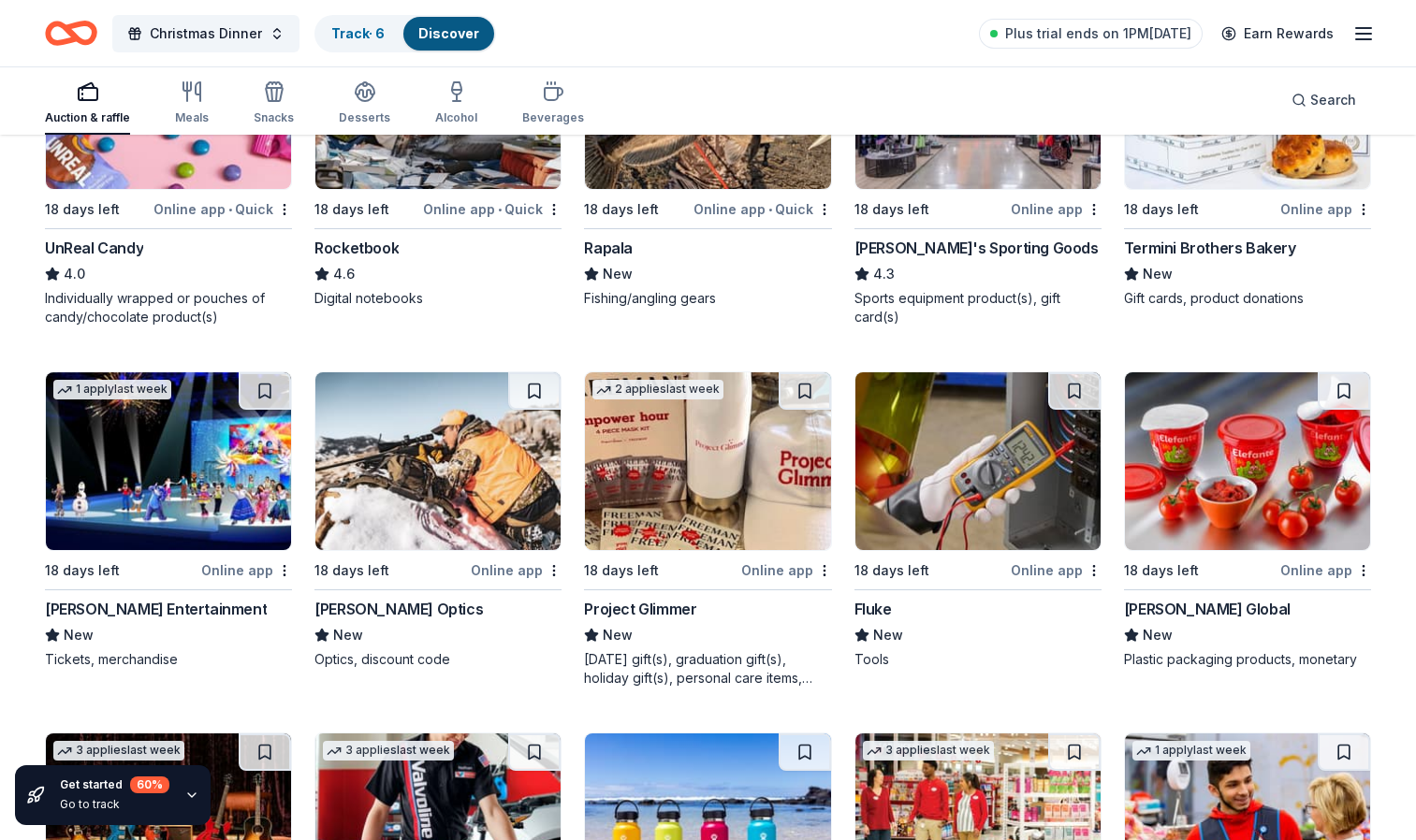
scroll to position [3912, 0]
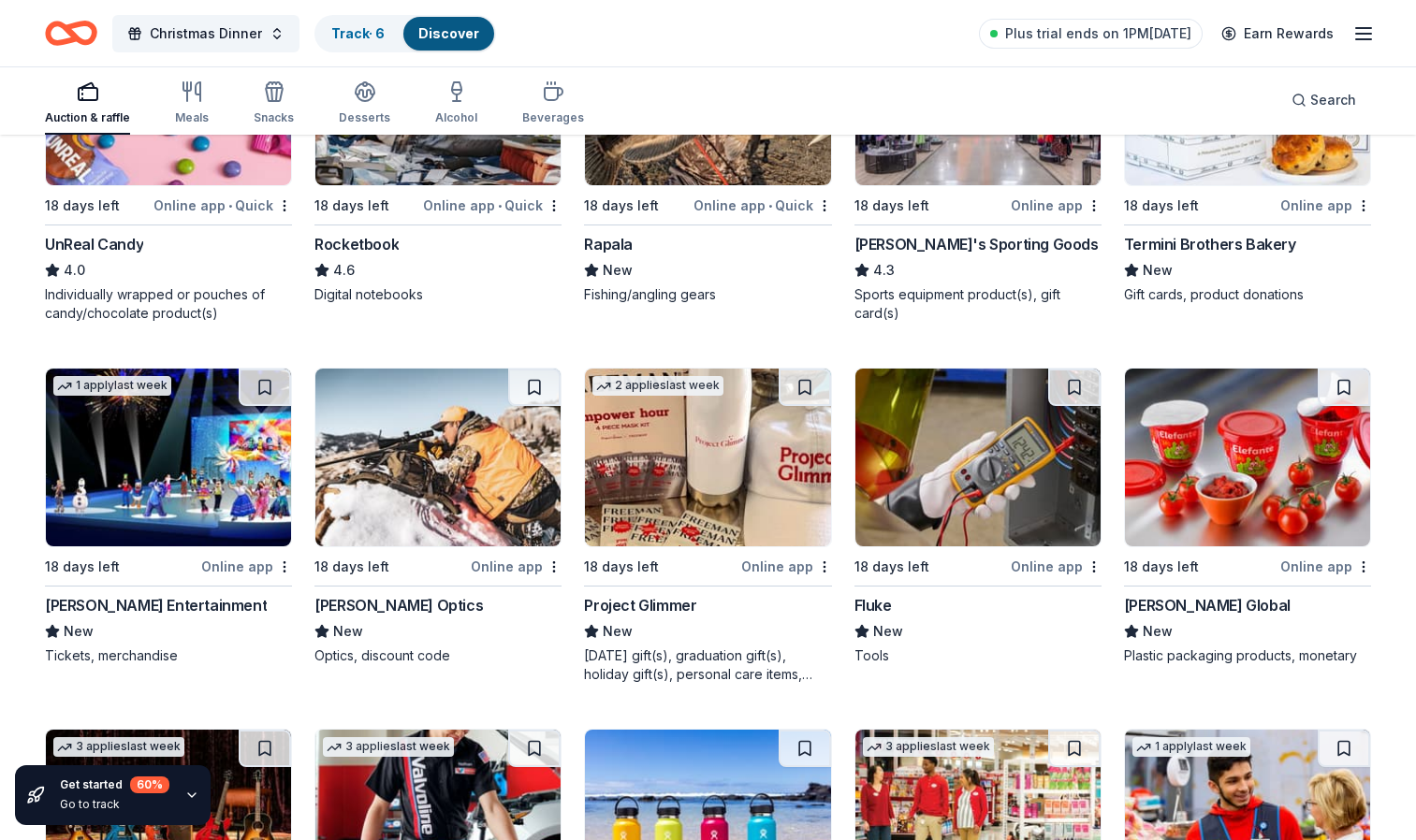
click at [764, 465] on img at bounding box center [708, 457] width 245 height 178
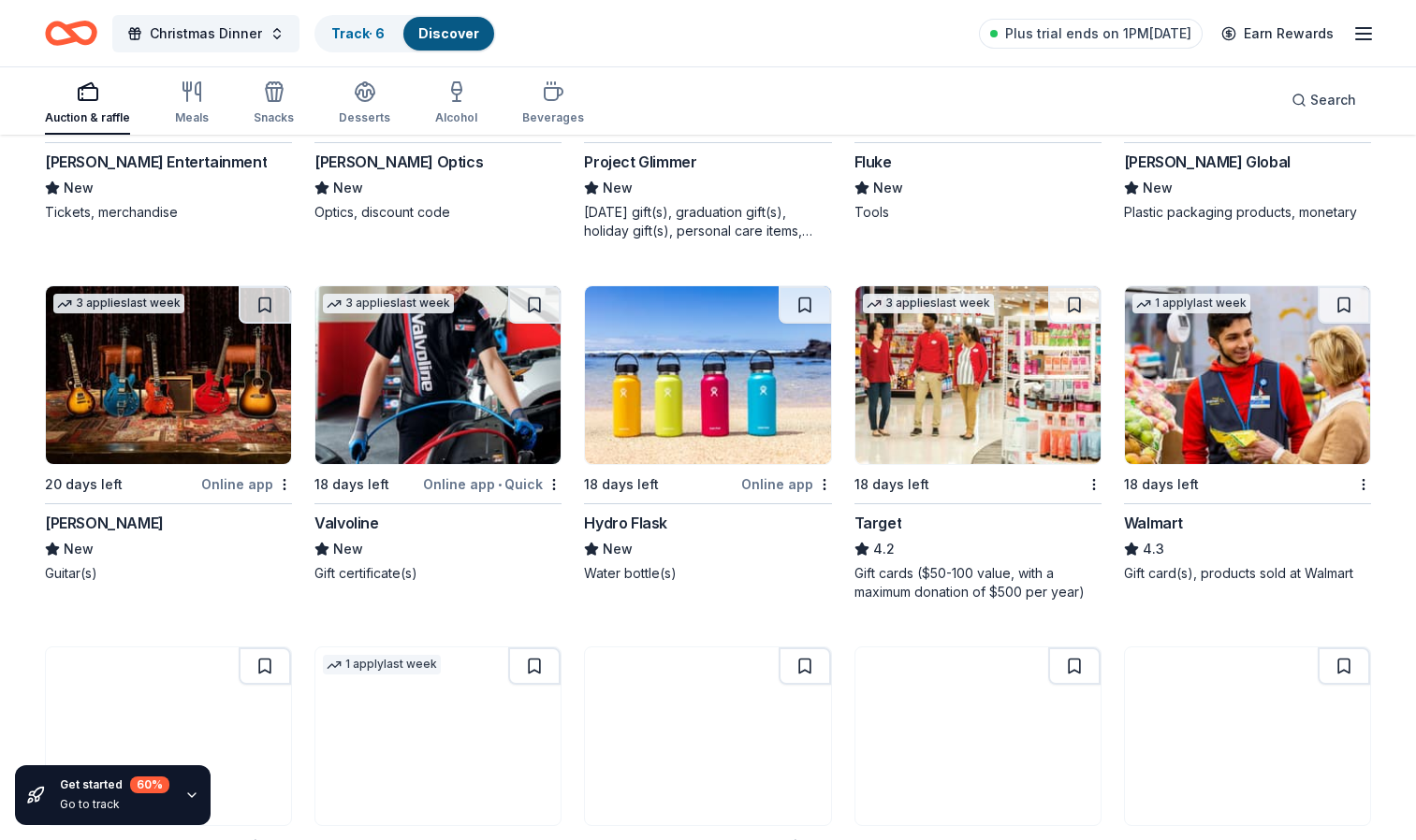
scroll to position [4357, 0]
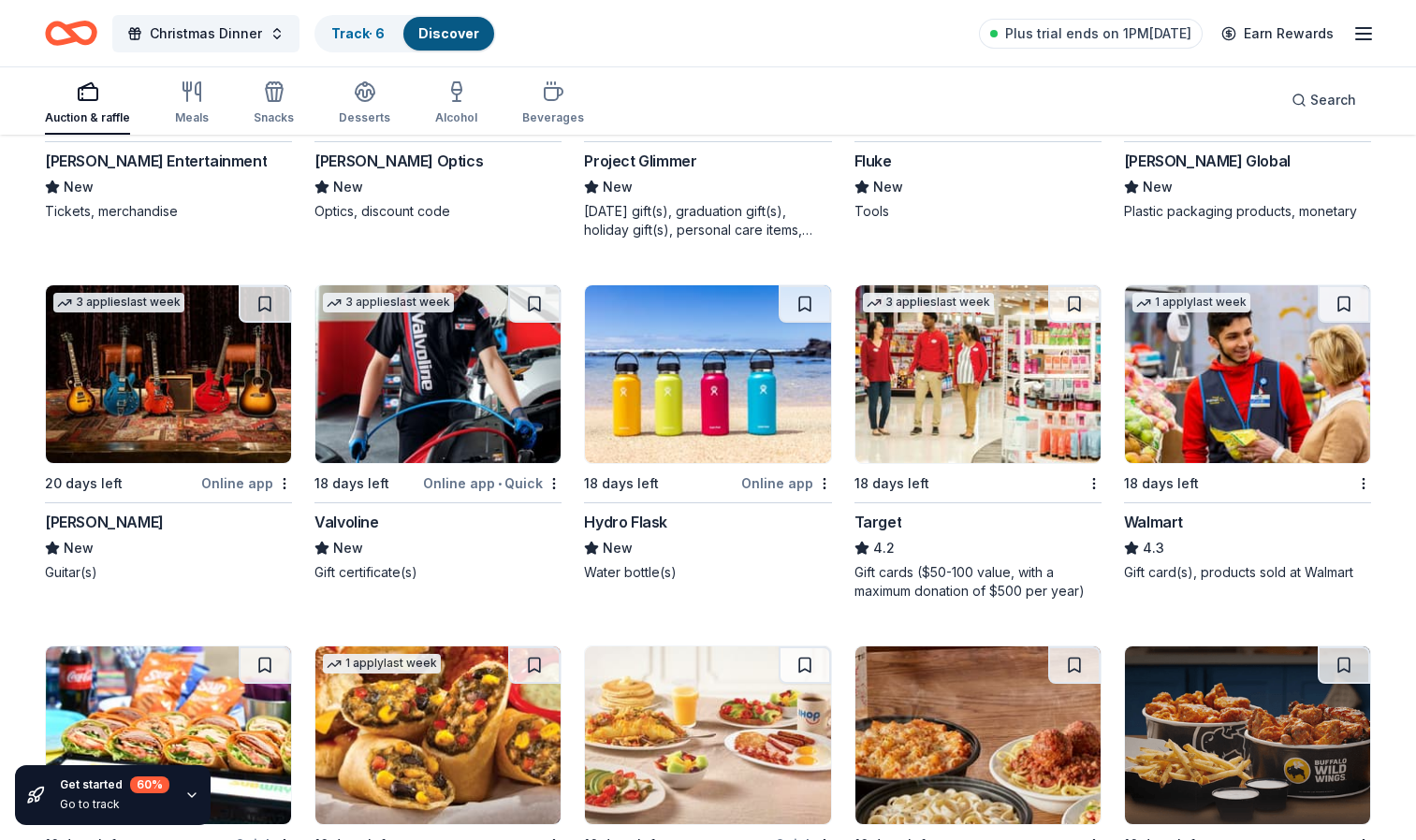
click at [700, 403] on img at bounding box center [708, 374] width 245 height 178
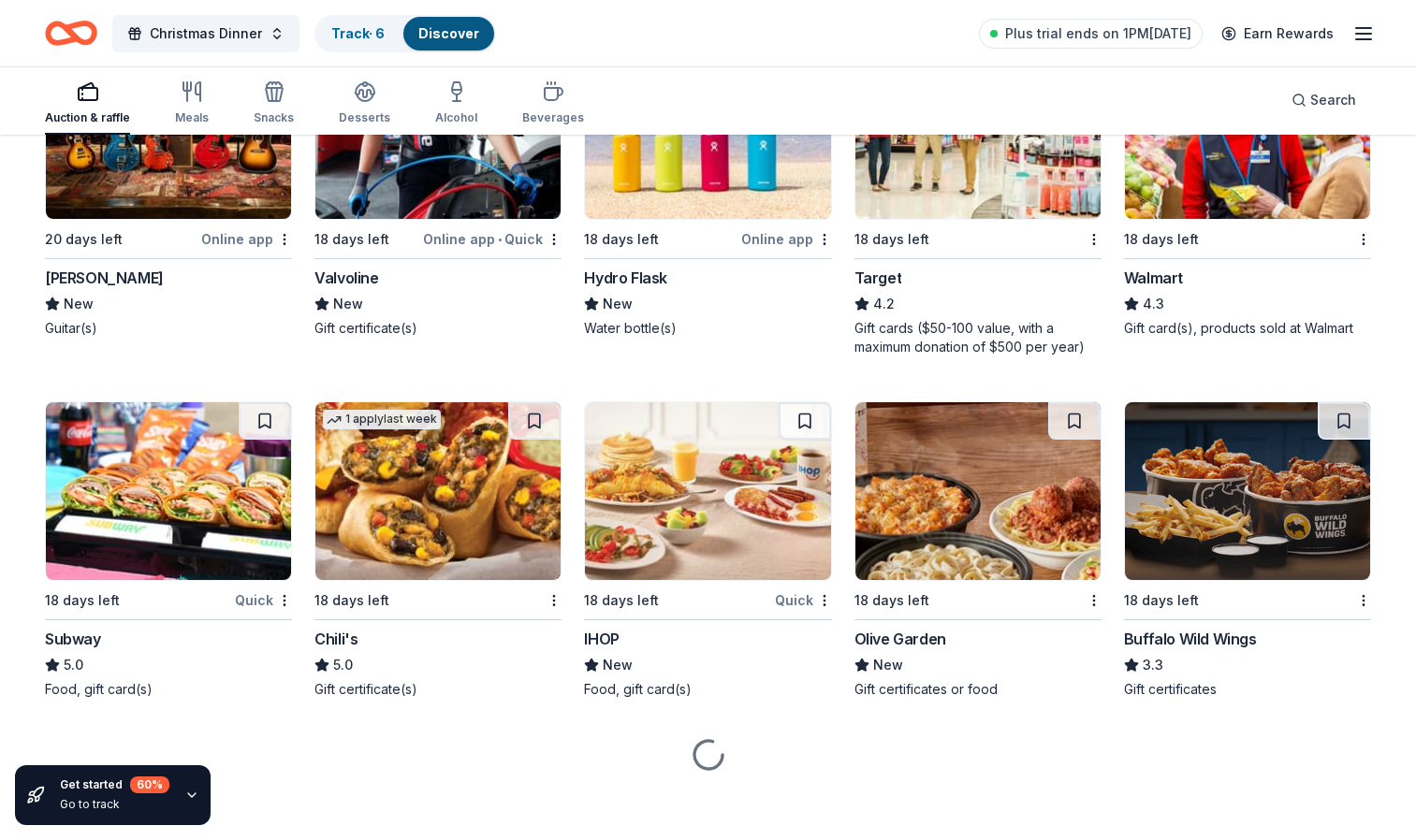
scroll to position [4605, 0]
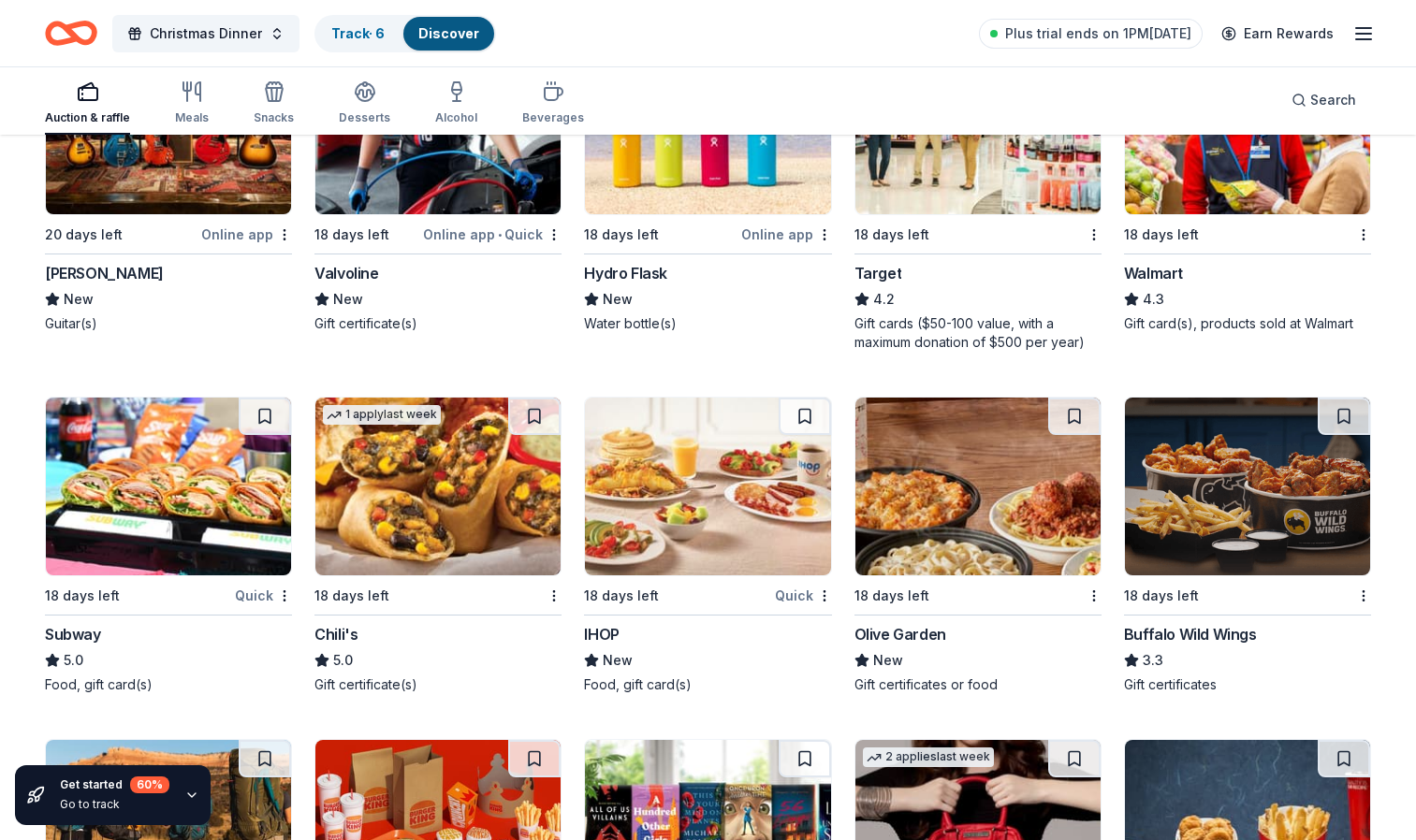
click at [199, 489] on img at bounding box center [168, 486] width 245 height 178
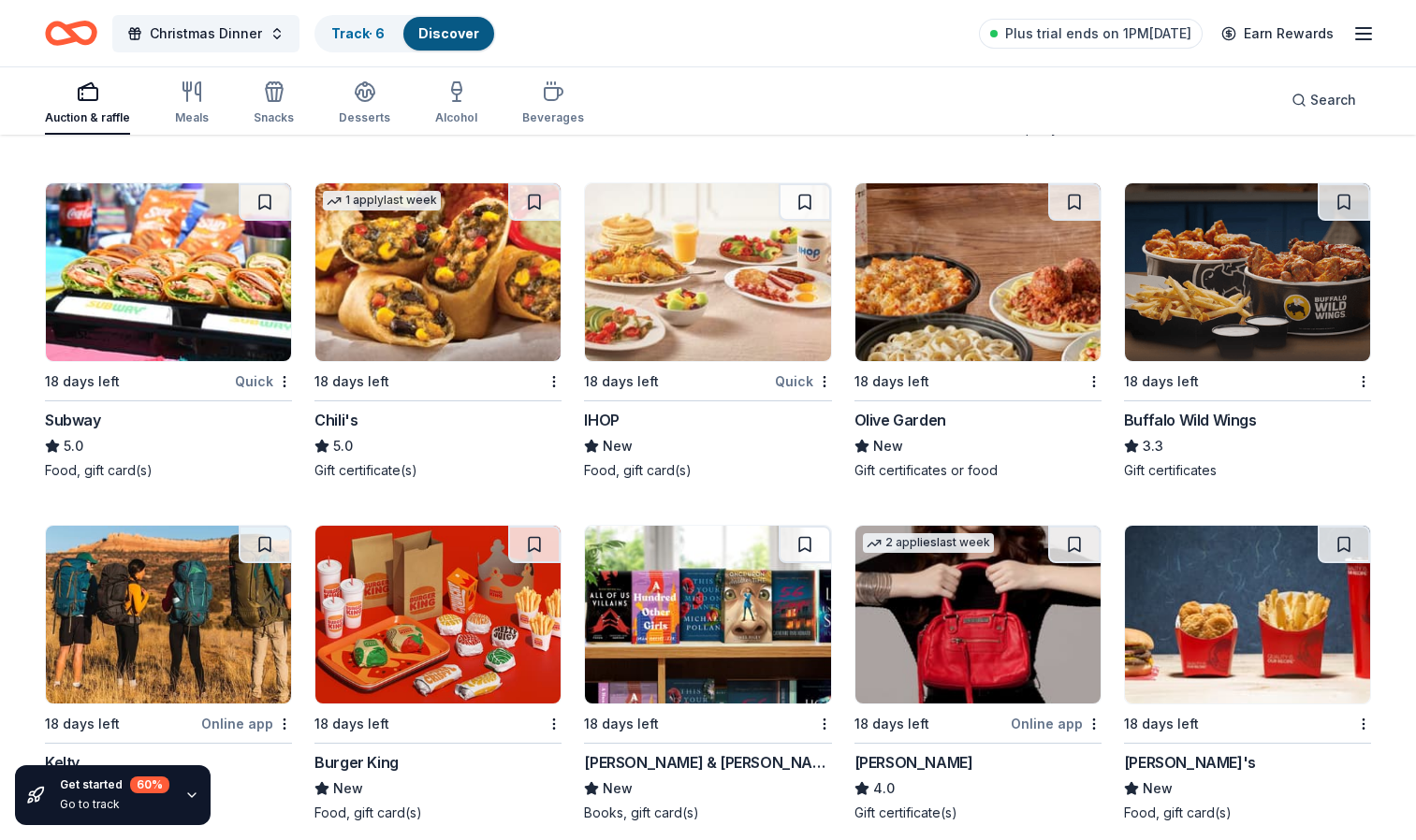
scroll to position [4824, 0]
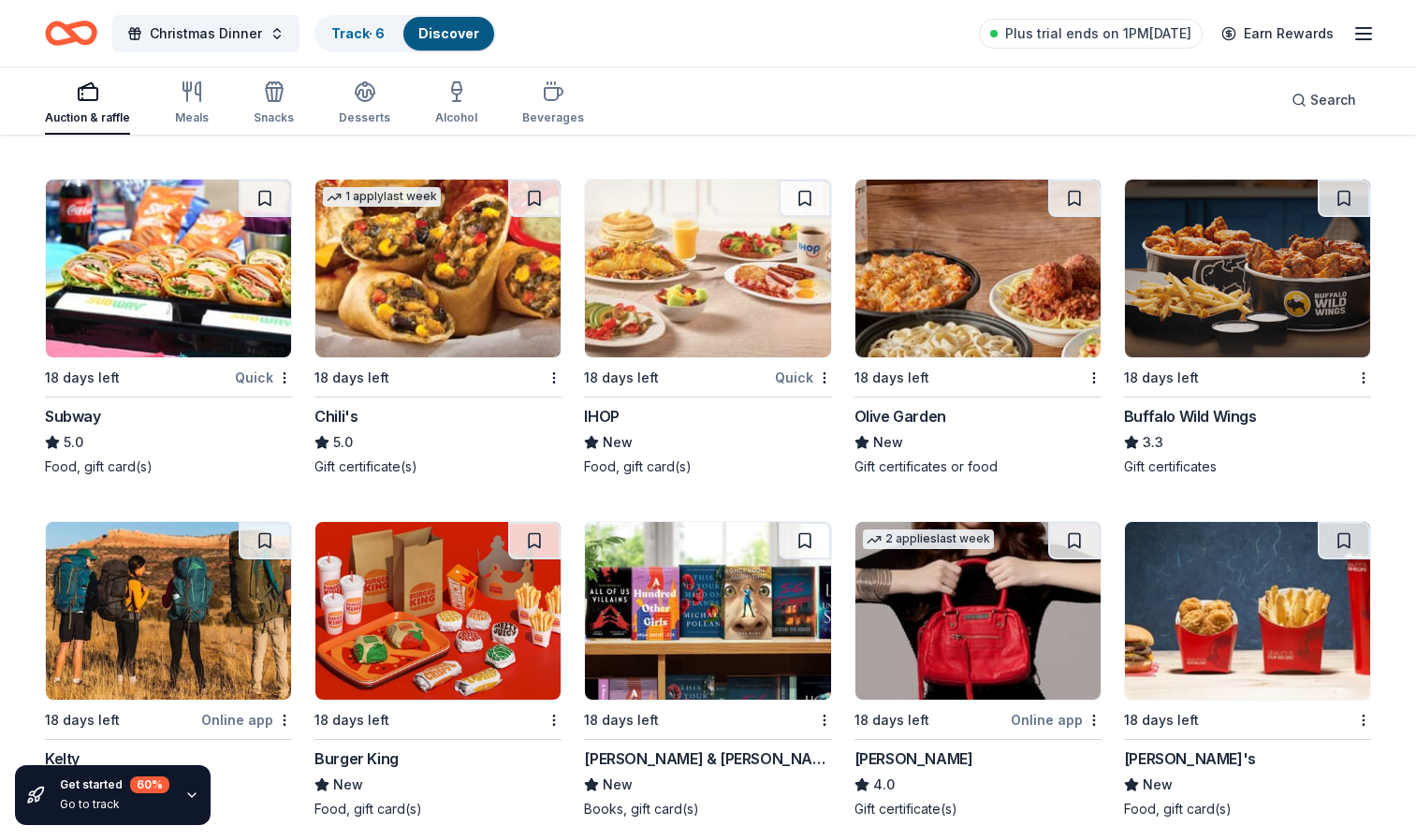
click at [967, 293] on img at bounding box center [978, 268] width 245 height 178
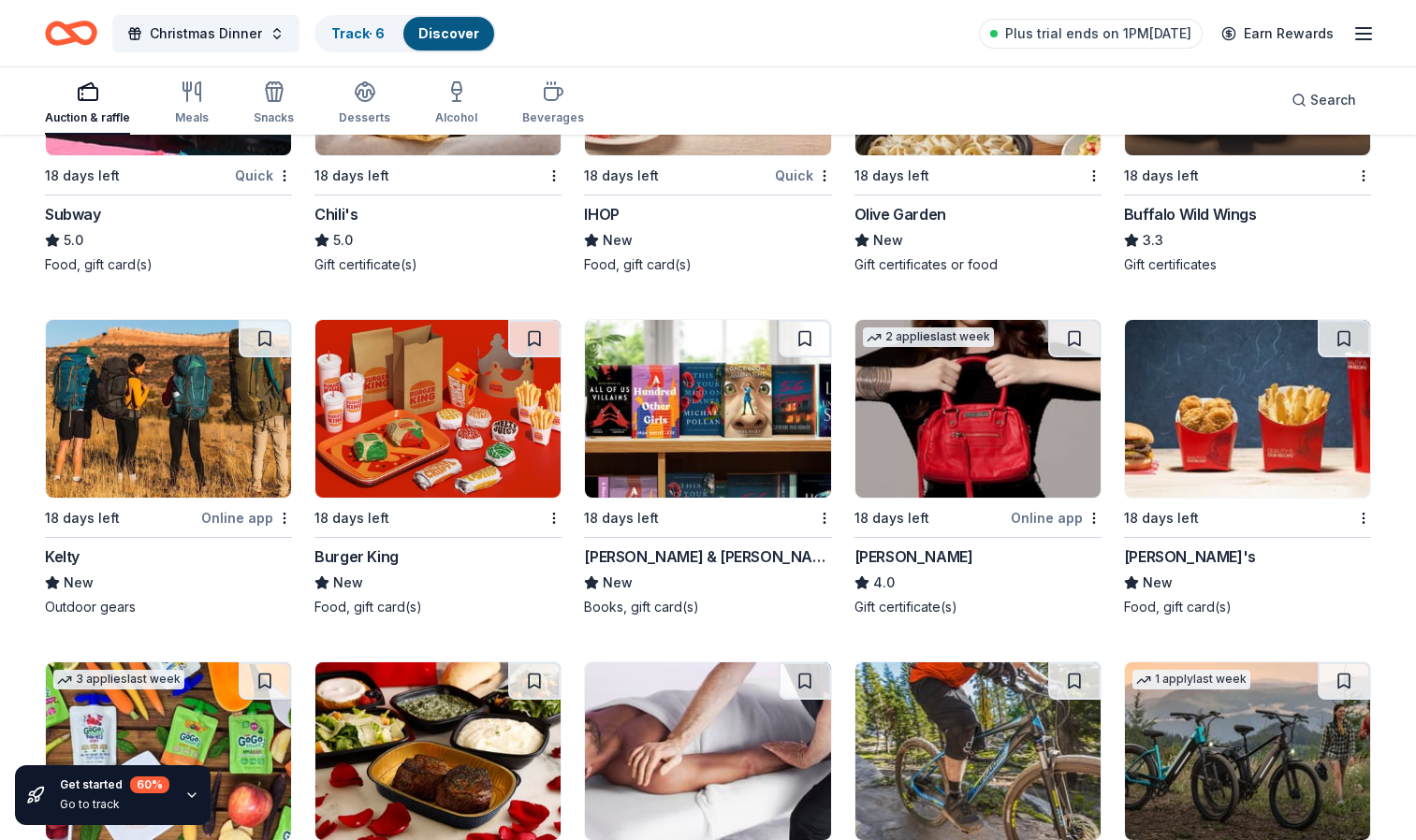
scroll to position [5027, 0]
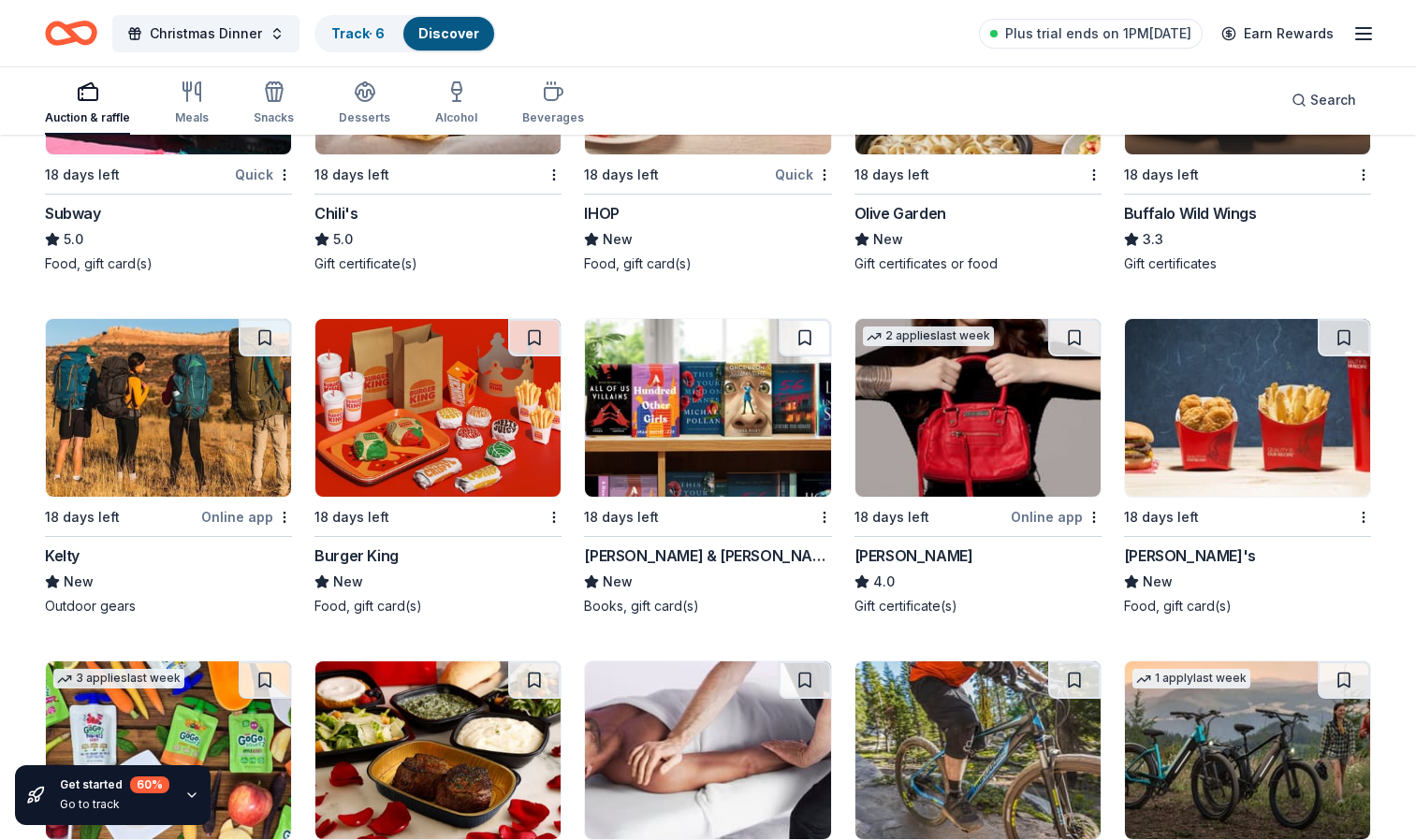
click at [175, 426] on img at bounding box center [168, 408] width 245 height 178
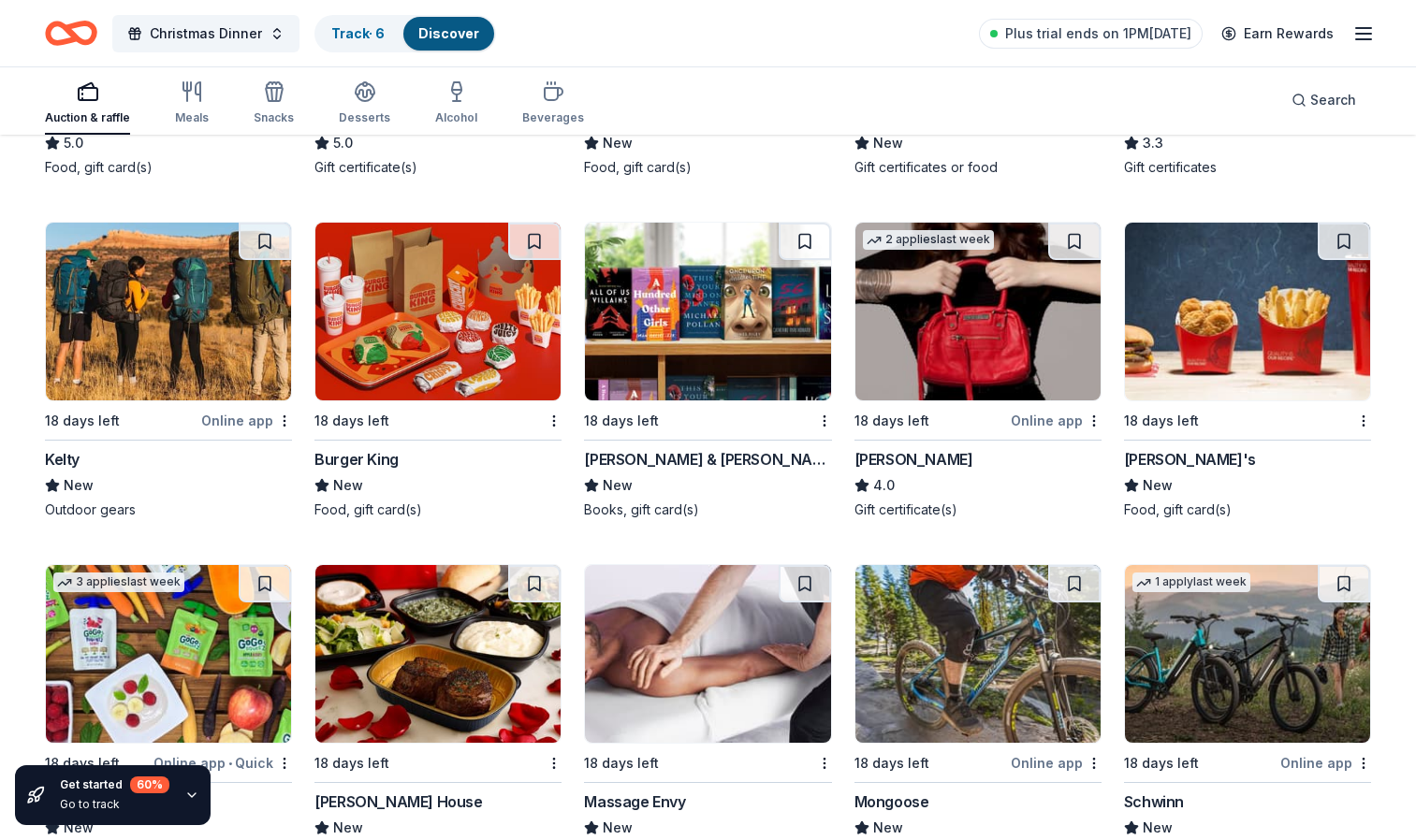
scroll to position [5124, 0]
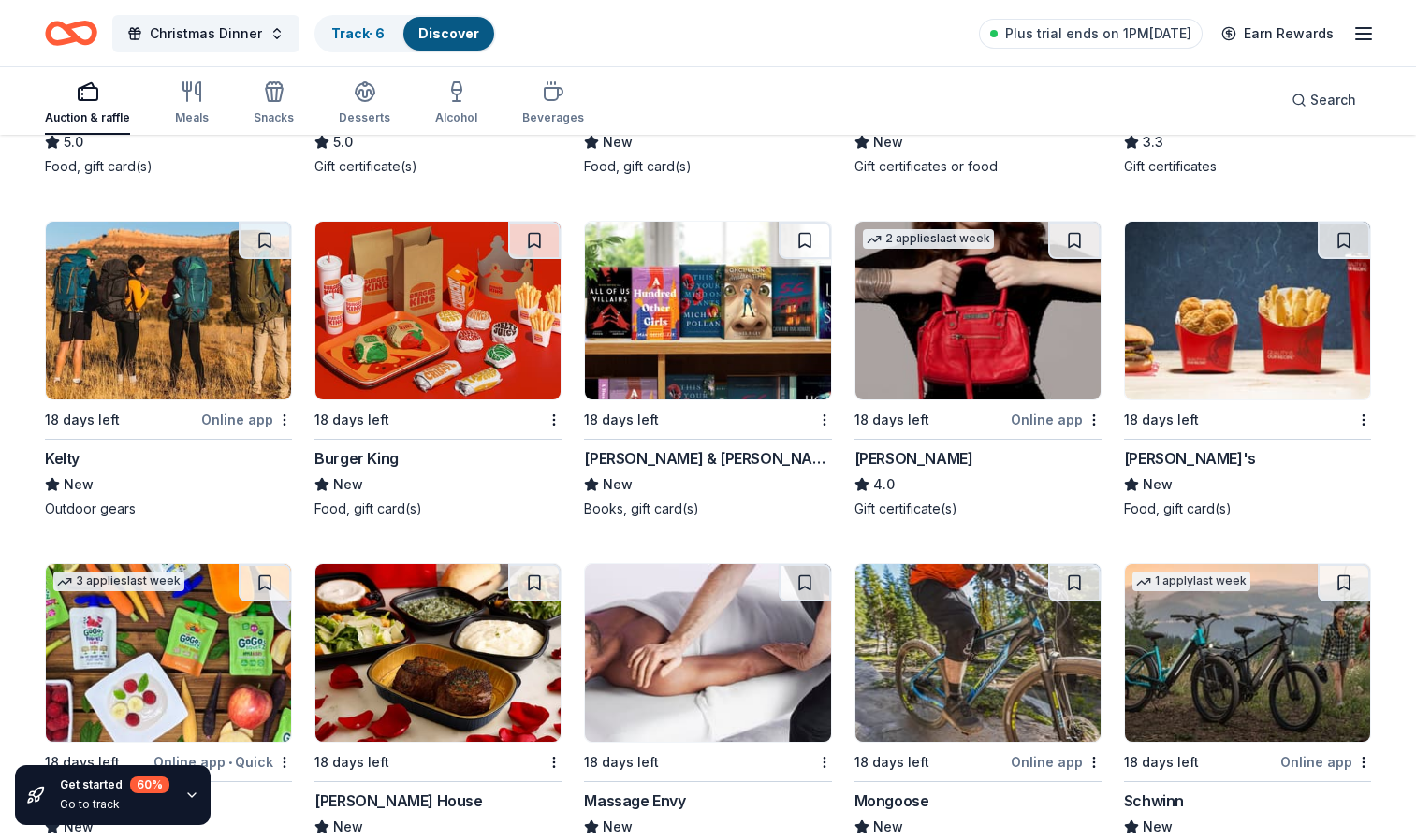
click at [720, 317] on img at bounding box center [708, 310] width 245 height 178
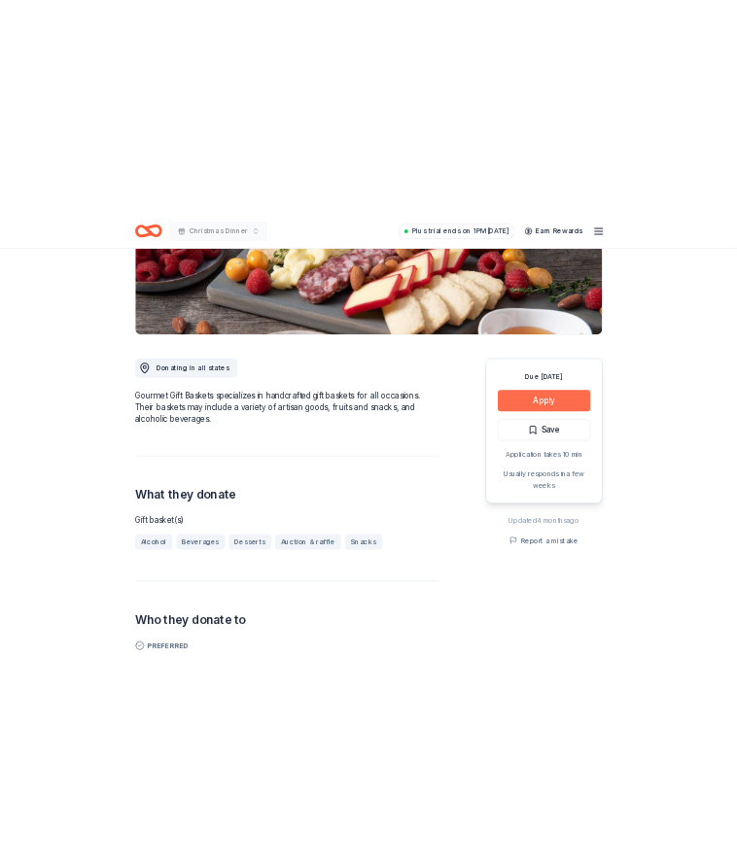
scroll to position [350, 0]
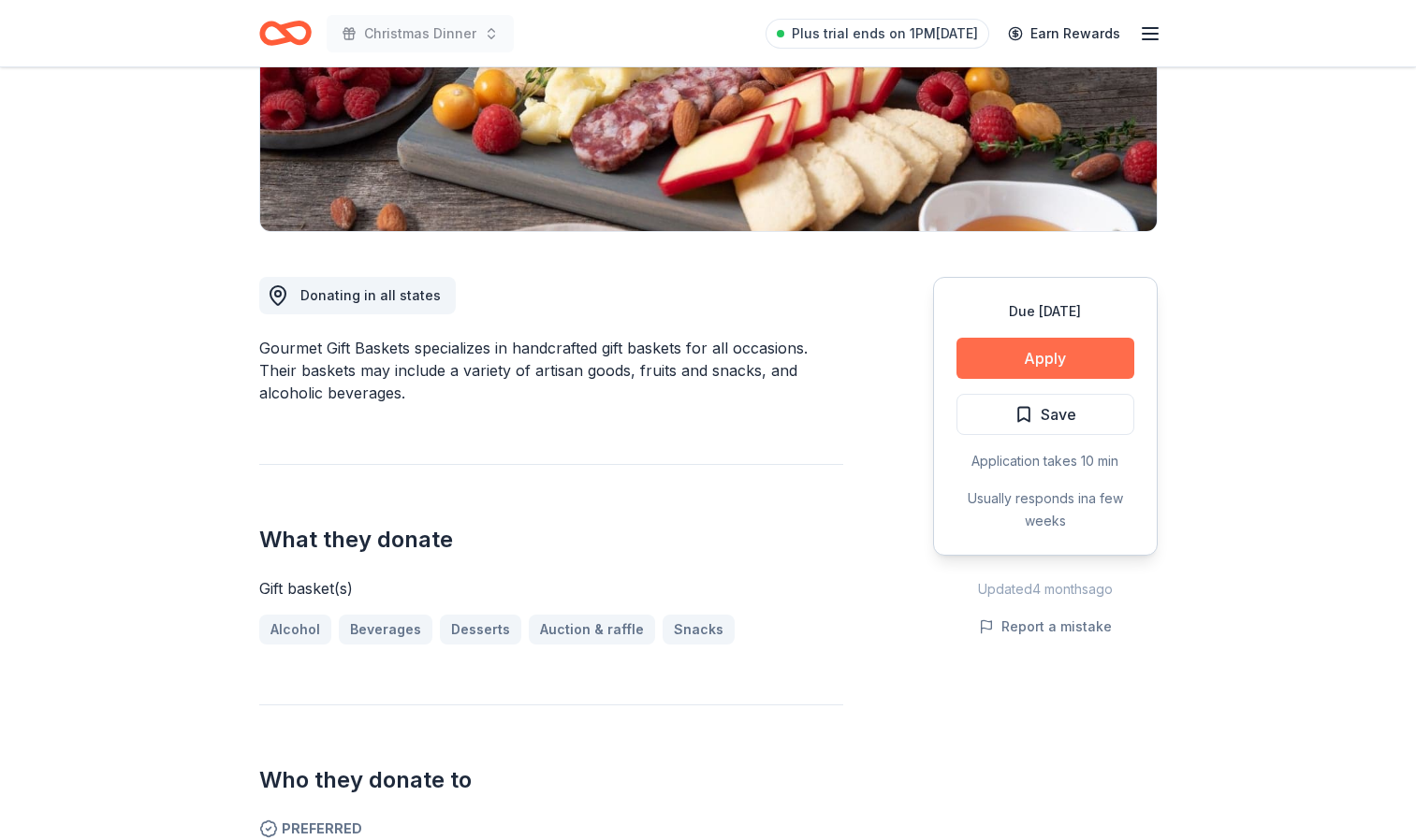
click at [1064, 356] on button "Apply" at bounding box center [1045, 358] width 178 height 41
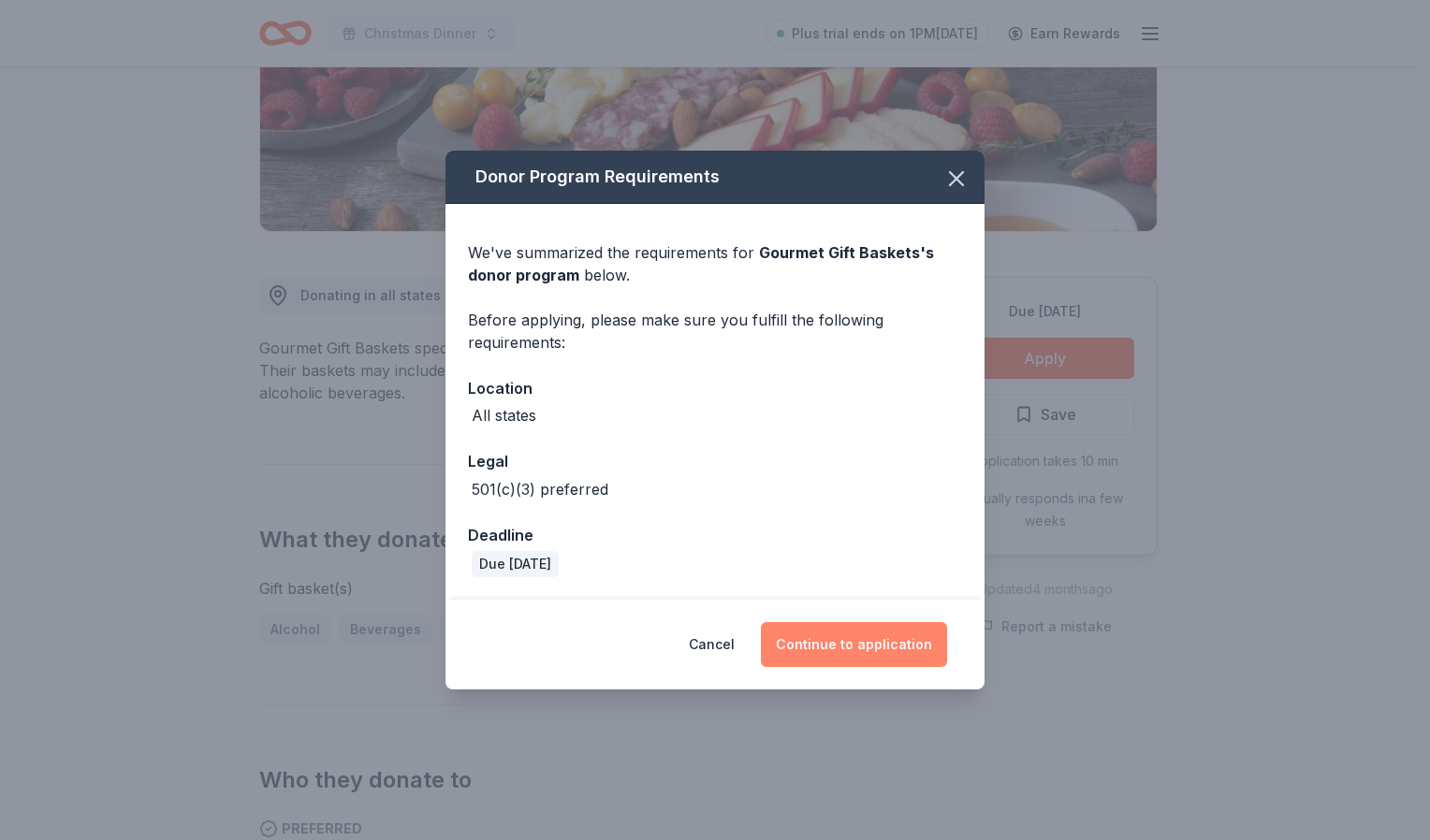
click at [874, 647] on button "Continue to application" at bounding box center [855, 645] width 187 height 45
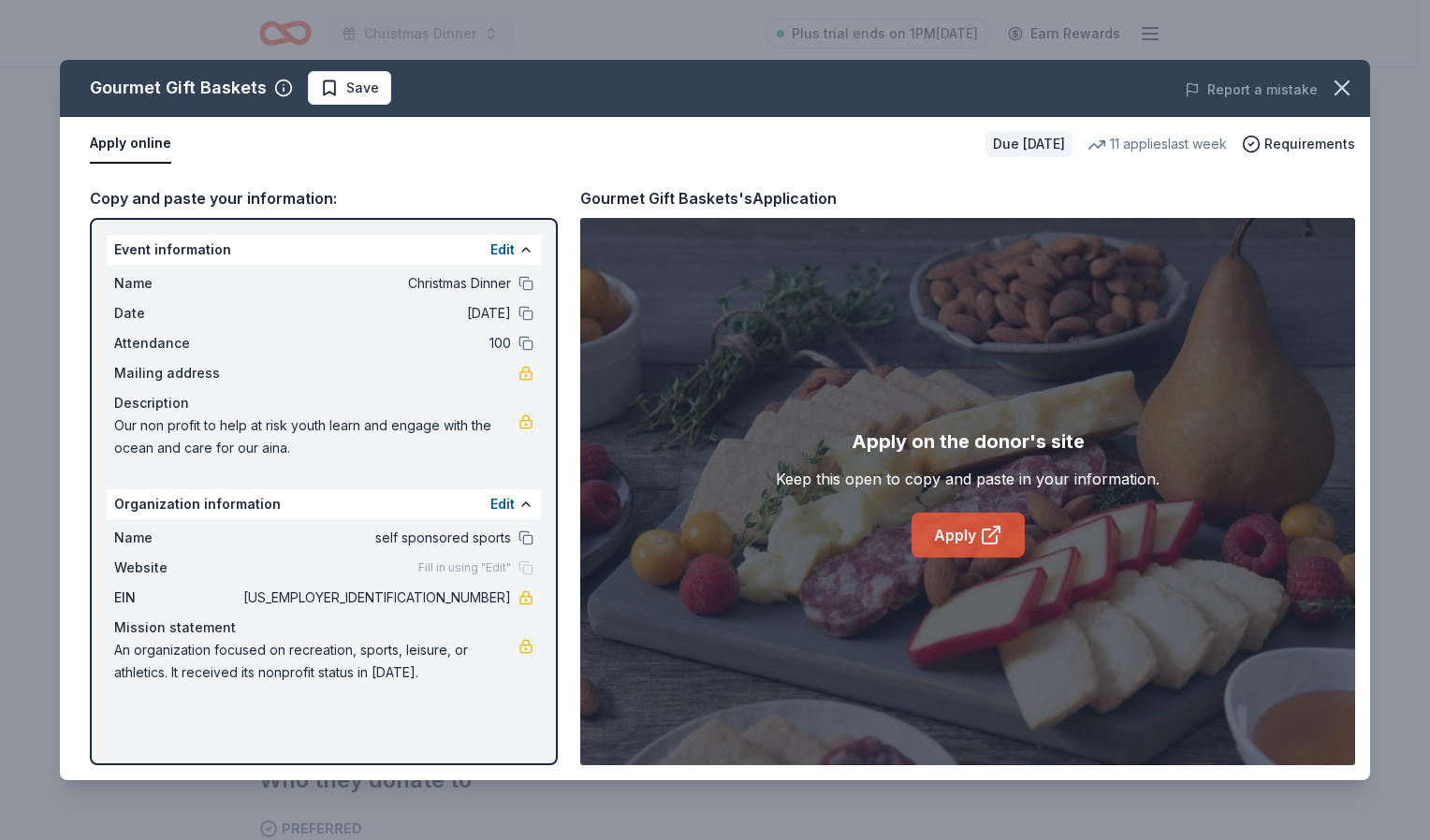
click at [973, 532] on link "Apply" at bounding box center [968, 535] width 114 height 45
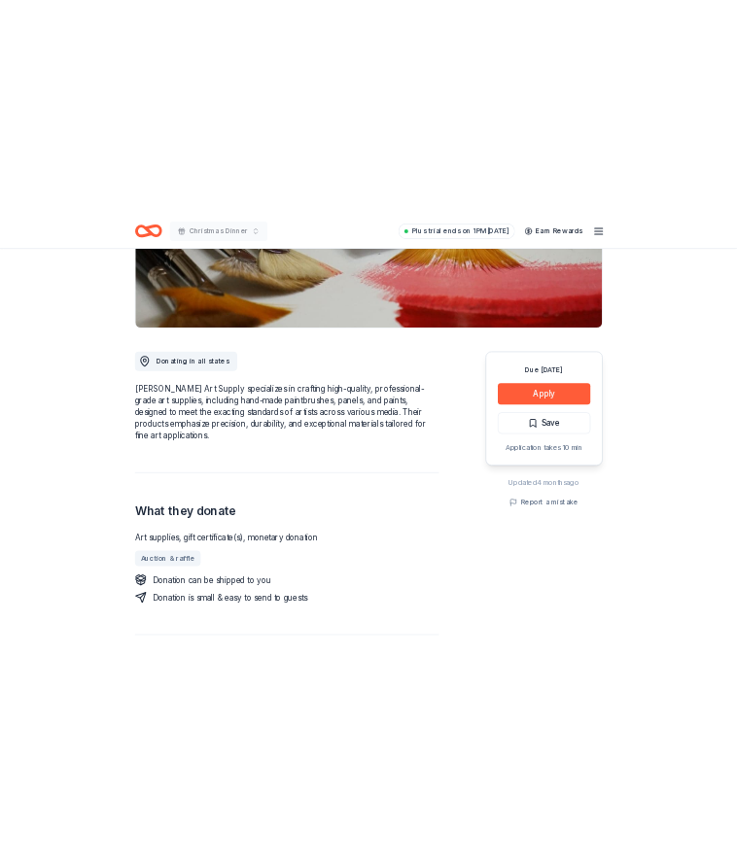
scroll to position [365, 0]
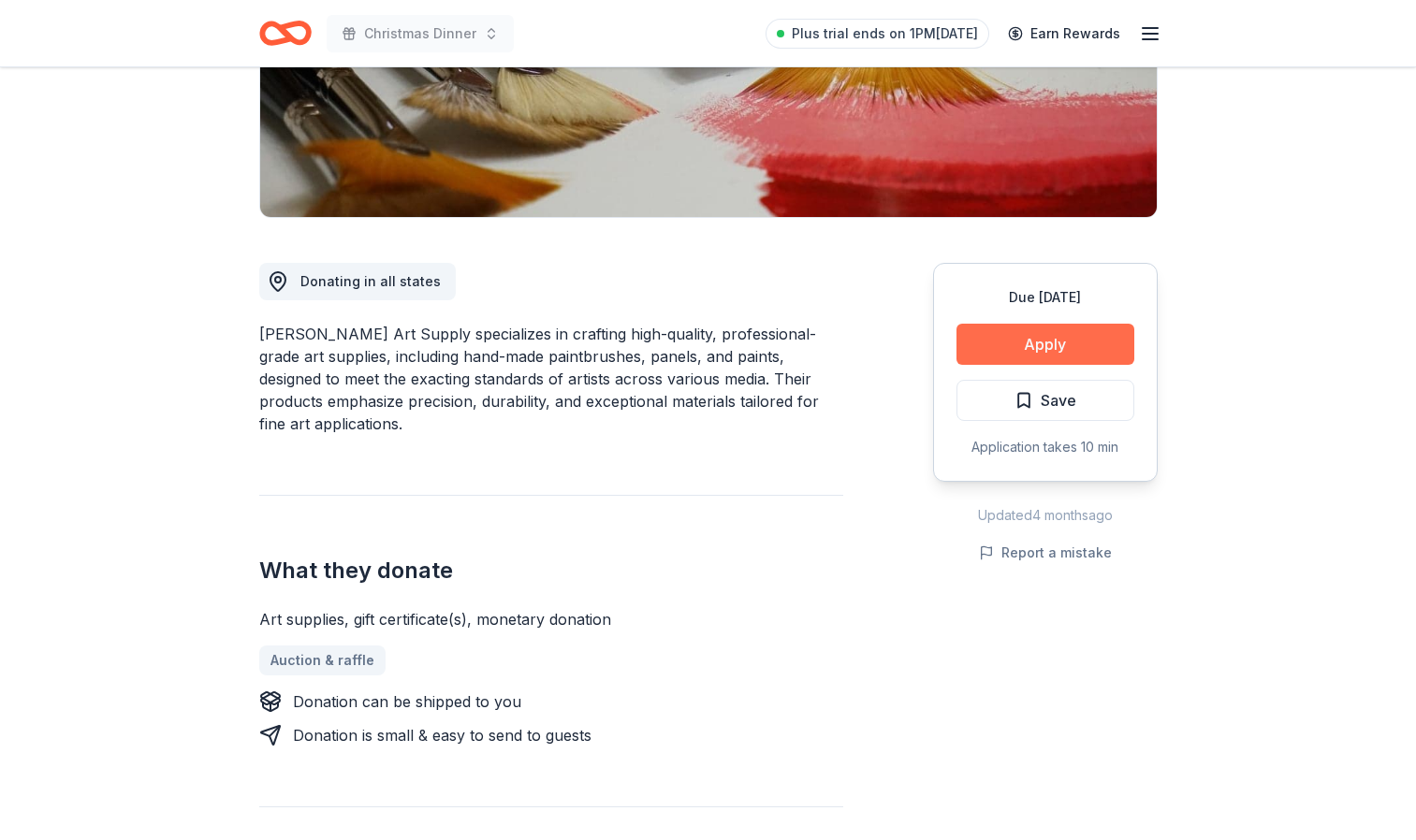
click at [1057, 346] on button "Apply" at bounding box center [1045, 344] width 178 height 41
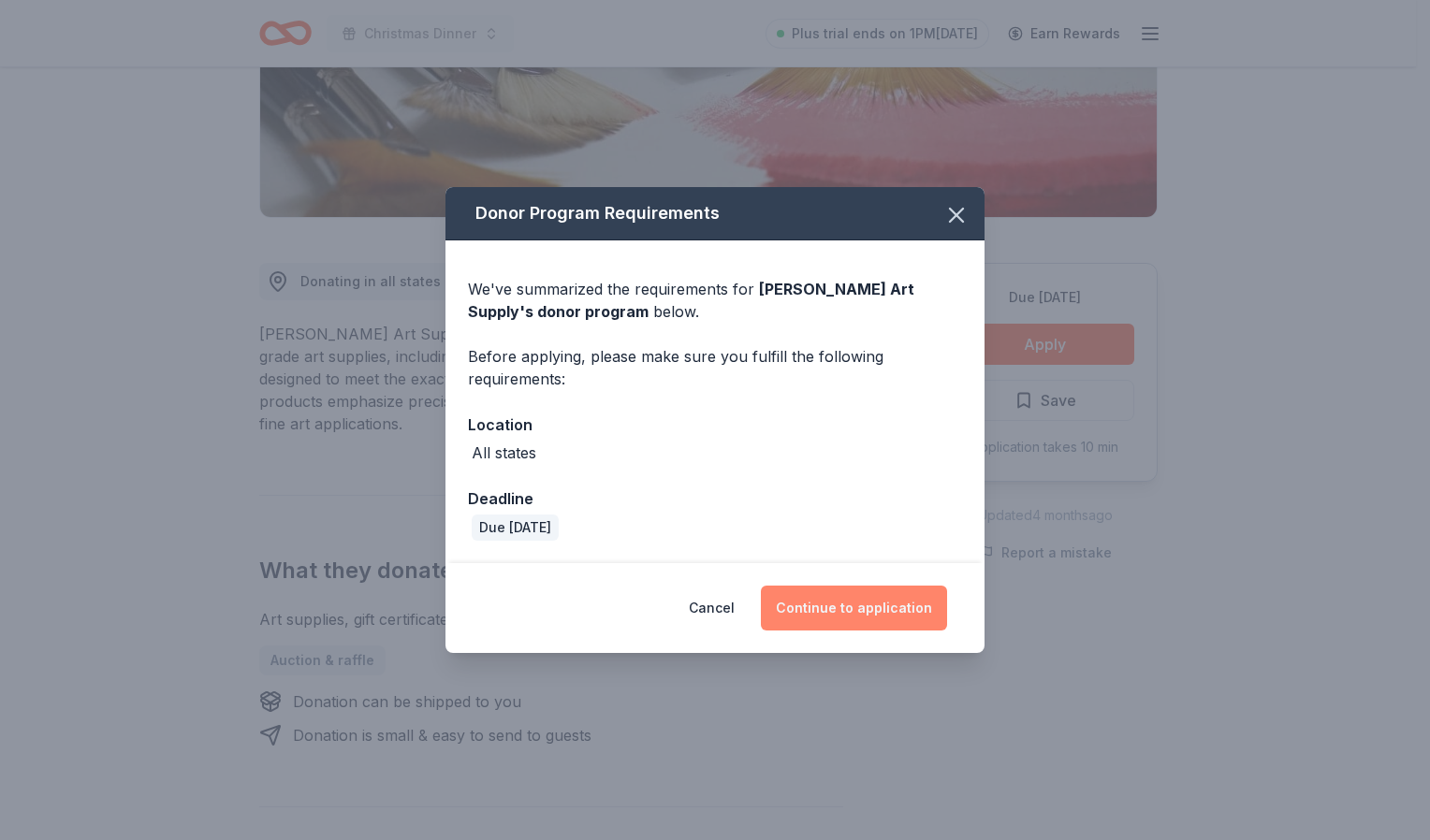
click at [860, 611] on button "Continue to application" at bounding box center [855, 608] width 187 height 45
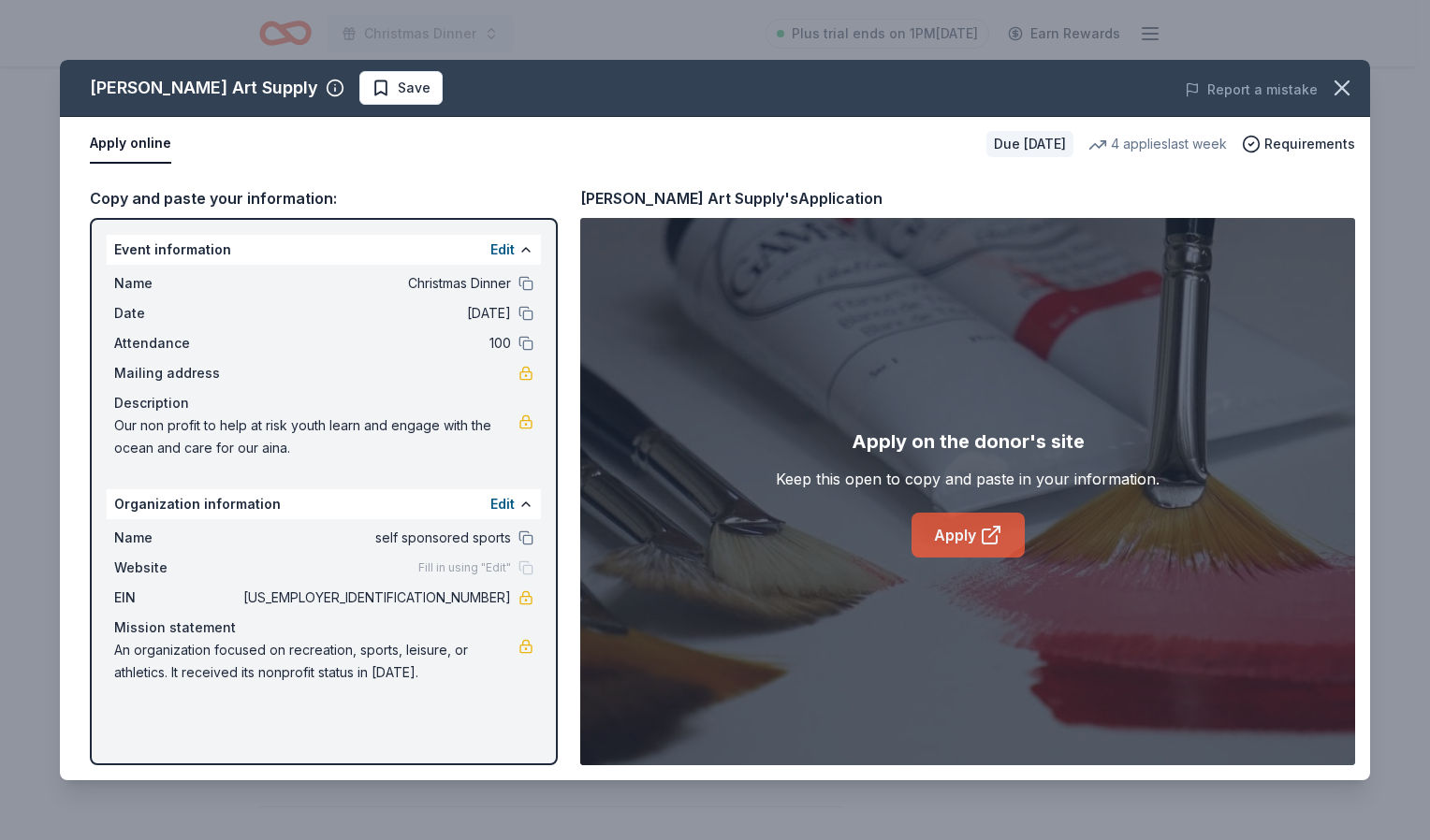
click at [936, 533] on link "Apply" at bounding box center [968, 535] width 114 height 45
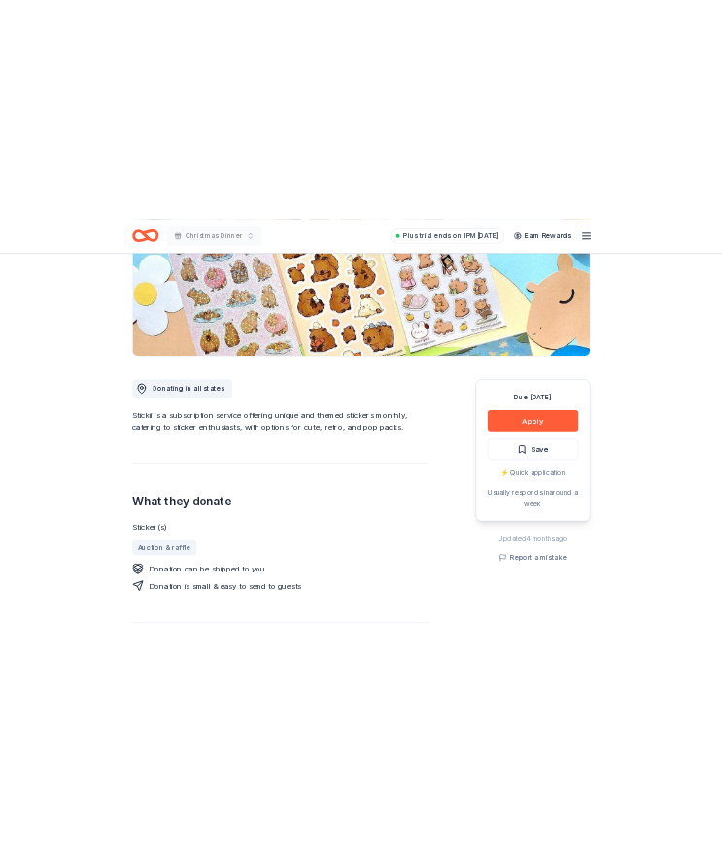
scroll to position [314, 0]
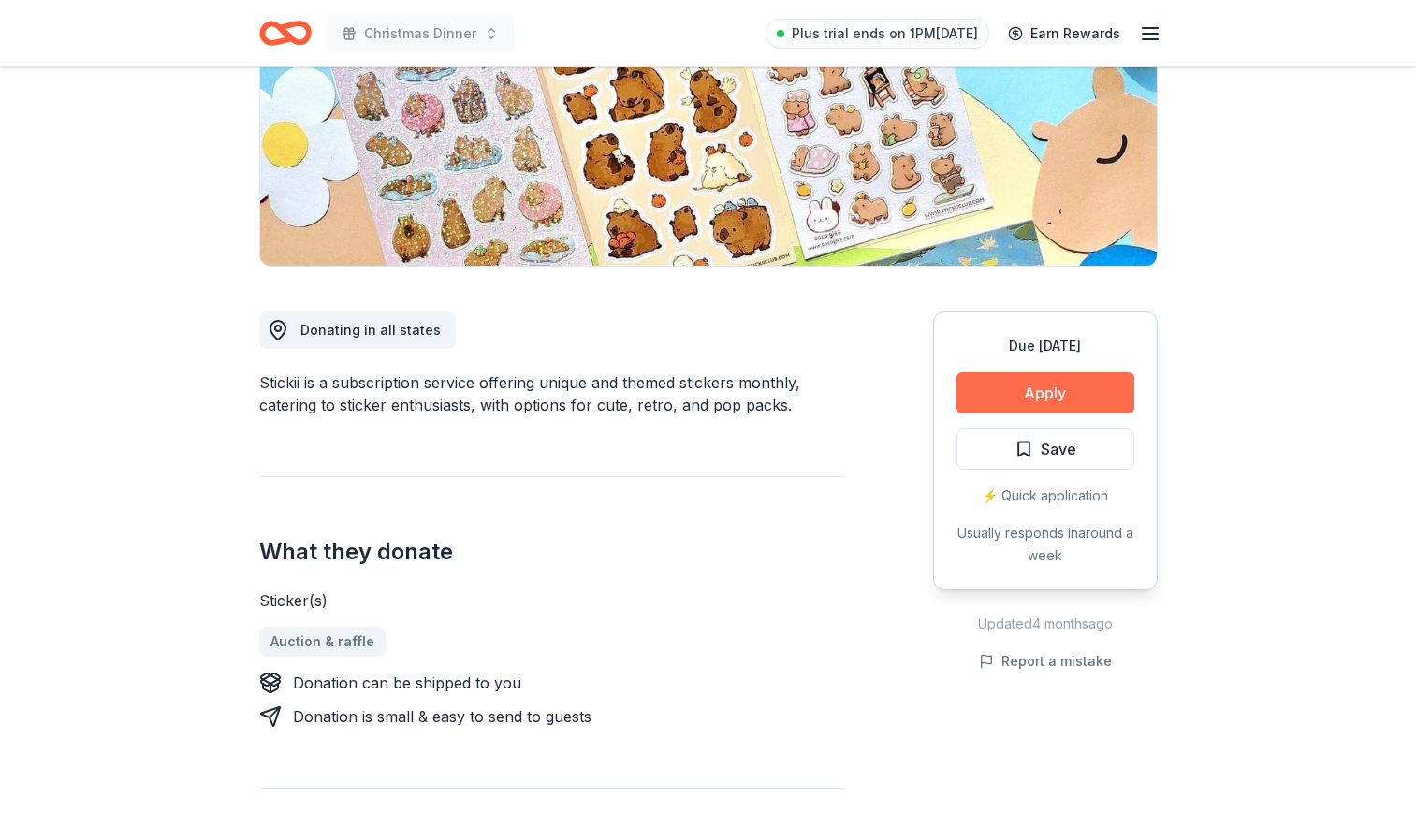
click at [1040, 395] on button "Apply" at bounding box center [1045, 393] width 178 height 41
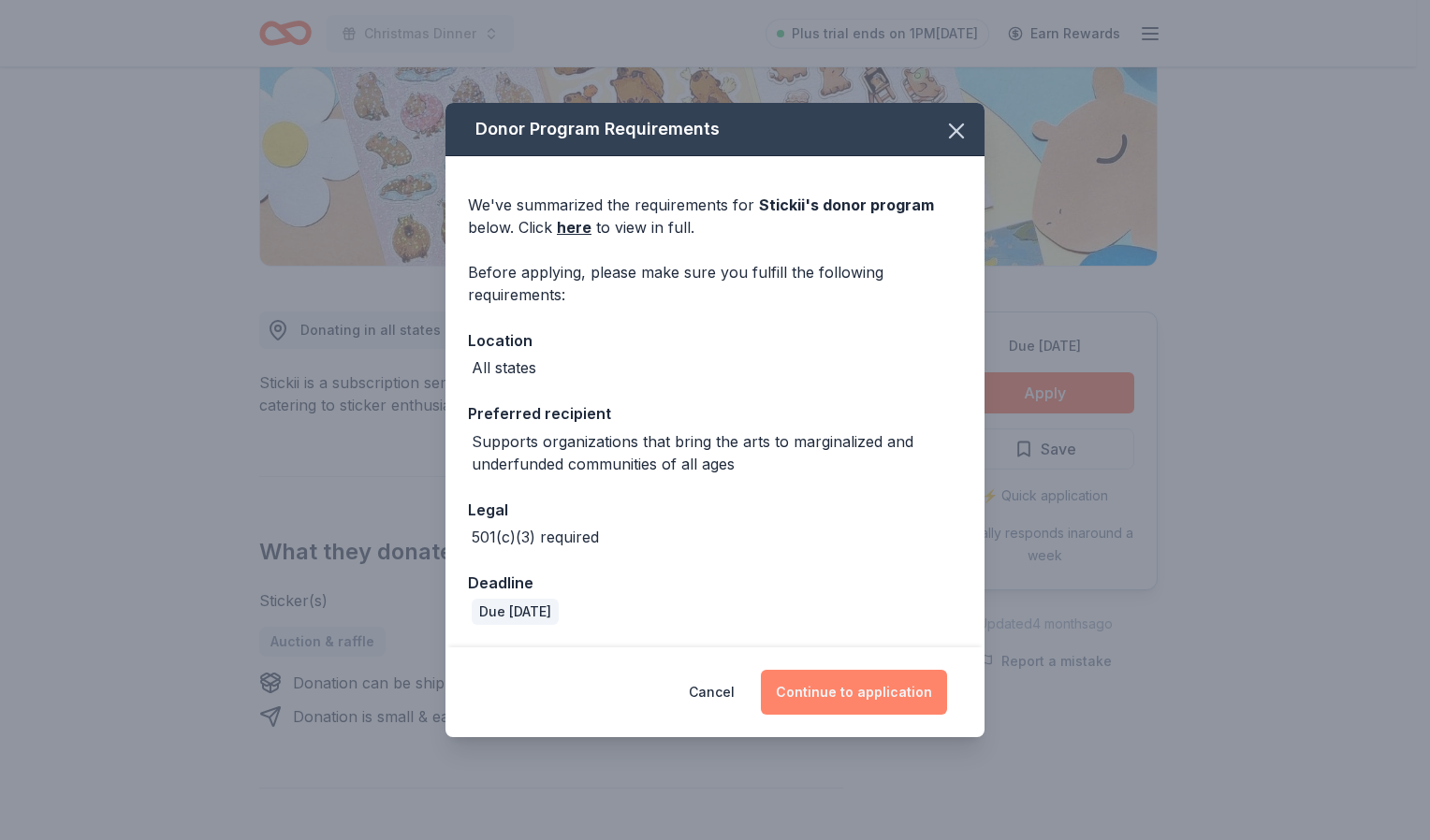
click at [872, 697] on button "Continue to application" at bounding box center [855, 692] width 187 height 45
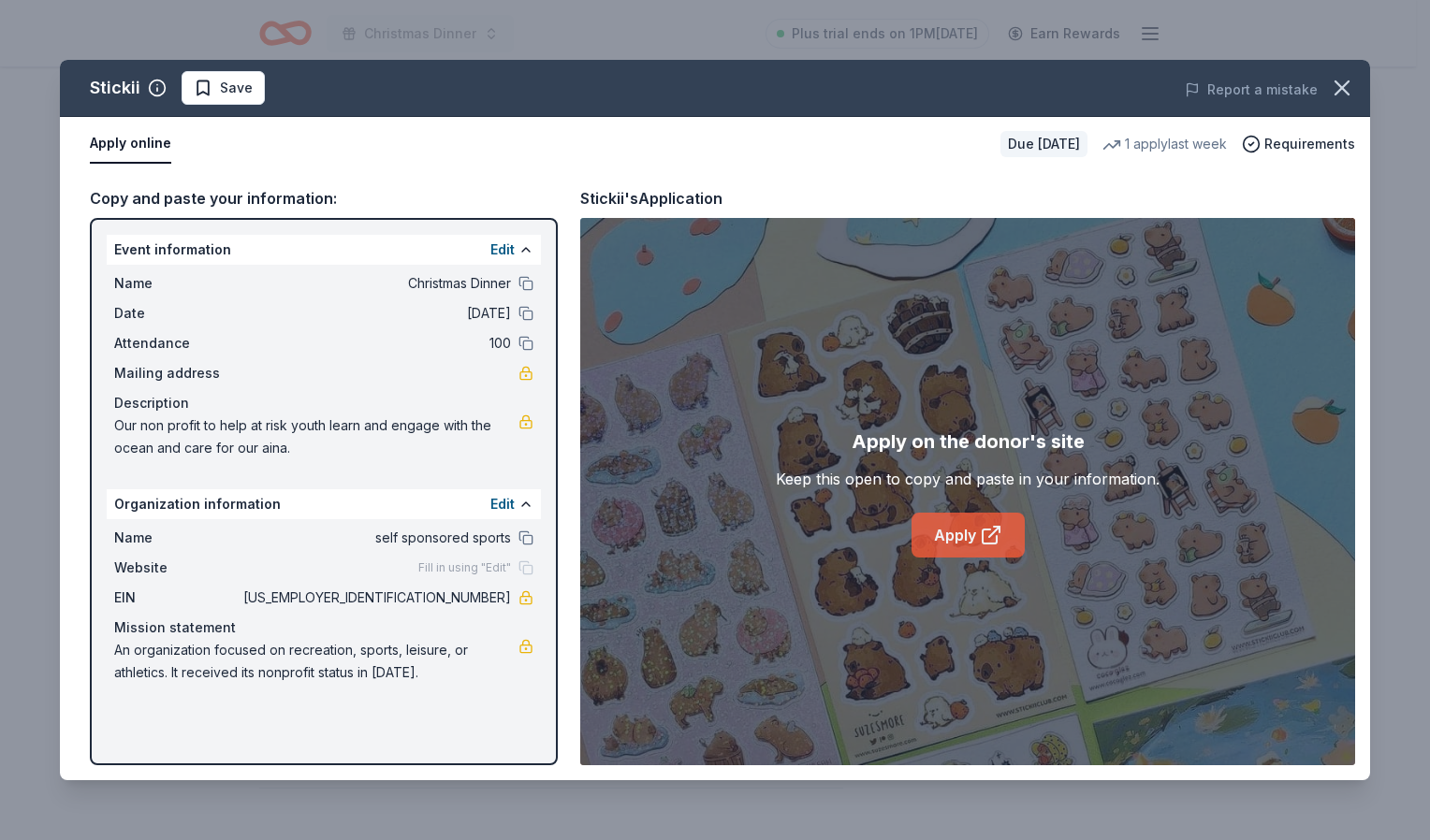
click at [963, 541] on link "Apply" at bounding box center [968, 535] width 114 height 45
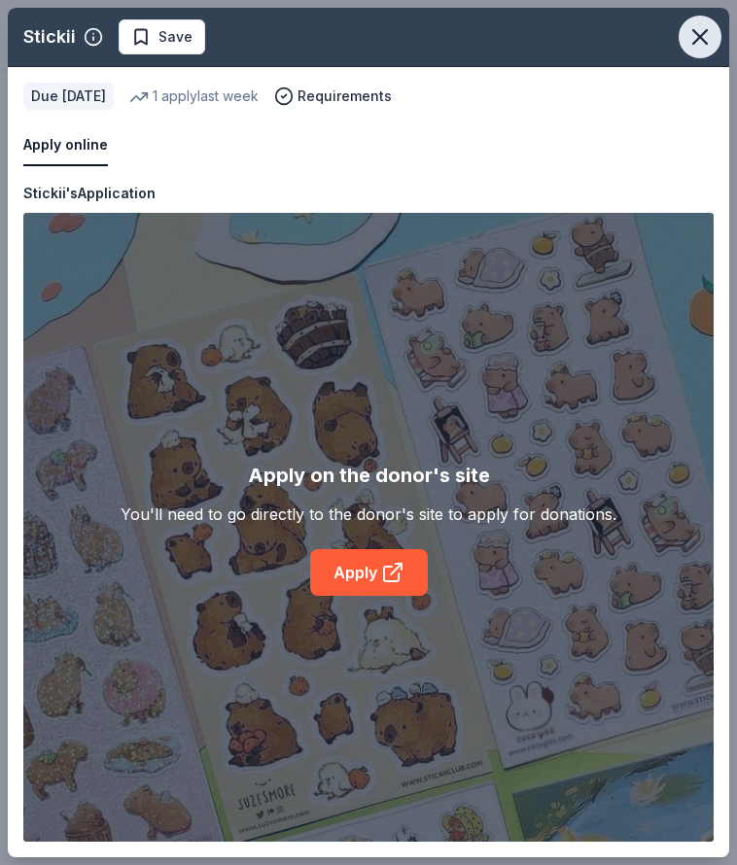
click at [693, 34] on icon "button" at bounding box center [700, 36] width 27 height 27
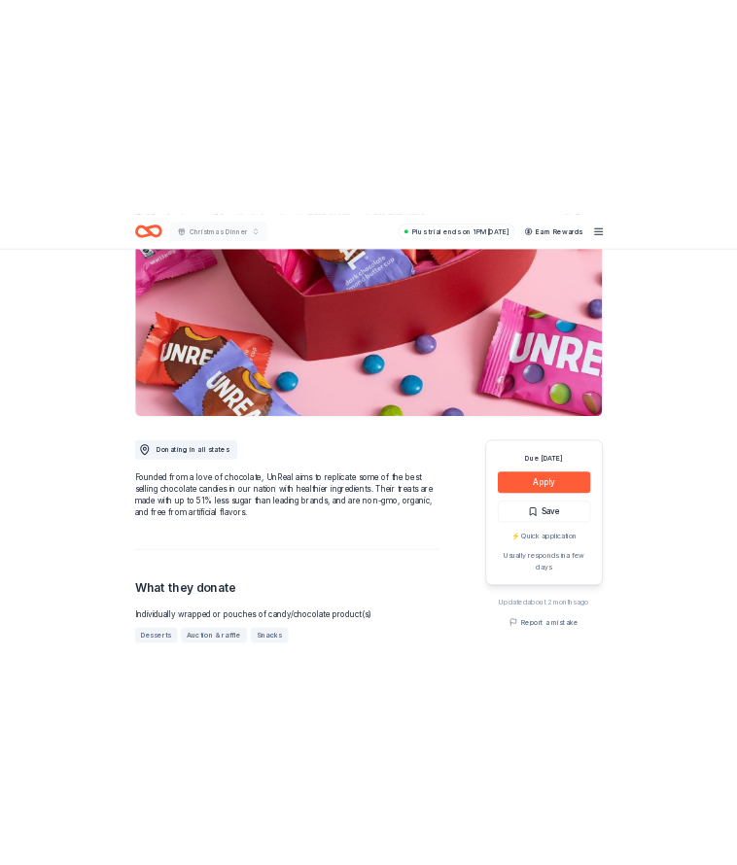
scroll to position [188, 0]
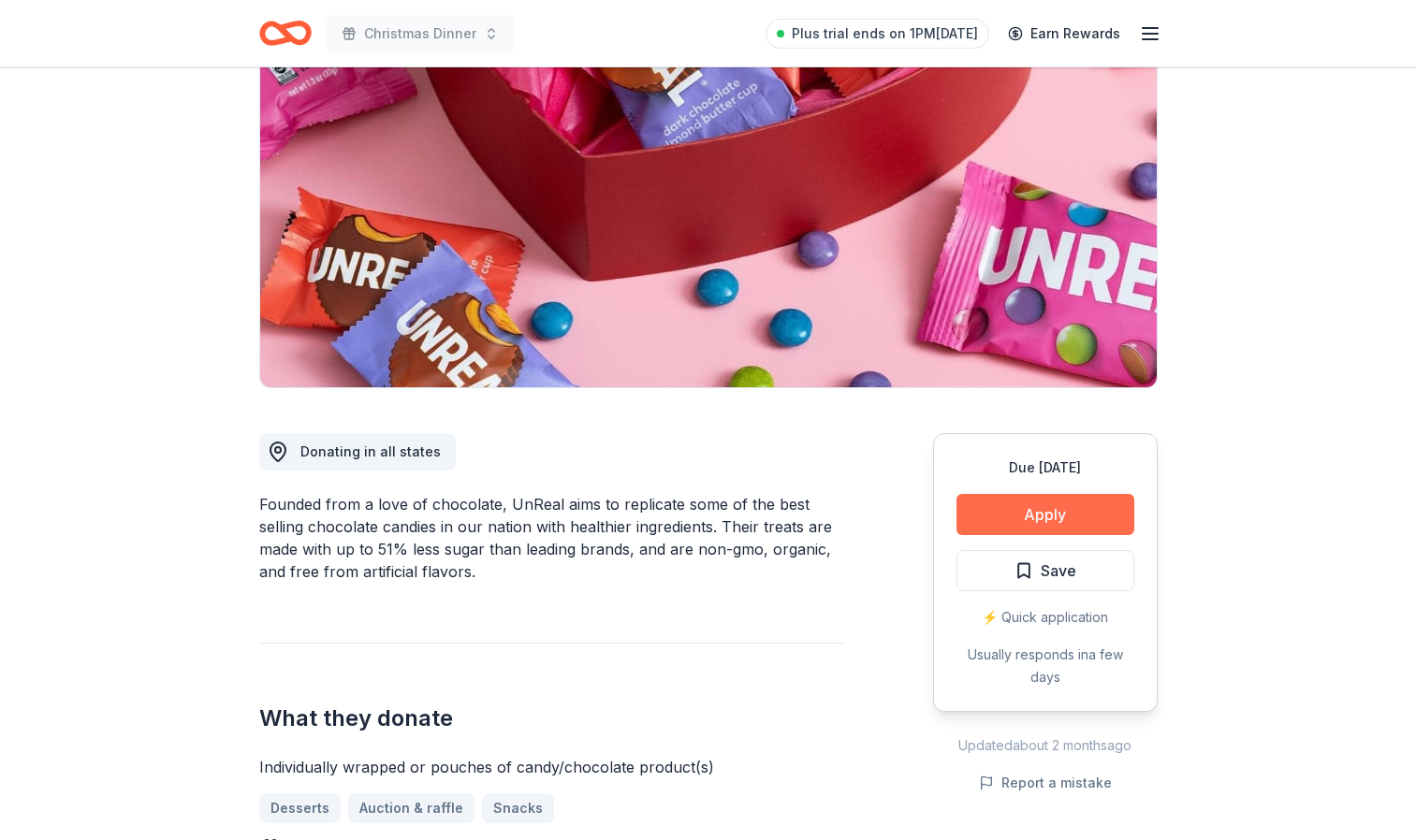
click at [1069, 522] on button "Apply" at bounding box center [1045, 514] width 178 height 41
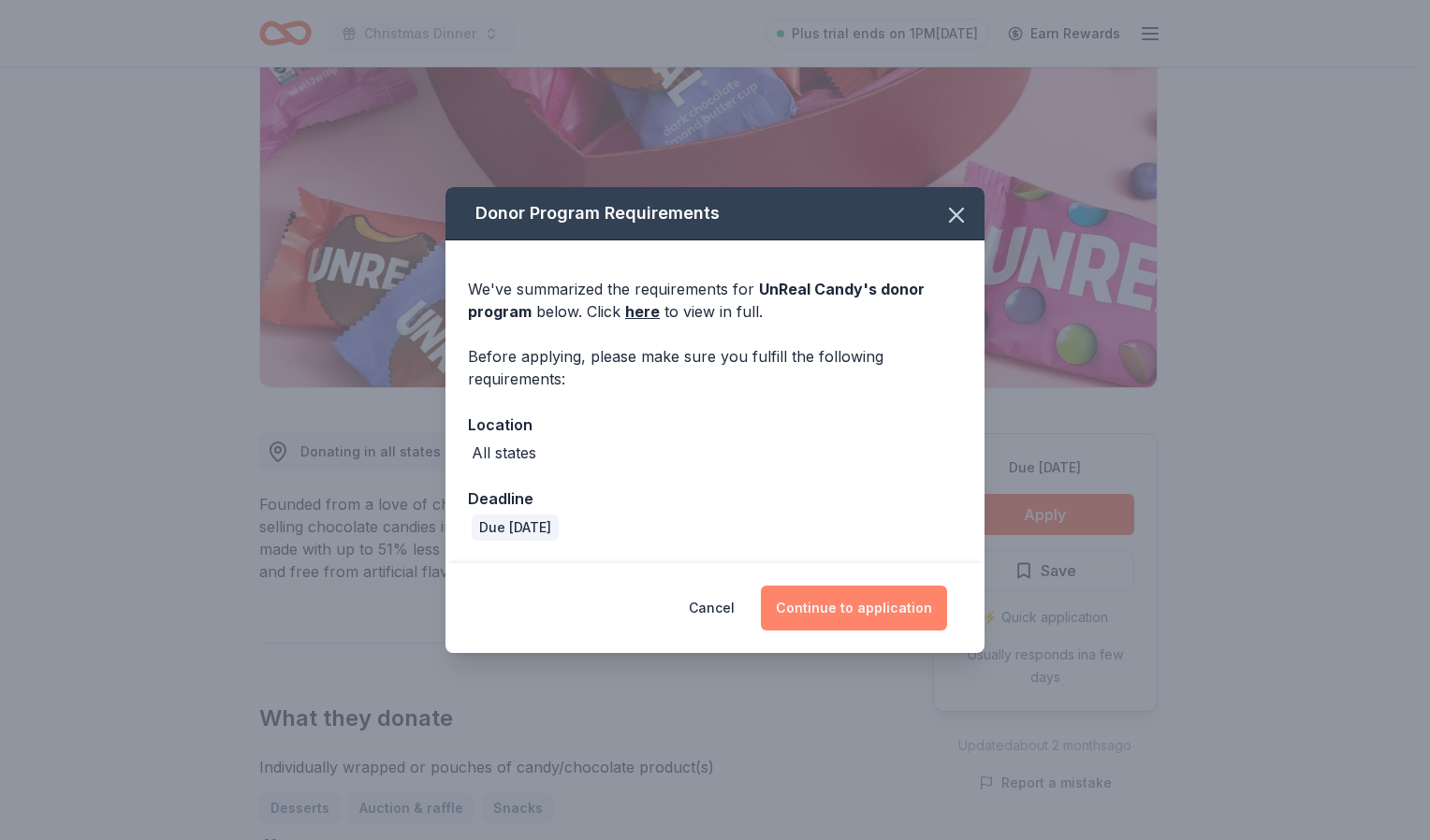
click at [861, 609] on button "Continue to application" at bounding box center [855, 608] width 187 height 45
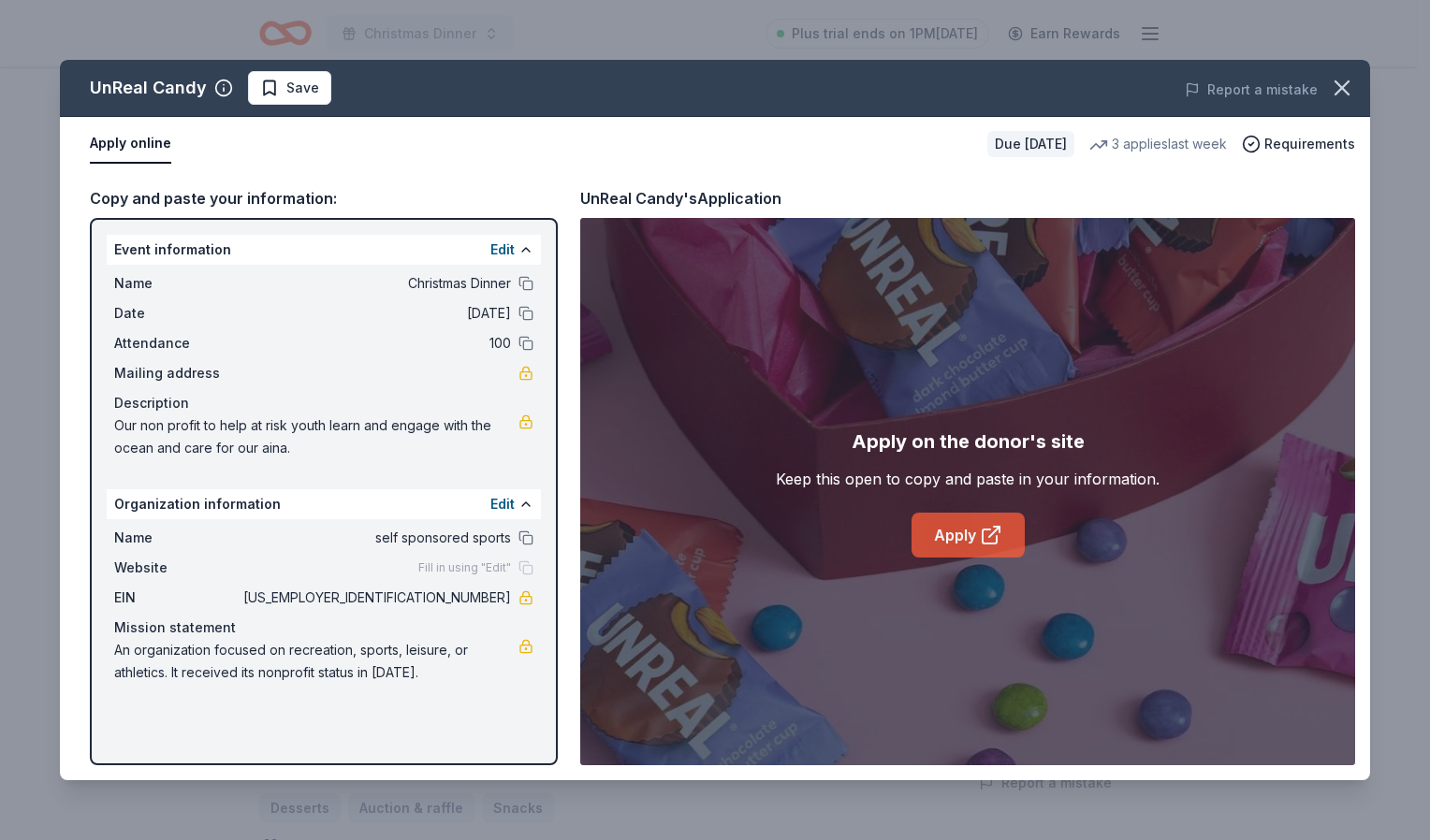
click at [980, 529] on icon at bounding box center [990, 535] width 22 height 22
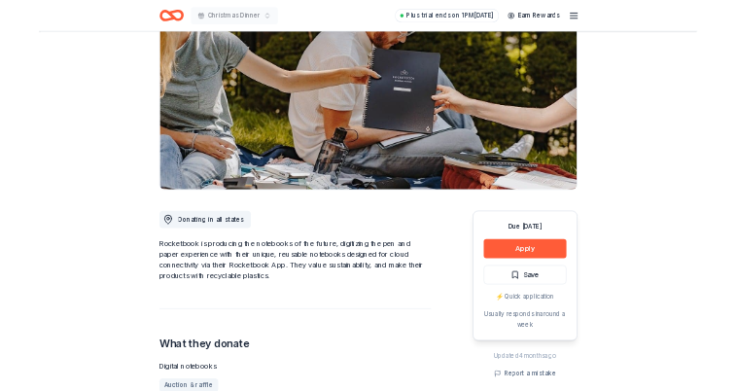
scroll to position [167, 0]
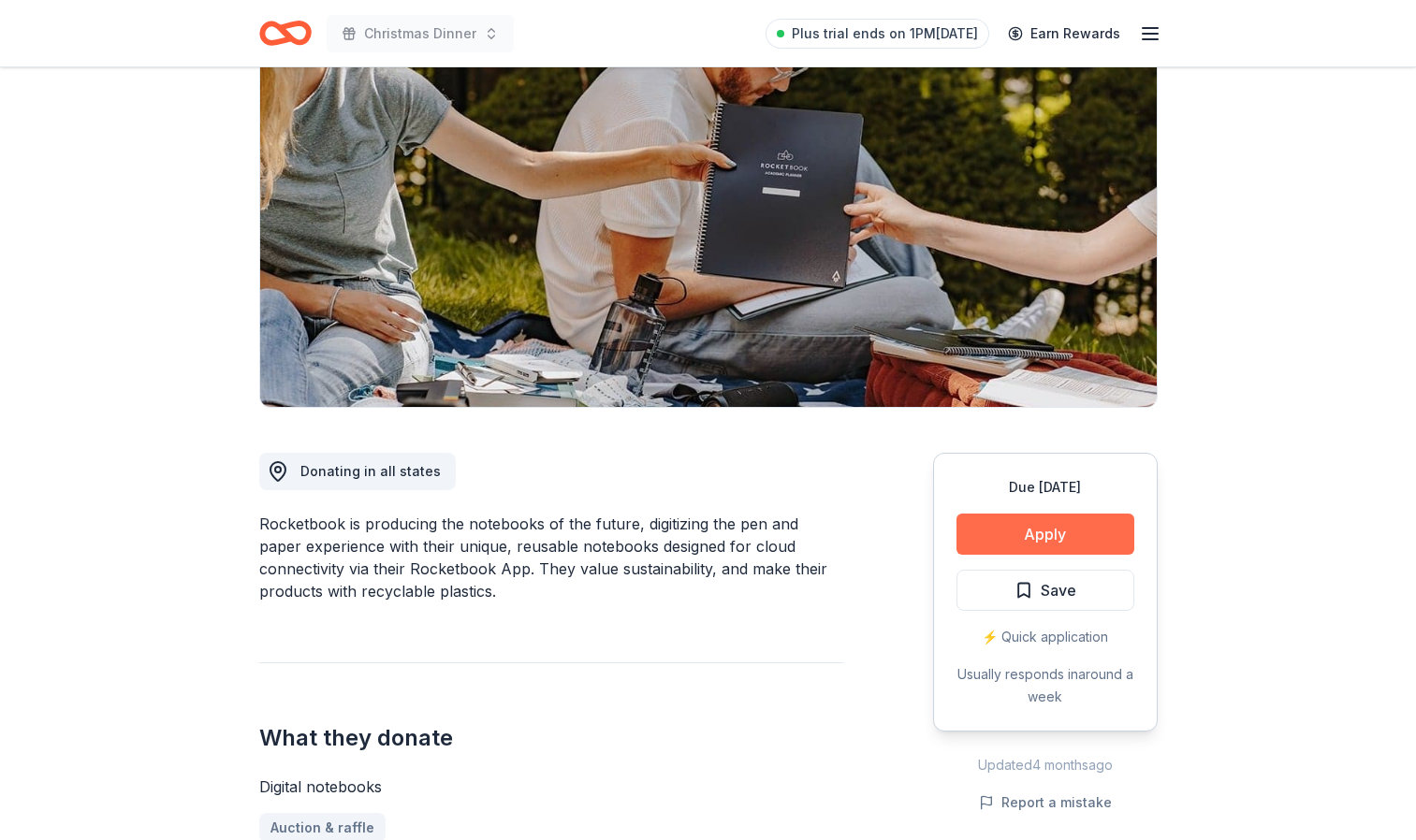
click at [1044, 535] on button "Apply" at bounding box center [1045, 534] width 178 height 41
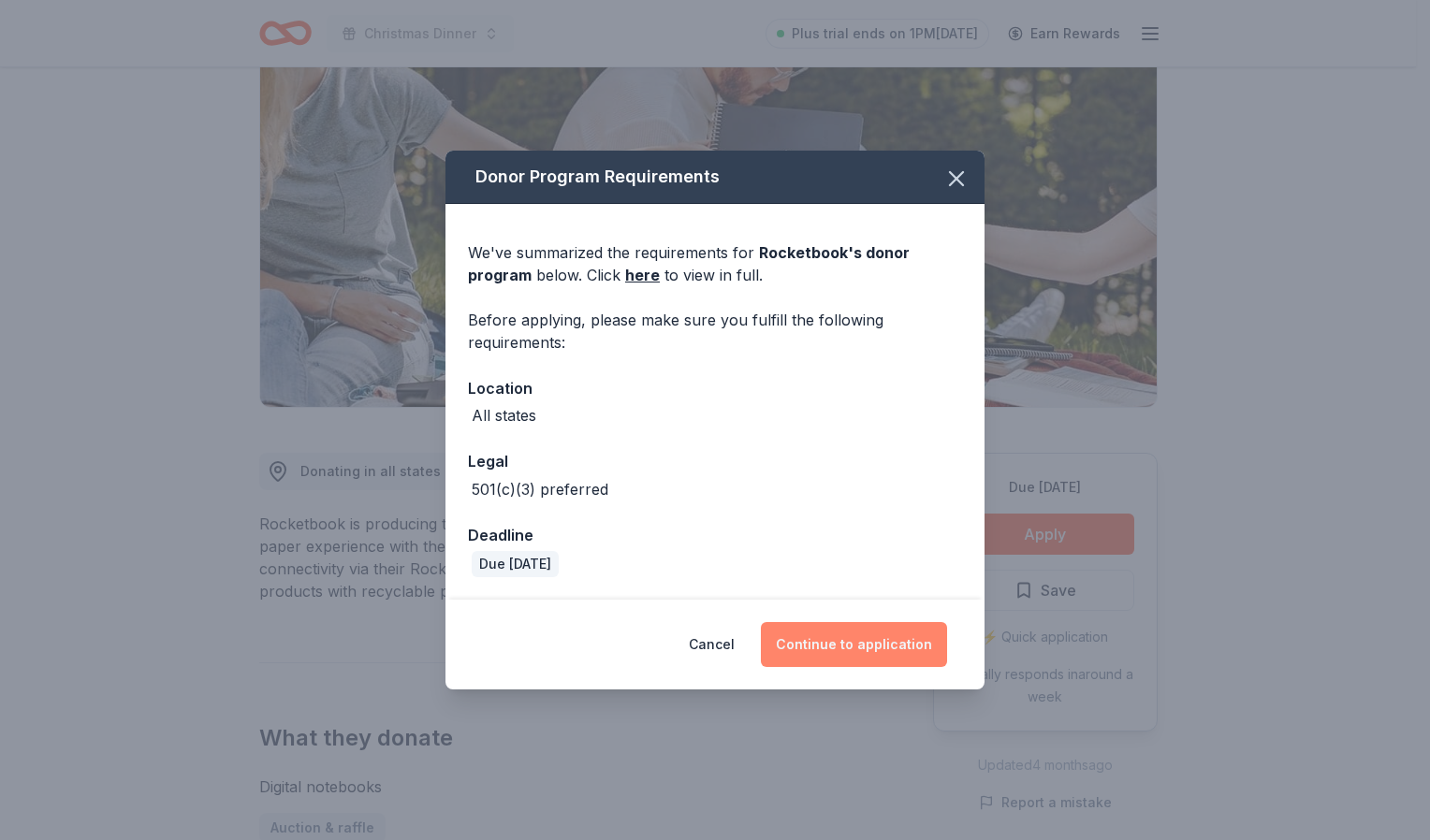
click at [855, 647] on button "Continue to application" at bounding box center [855, 645] width 187 height 45
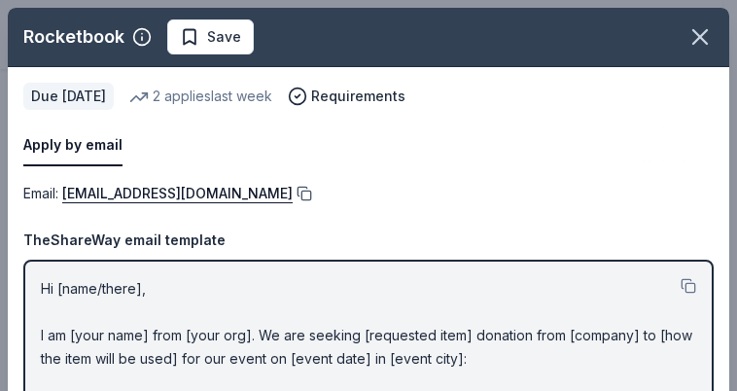
click at [312, 189] on button at bounding box center [302, 194] width 19 height 16
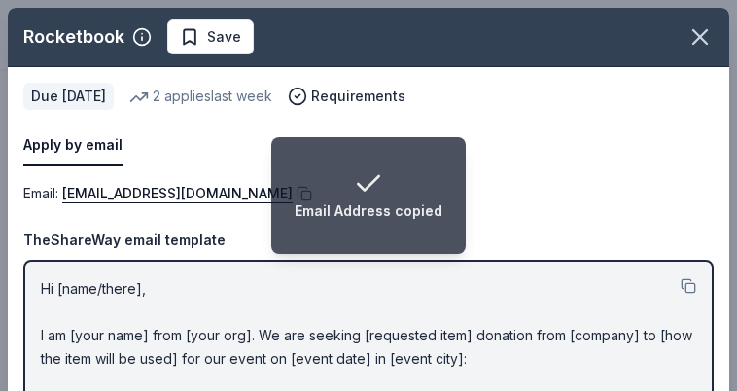
click at [203, 146] on div "Apply by email" at bounding box center [368, 145] width 690 height 41
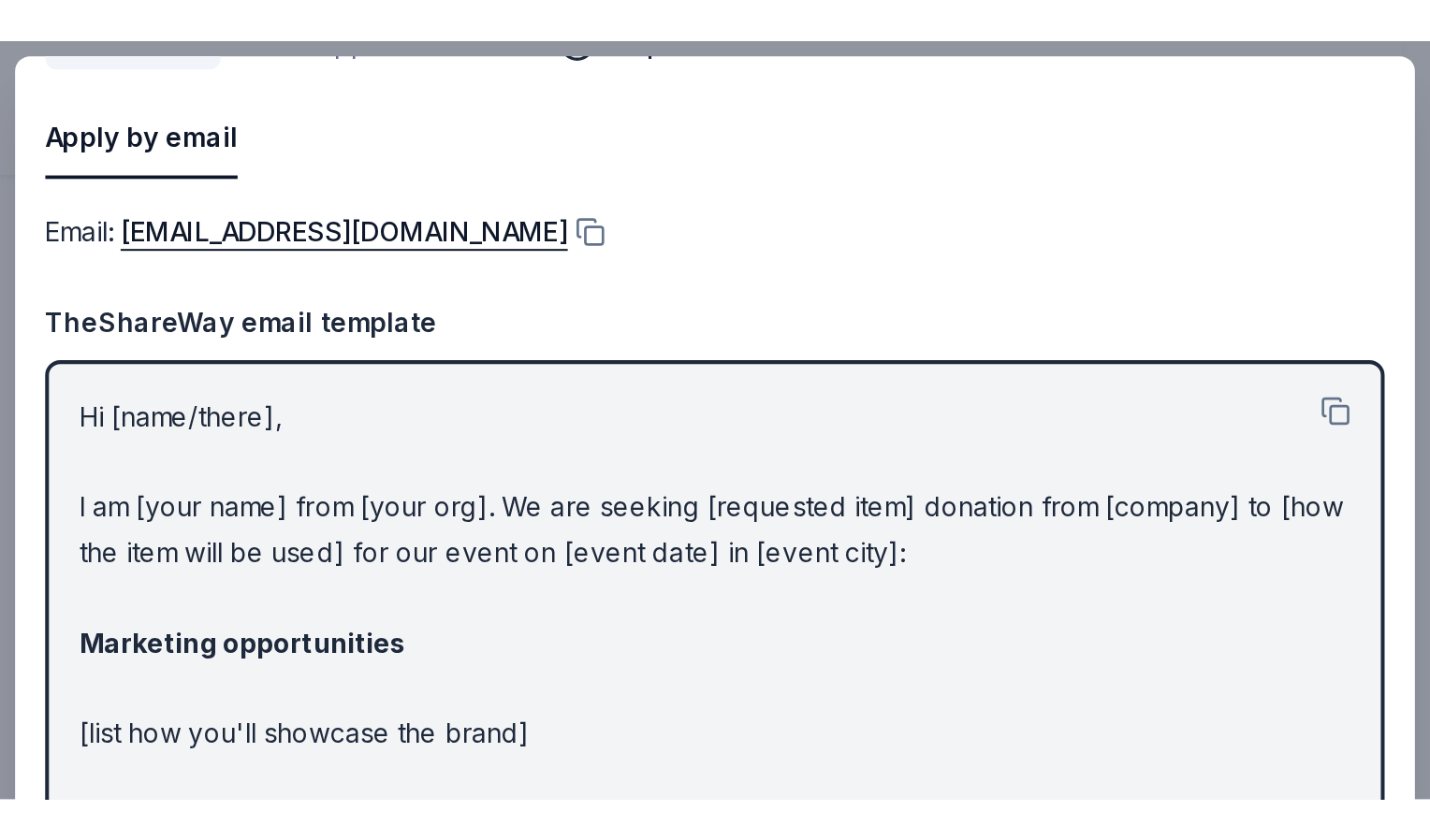
scroll to position [110, 0]
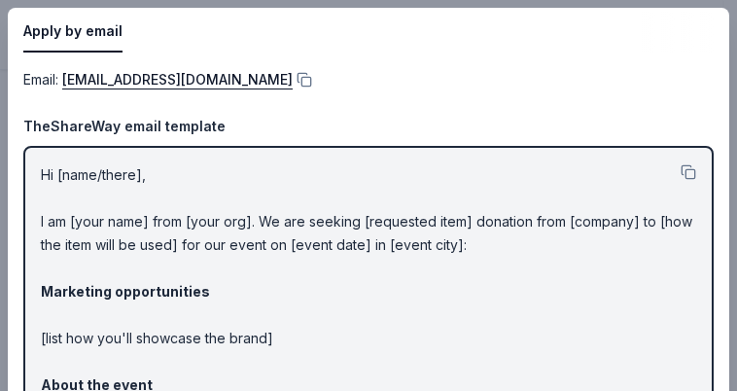
click at [635, 124] on div "TheShareWay email template" at bounding box center [368, 126] width 690 height 23
click at [681, 169] on button at bounding box center [689, 172] width 16 height 16
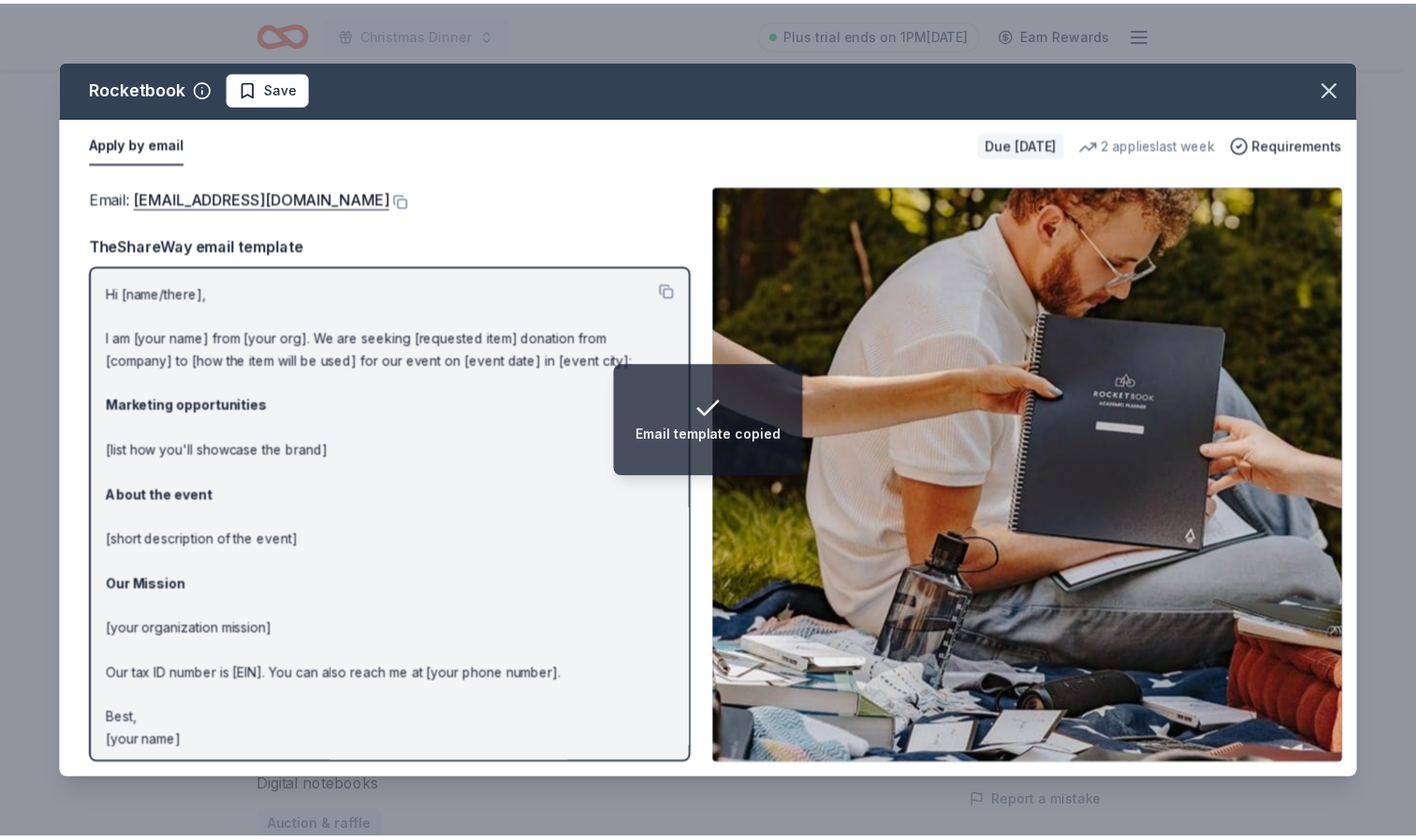
scroll to position [0, 0]
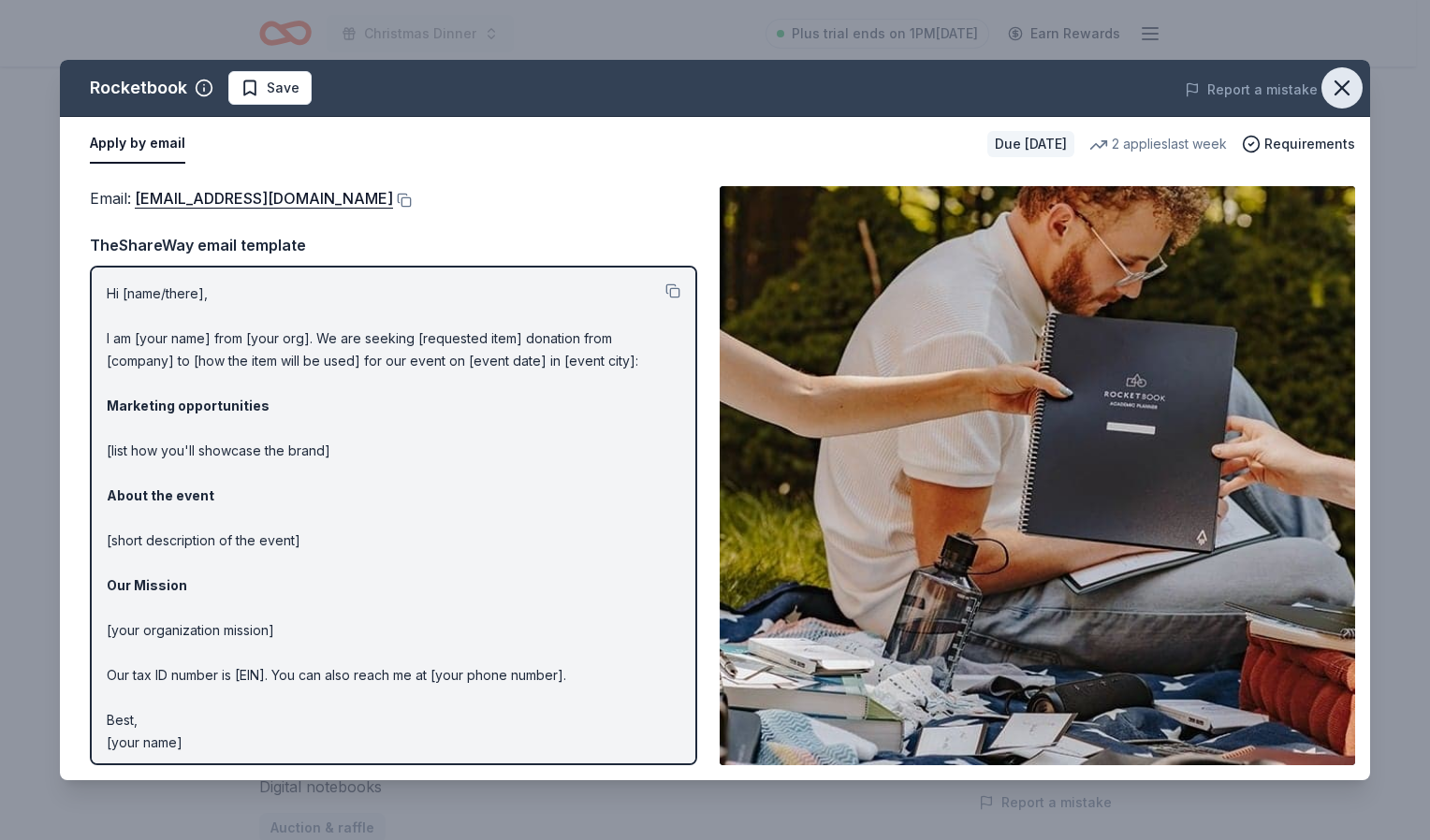
click at [1341, 93] on icon "button" at bounding box center [1341, 88] width 26 height 26
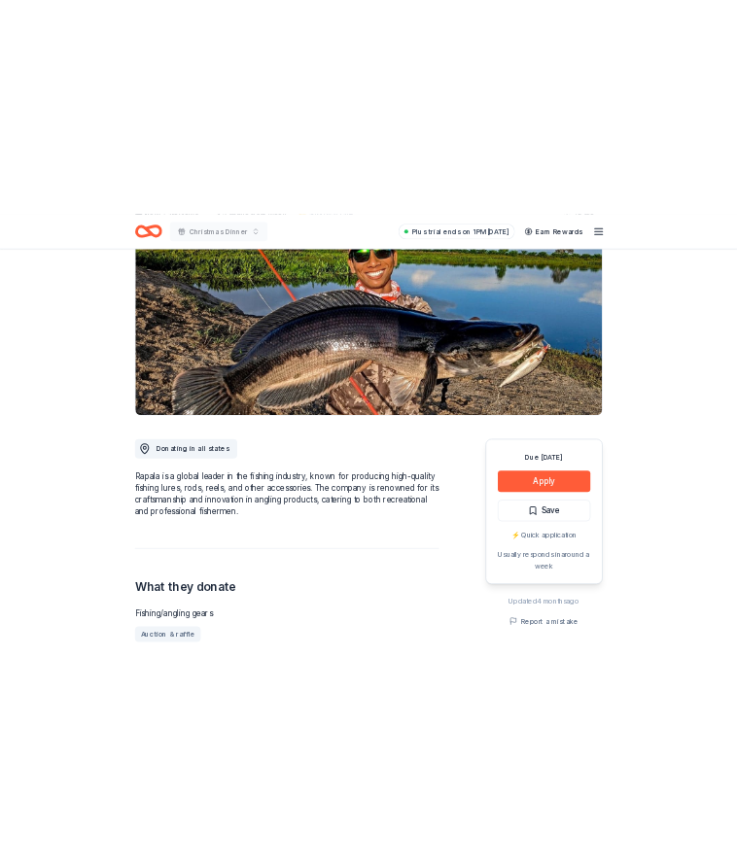
scroll to position [211, 0]
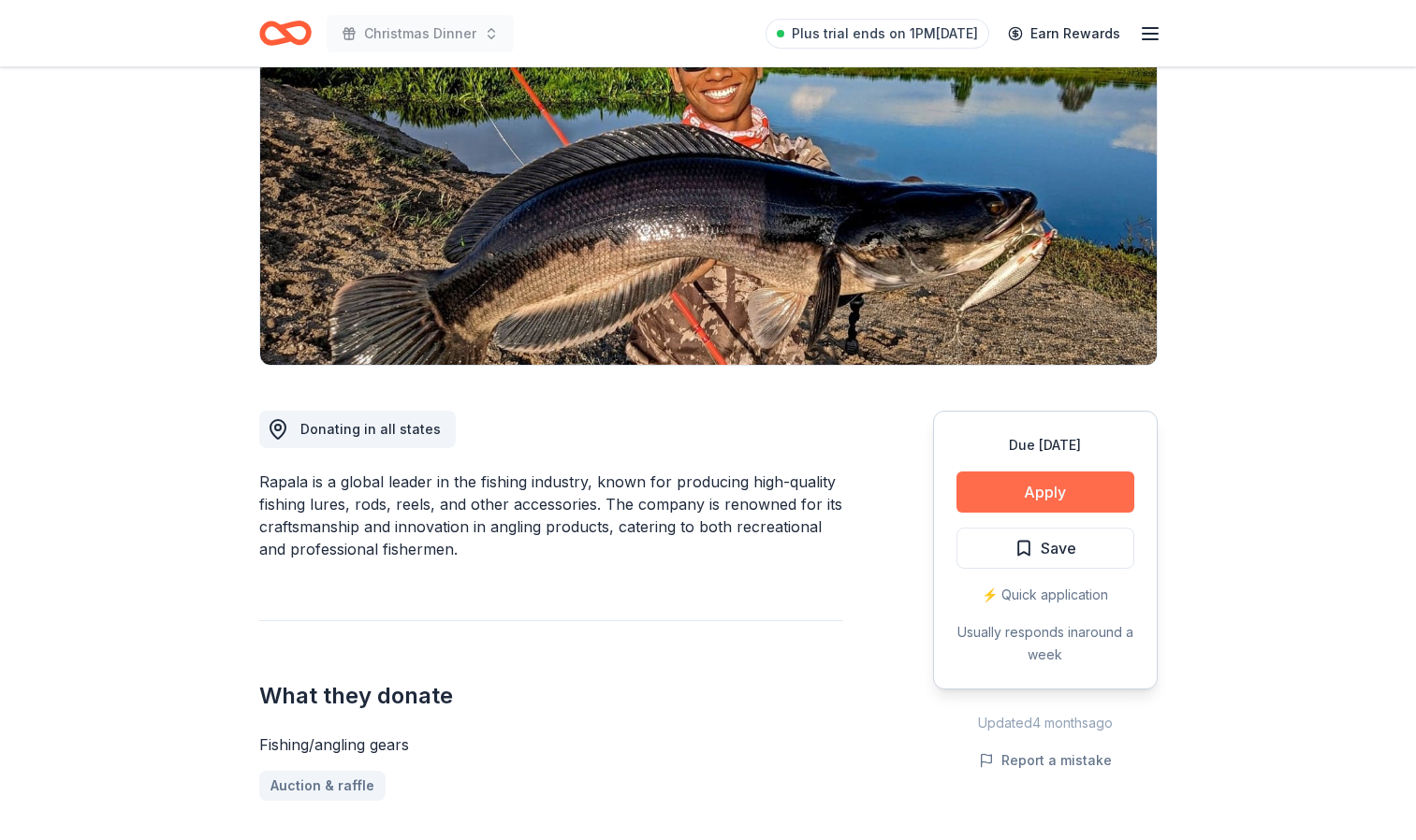
click at [1051, 495] on button "Apply" at bounding box center [1045, 492] width 178 height 41
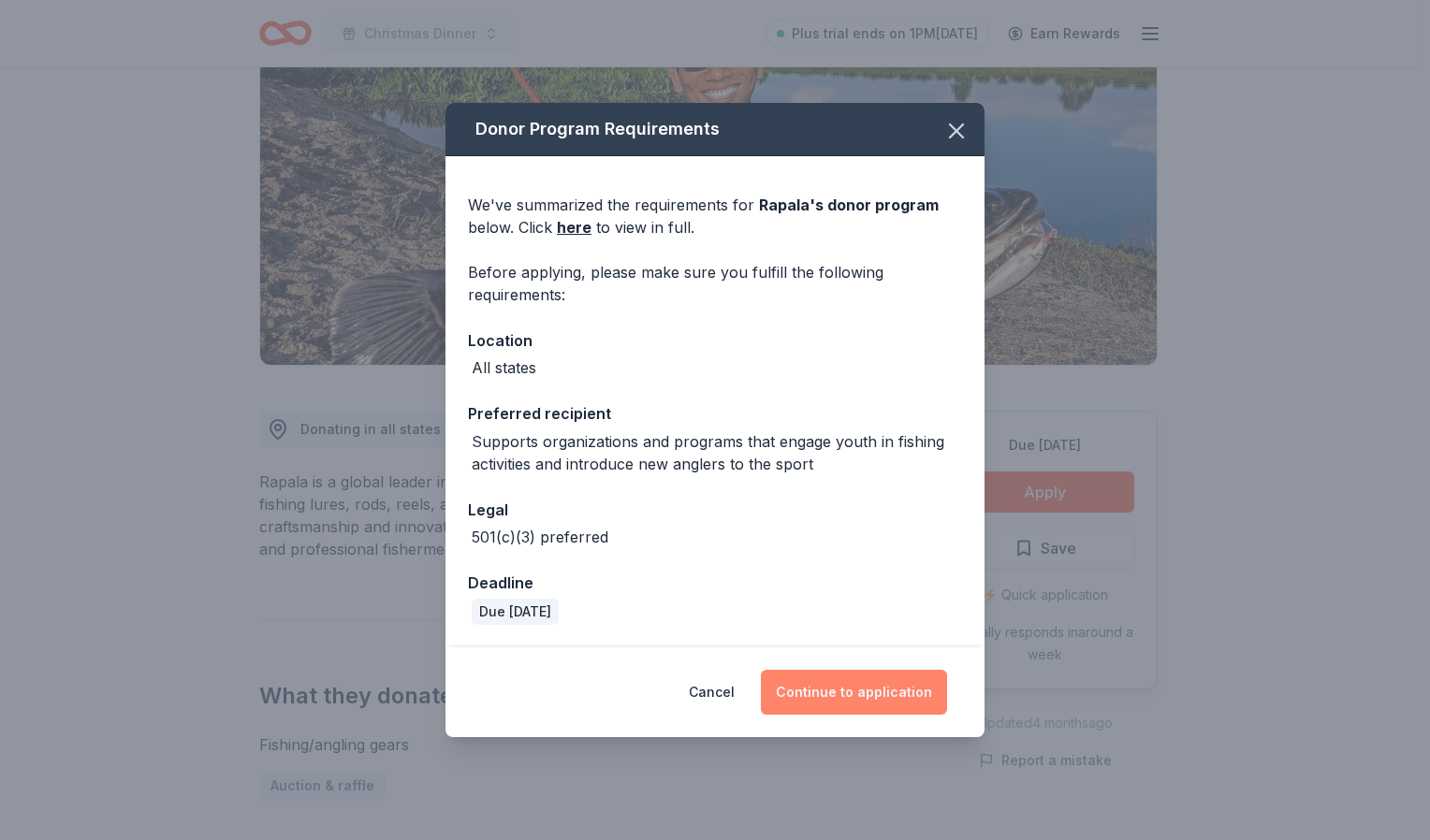
click at [853, 696] on button "Continue to application" at bounding box center [855, 692] width 187 height 45
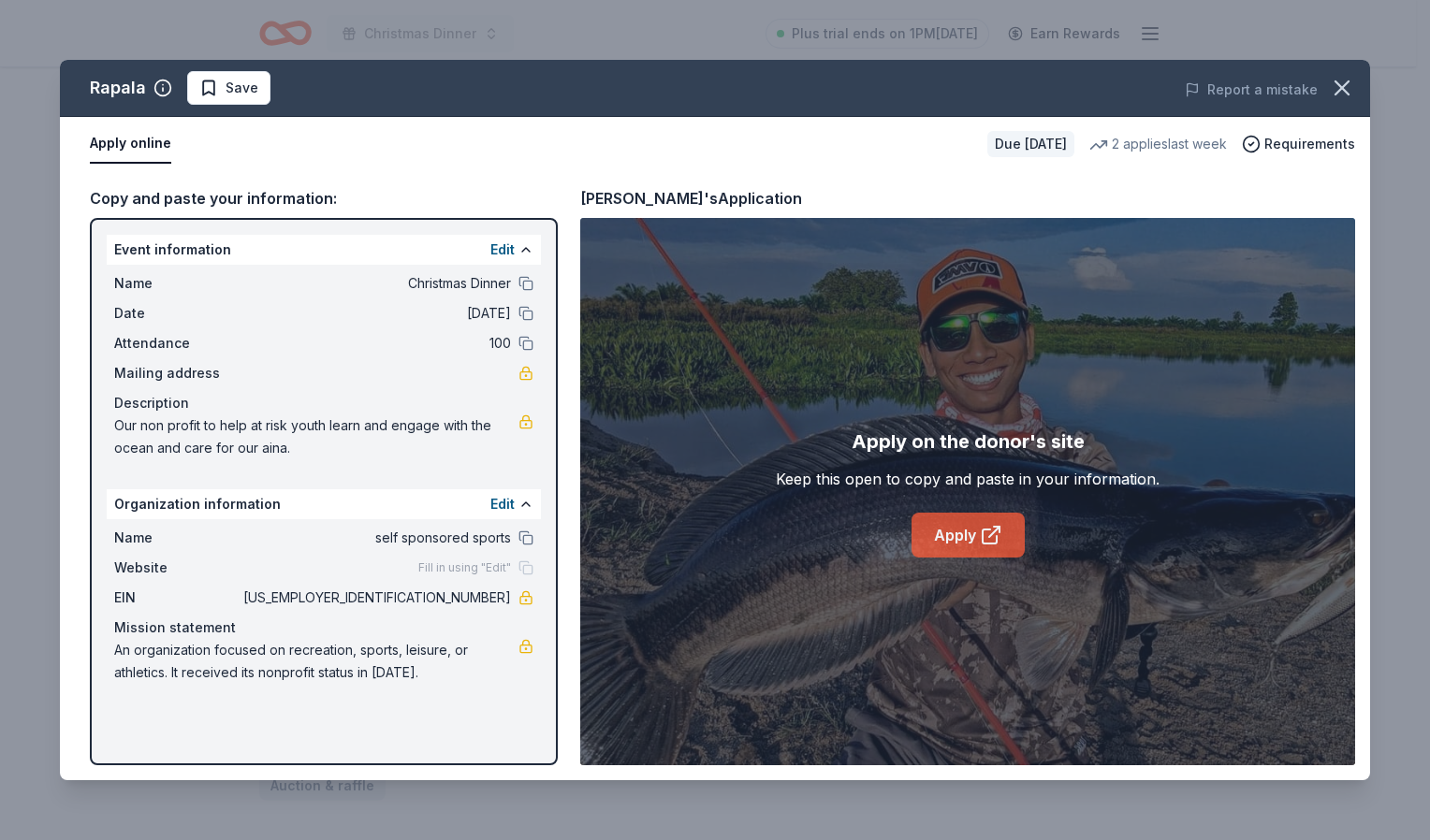
click at [993, 533] on icon at bounding box center [994, 531] width 11 height 11
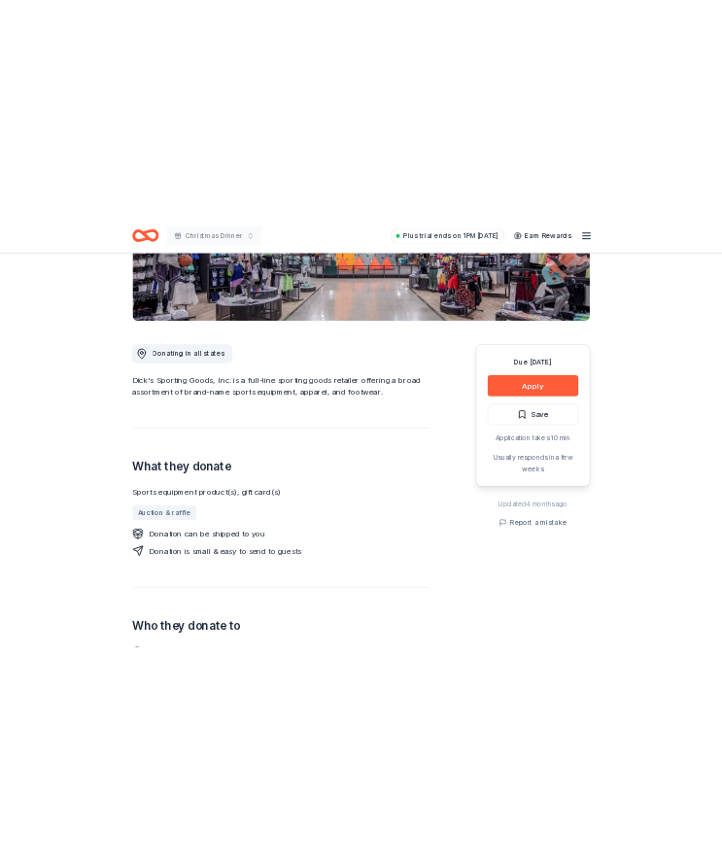
scroll to position [382, 0]
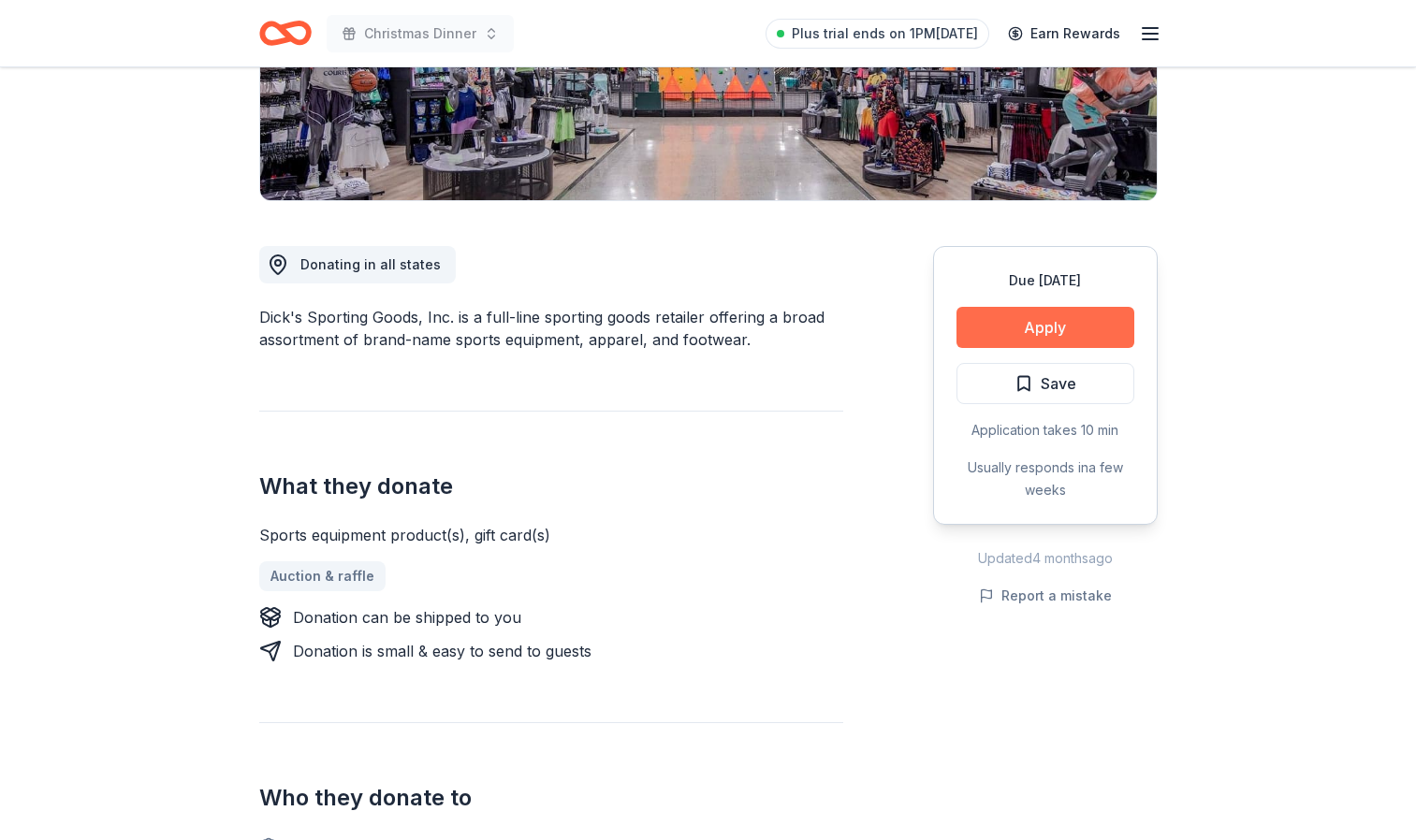
click at [1068, 324] on button "Apply" at bounding box center [1045, 327] width 178 height 41
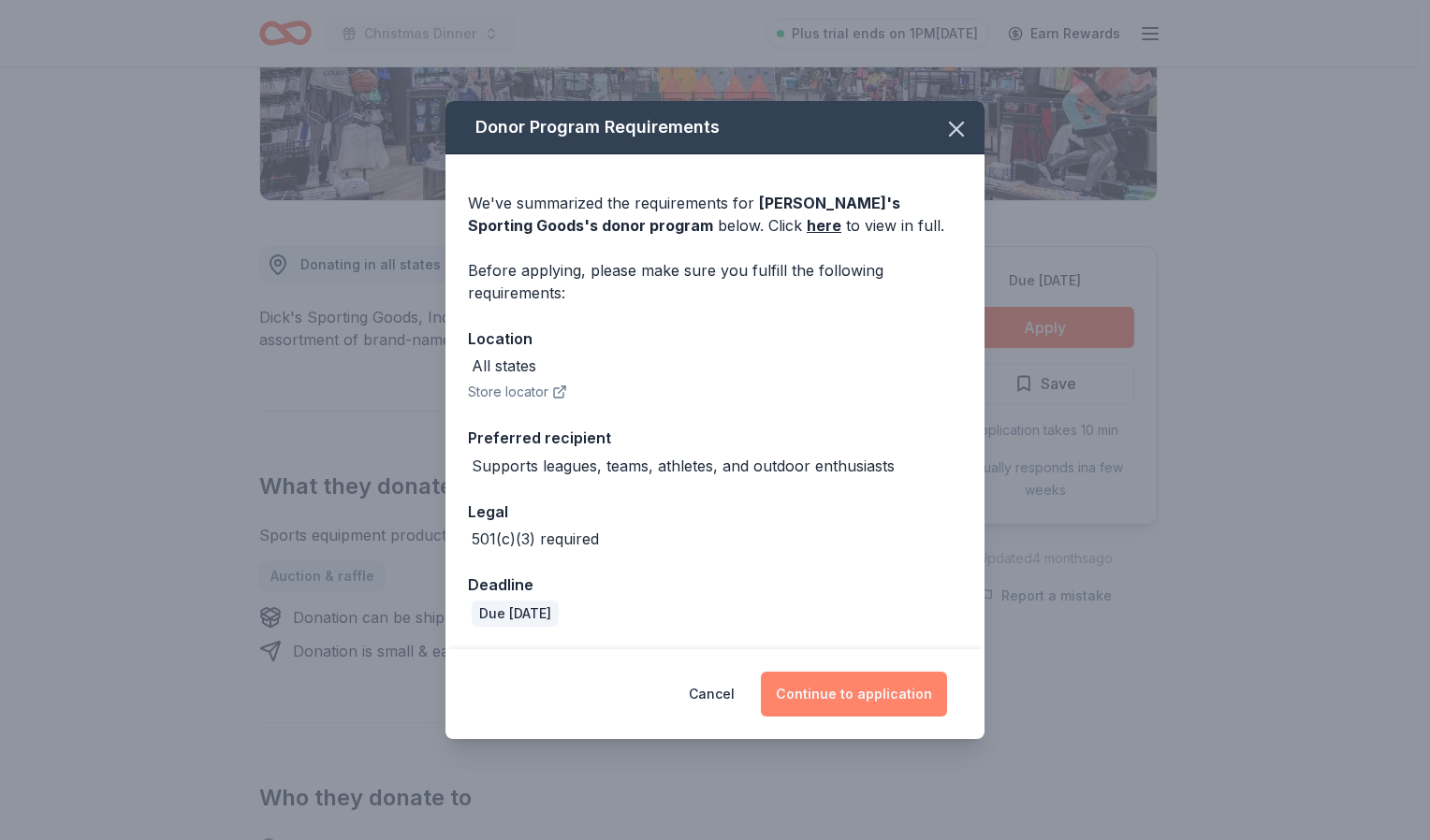
click at [871, 702] on button "Continue to application" at bounding box center [855, 694] width 187 height 45
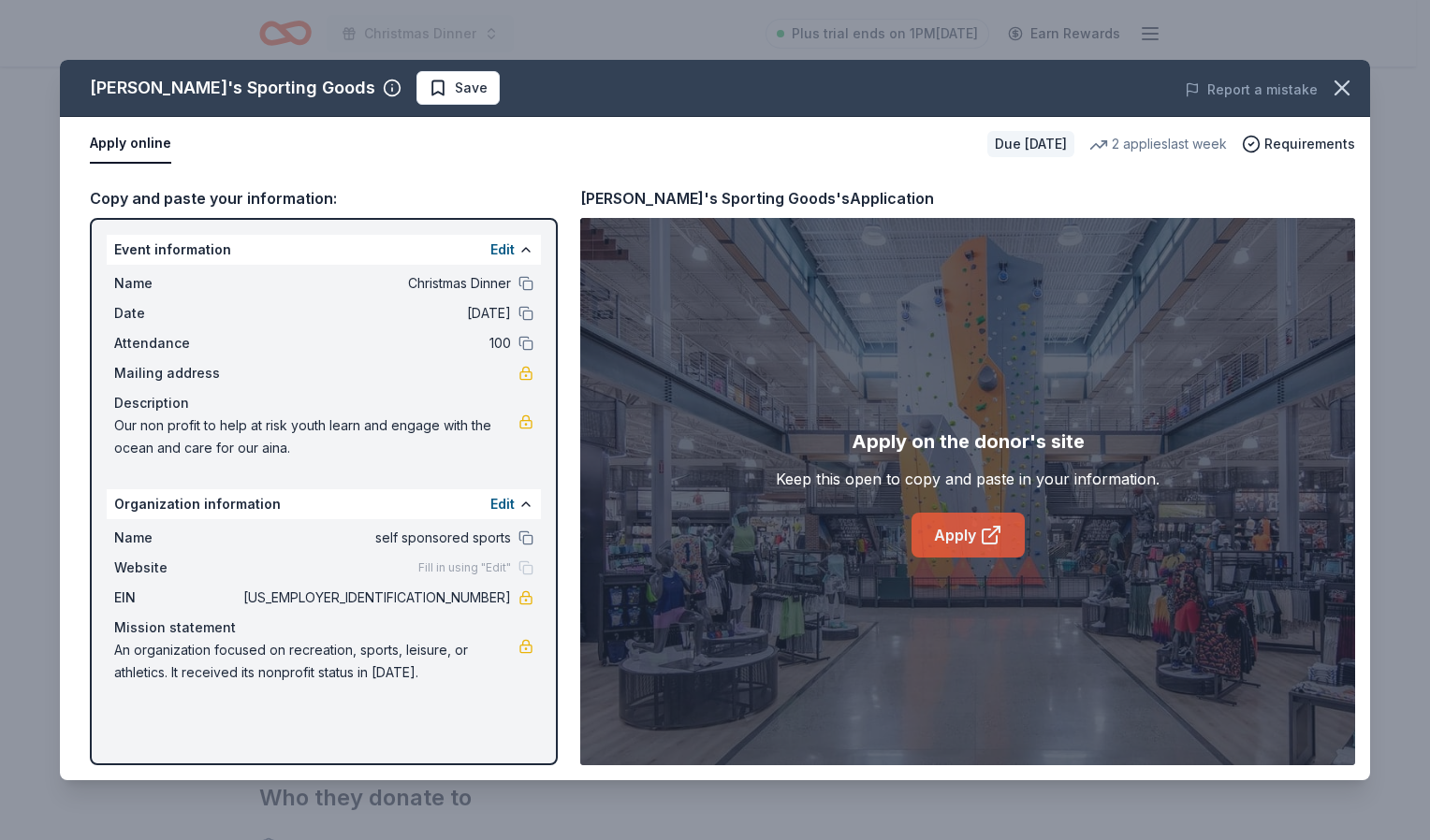
click at [950, 546] on link "Apply" at bounding box center [968, 535] width 114 height 45
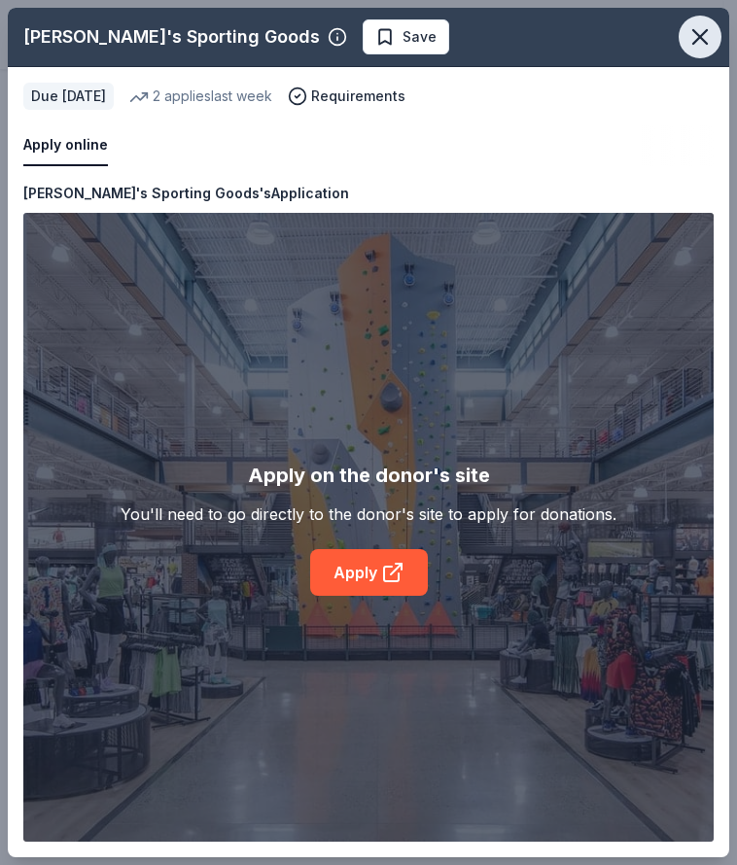
click at [708, 37] on icon "button" at bounding box center [700, 36] width 27 height 27
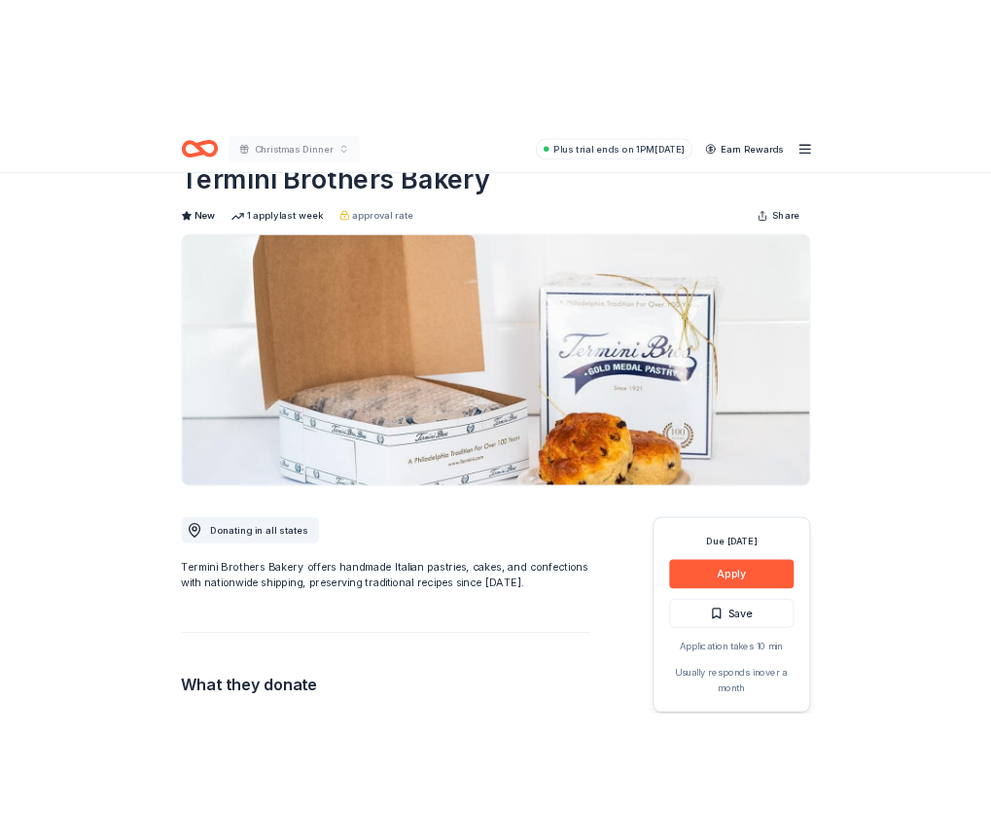
scroll to position [57, 0]
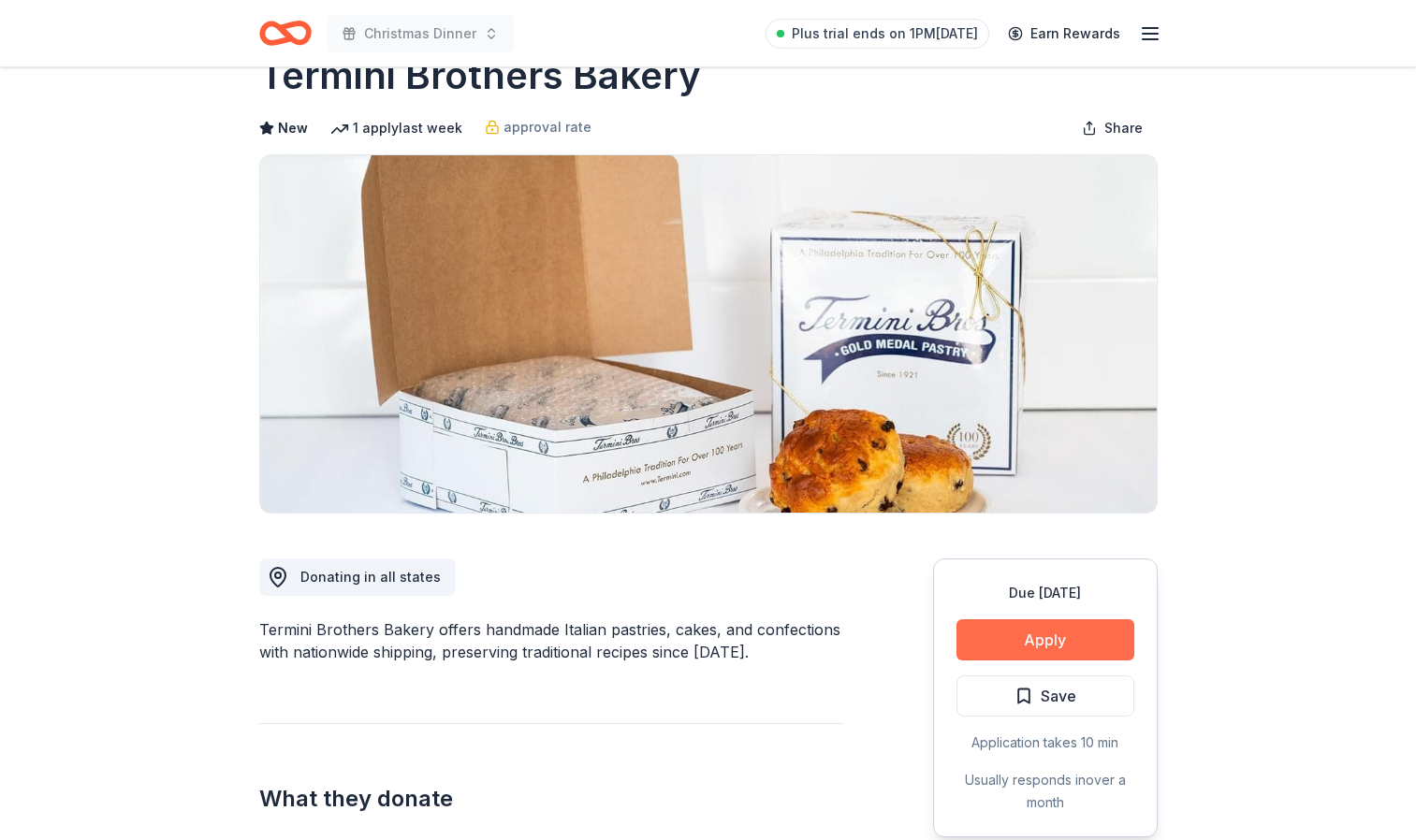
click at [1086, 635] on button "Apply" at bounding box center [1045, 640] width 178 height 41
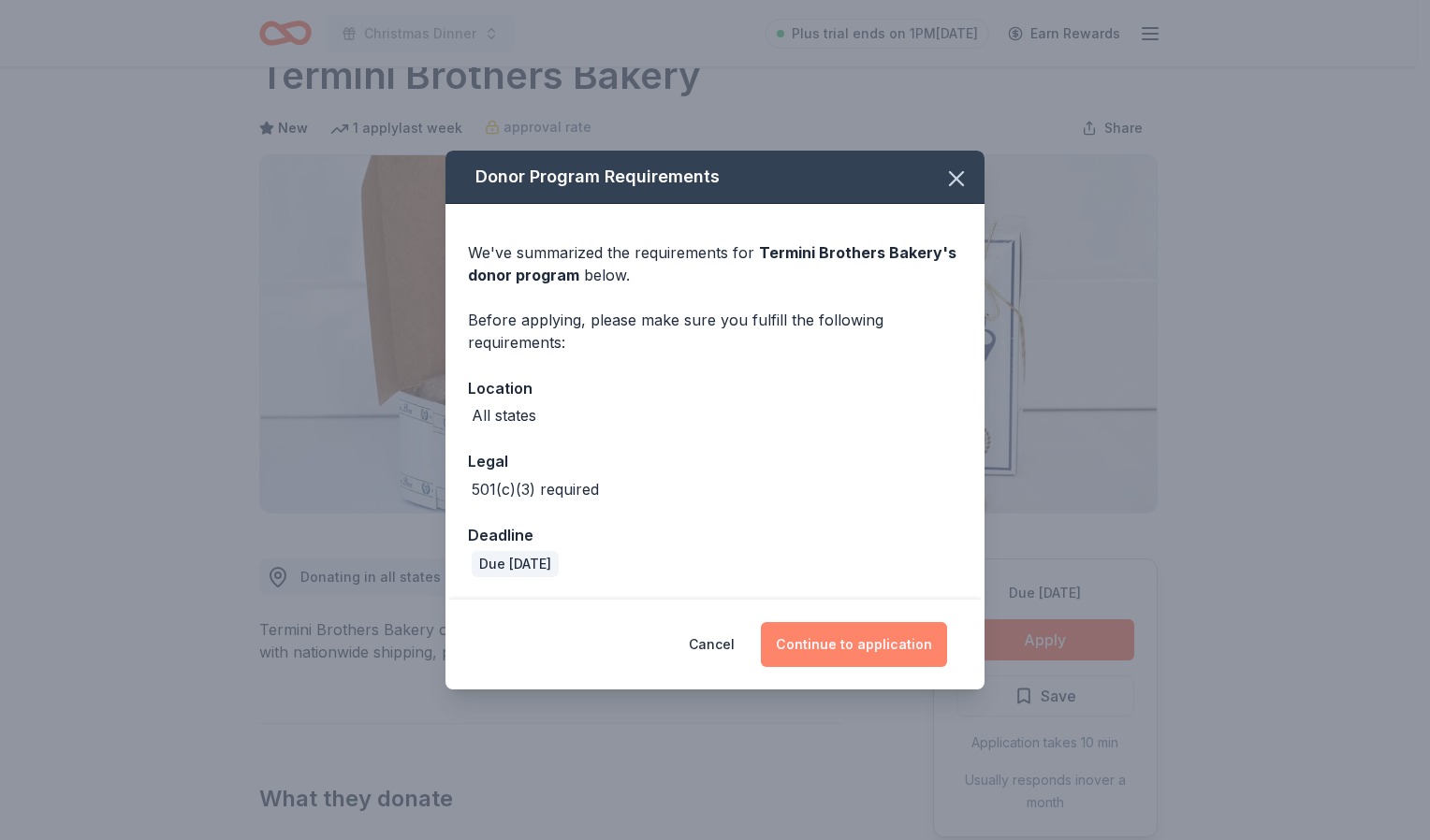
click at [860, 654] on button "Continue to application" at bounding box center [855, 645] width 187 height 45
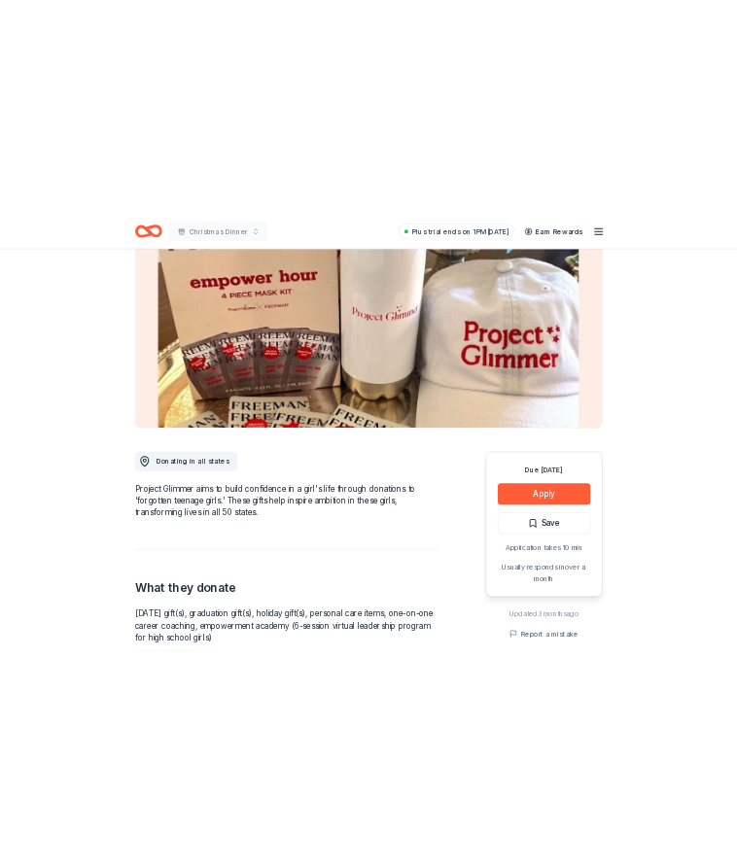
scroll to position [173, 0]
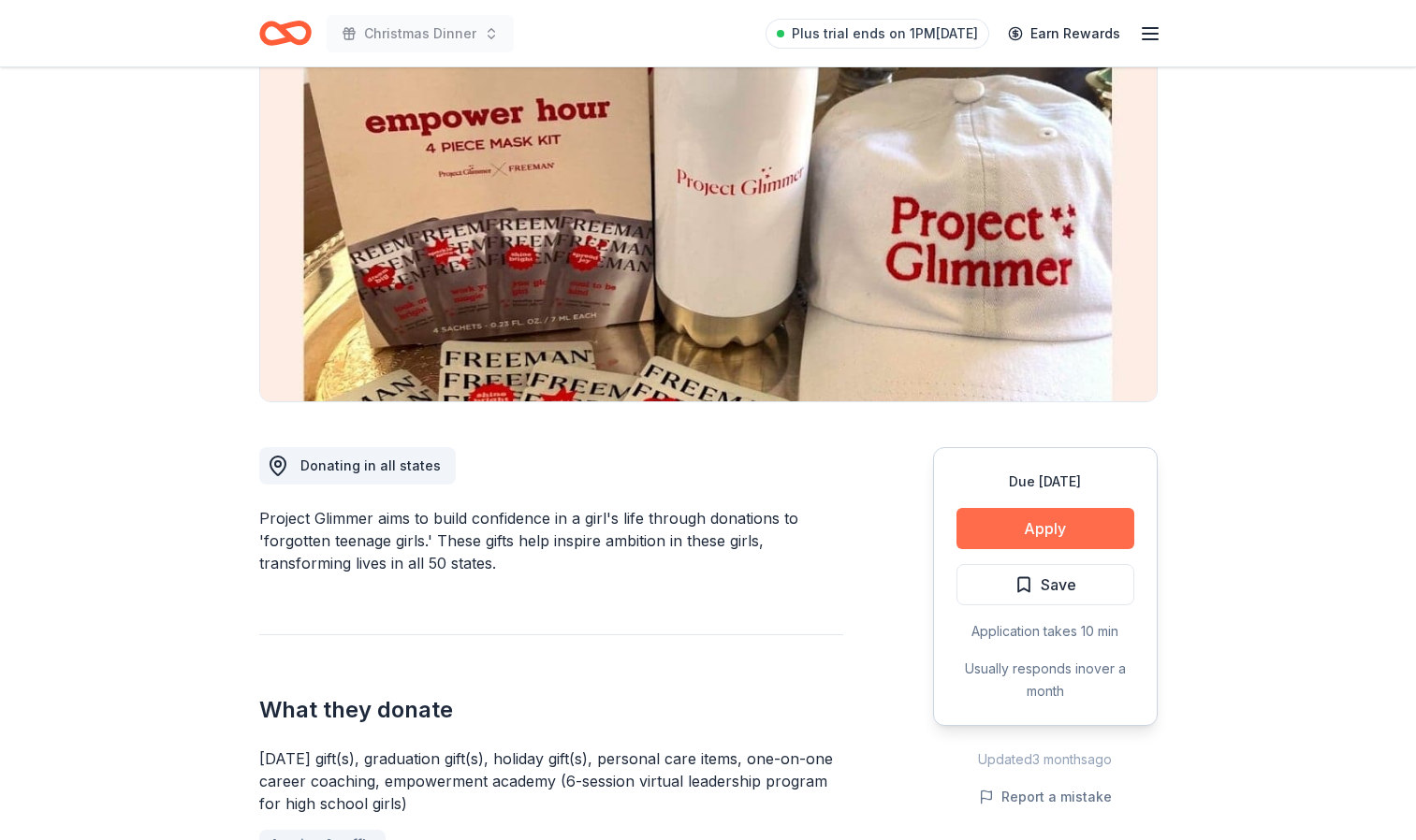
click at [1073, 533] on button "Apply" at bounding box center [1045, 528] width 178 height 41
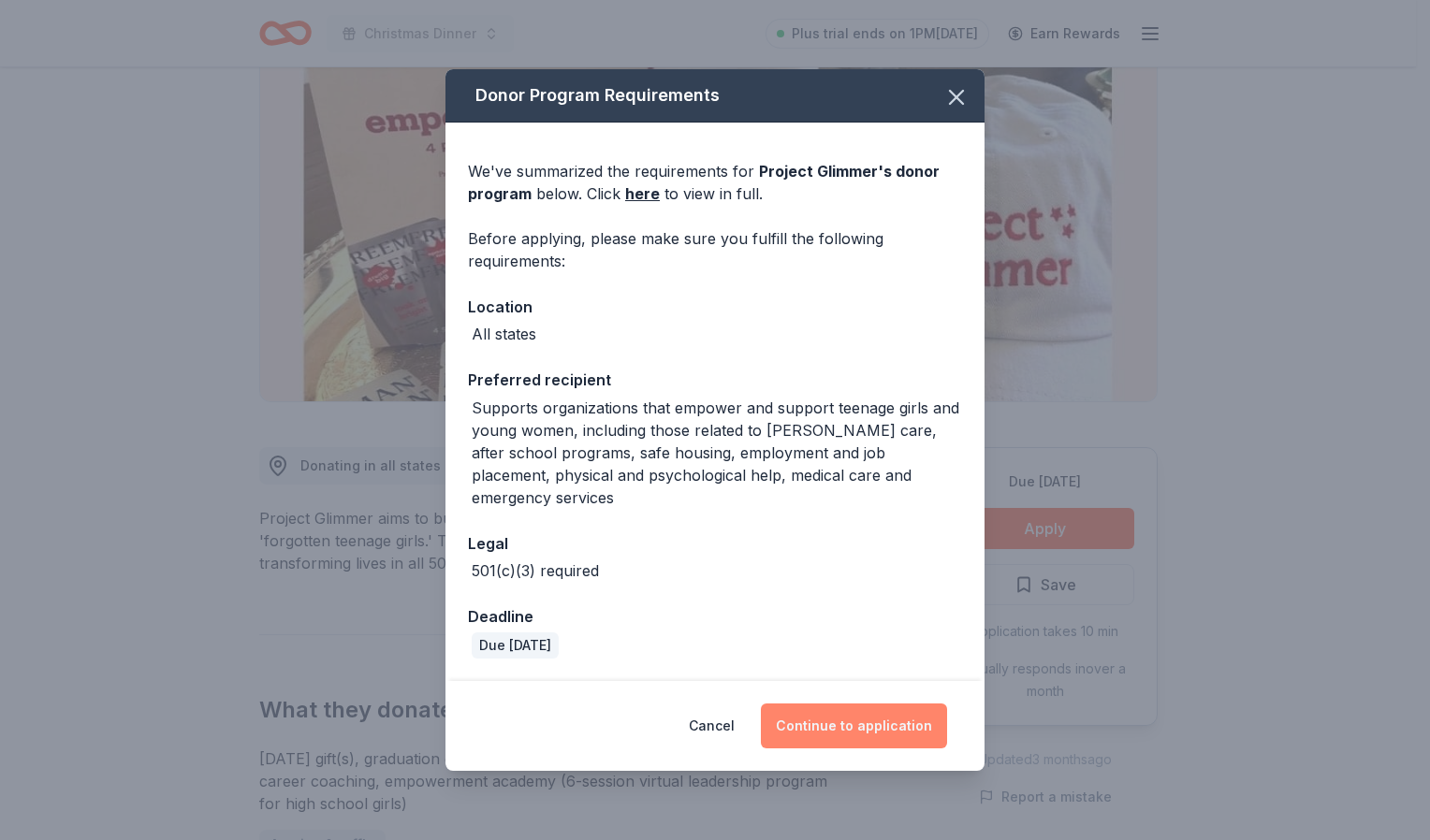
click at [885, 718] on button "Continue to application" at bounding box center [855, 725] width 187 height 45
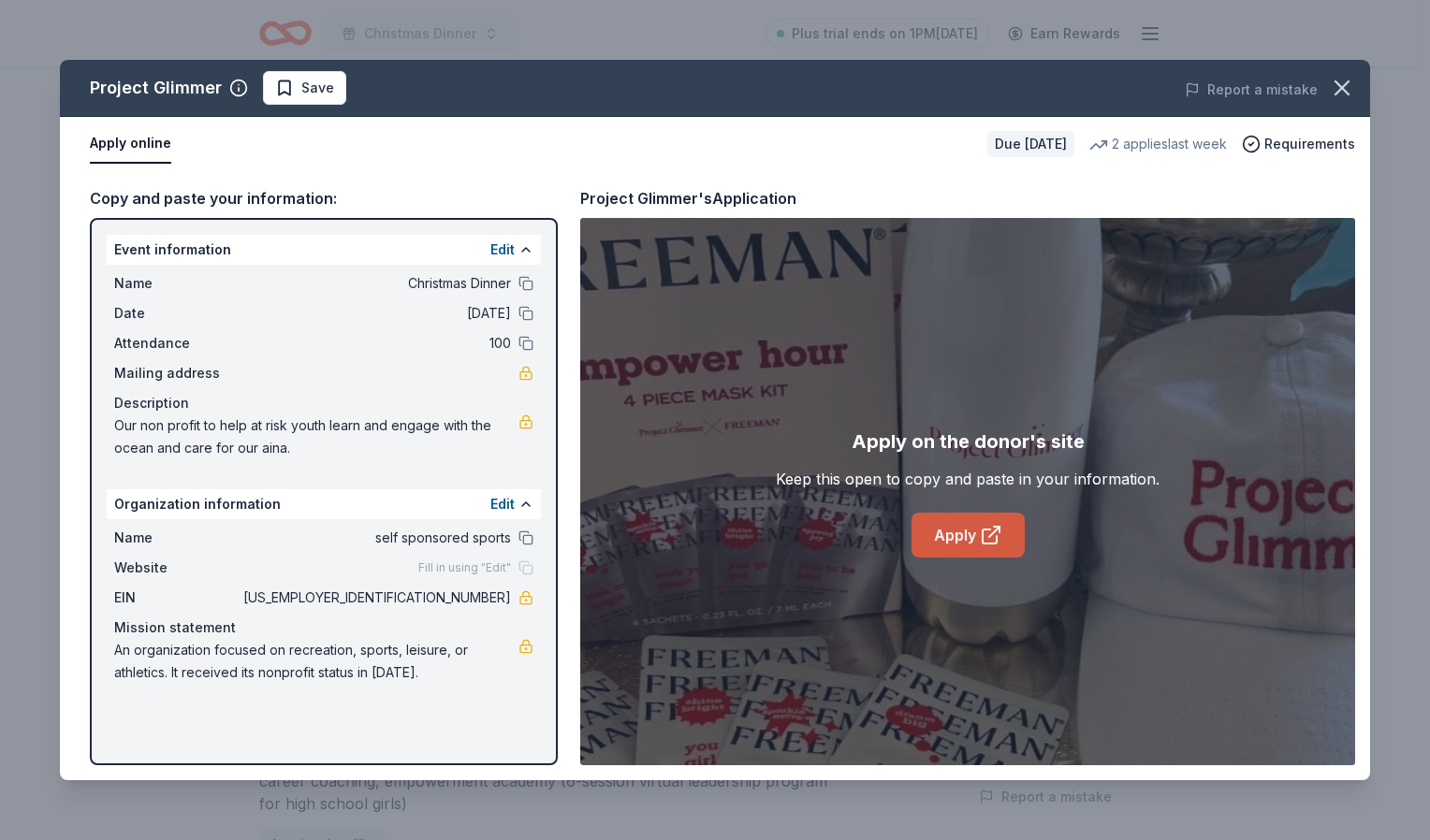
click at [974, 538] on link "Apply" at bounding box center [968, 535] width 114 height 45
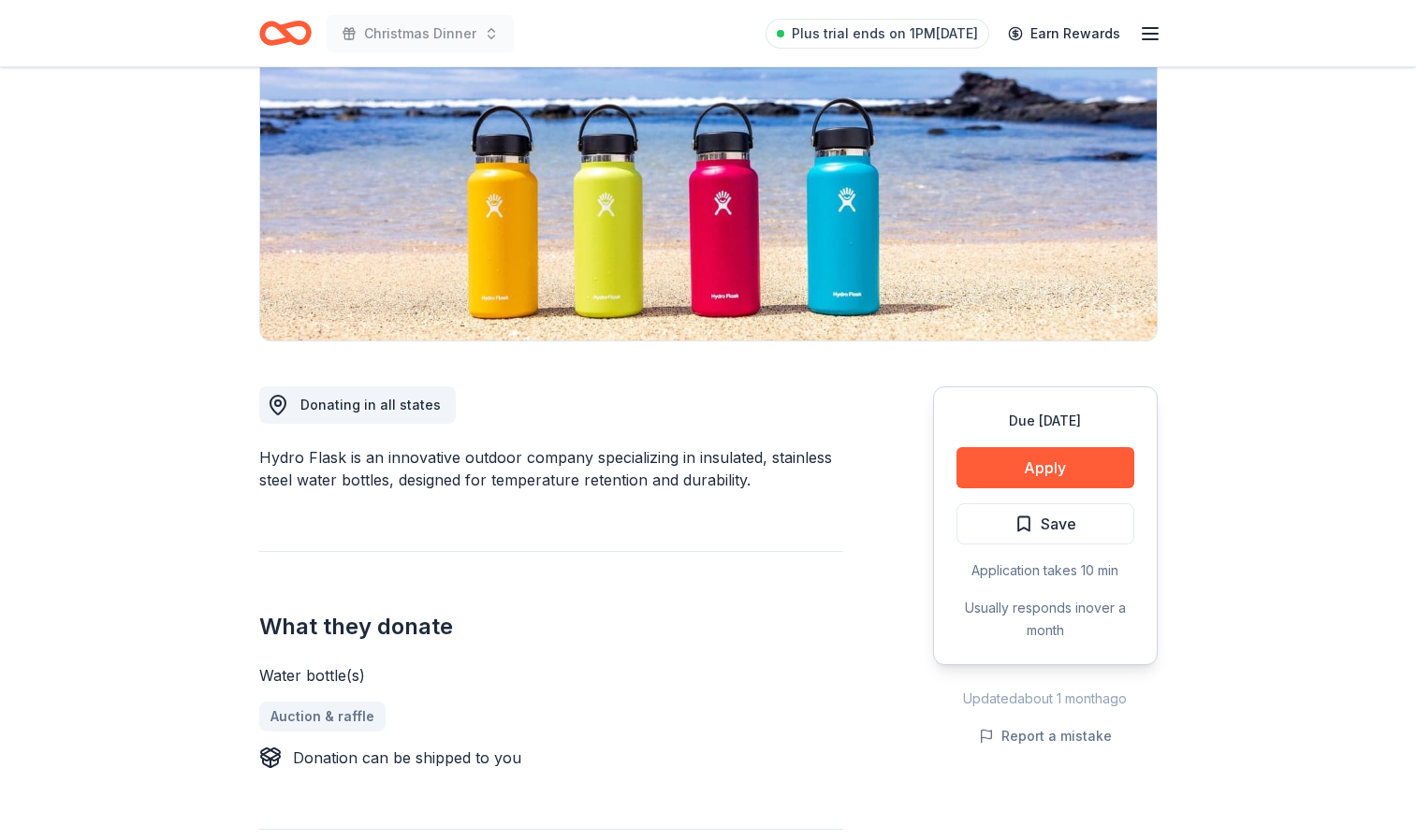
scroll to position [228, 0]
click at [1029, 466] on button "Apply" at bounding box center [1045, 467] width 178 height 41
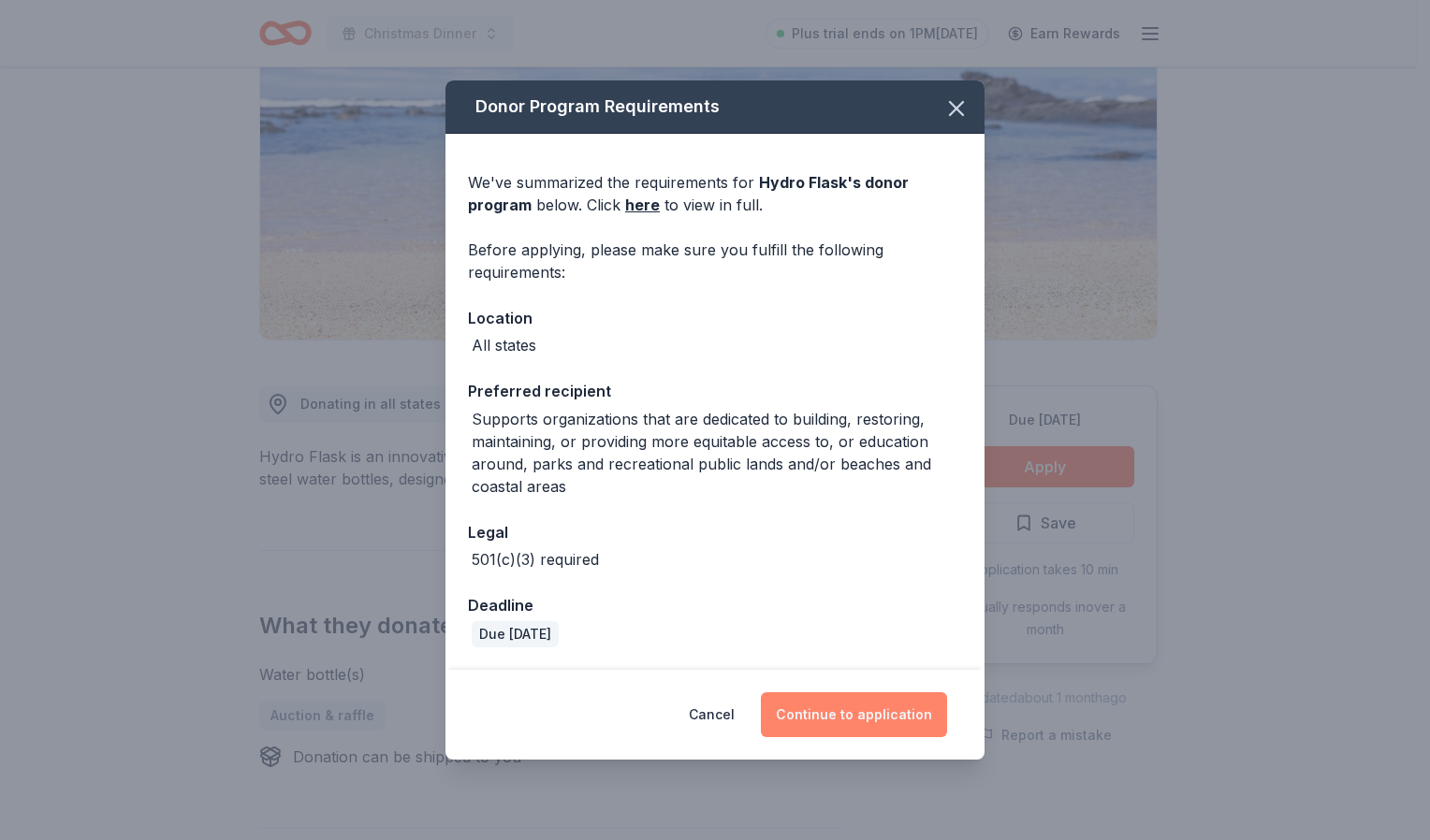
click at [863, 725] on button "Continue to application" at bounding box center [855, 715] width 187 height 45
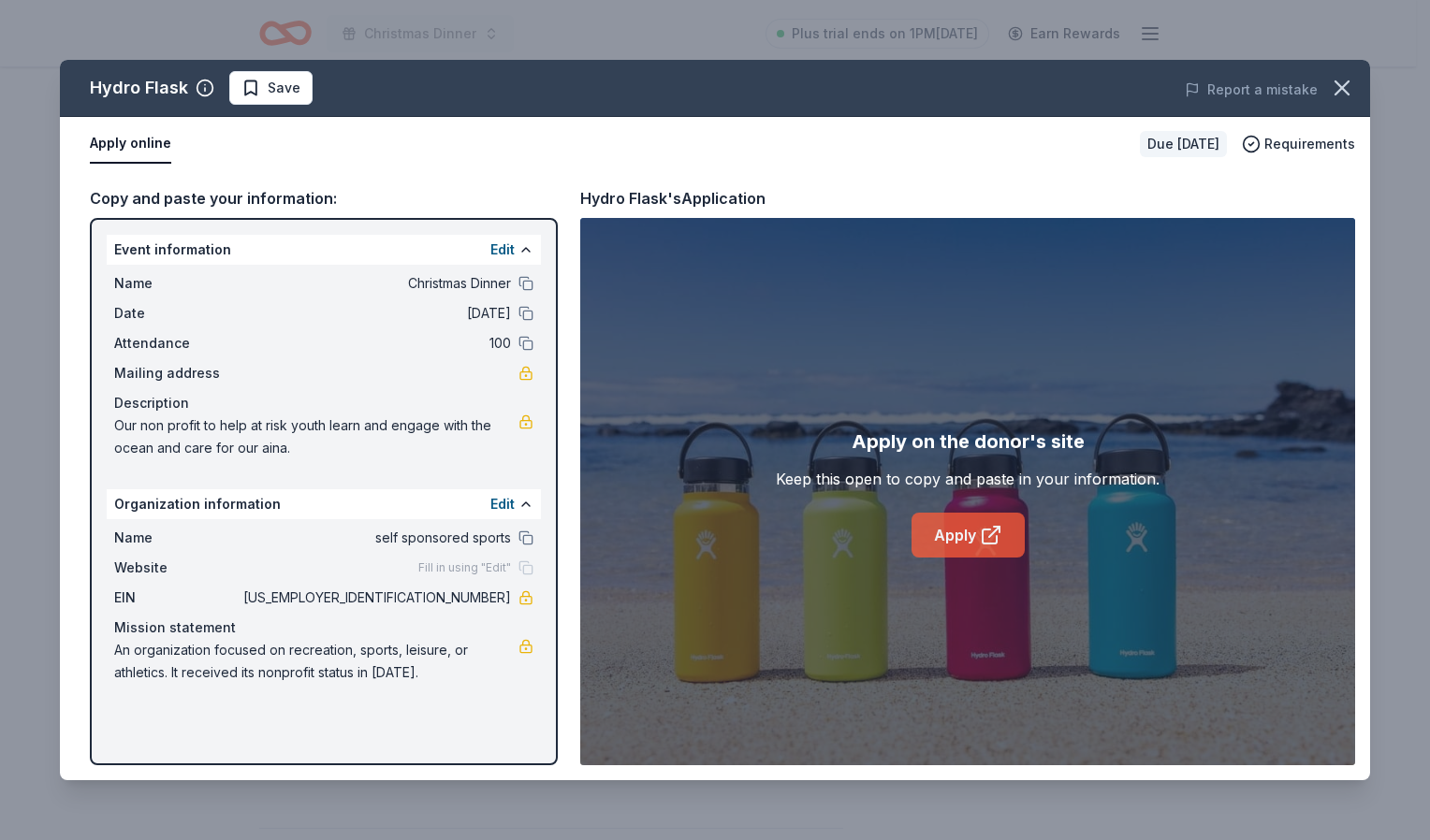
click at [986, 531] on icon at bounding box center [990, 535] width 22 height 22
click at [1339, 93] on icon "button" at bounding box center [1341, 88] width 26 height 26
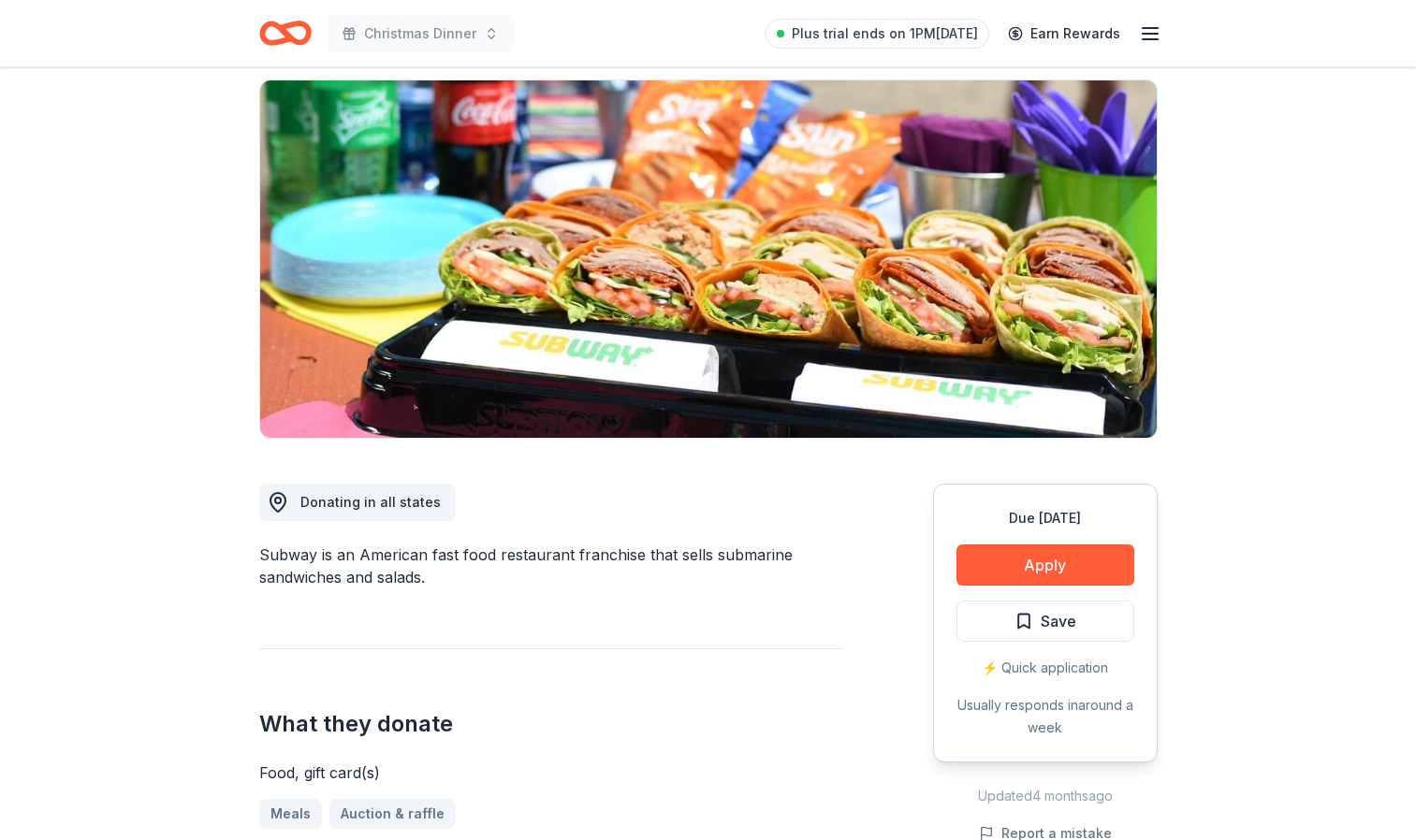
scroll to position [132, 0]
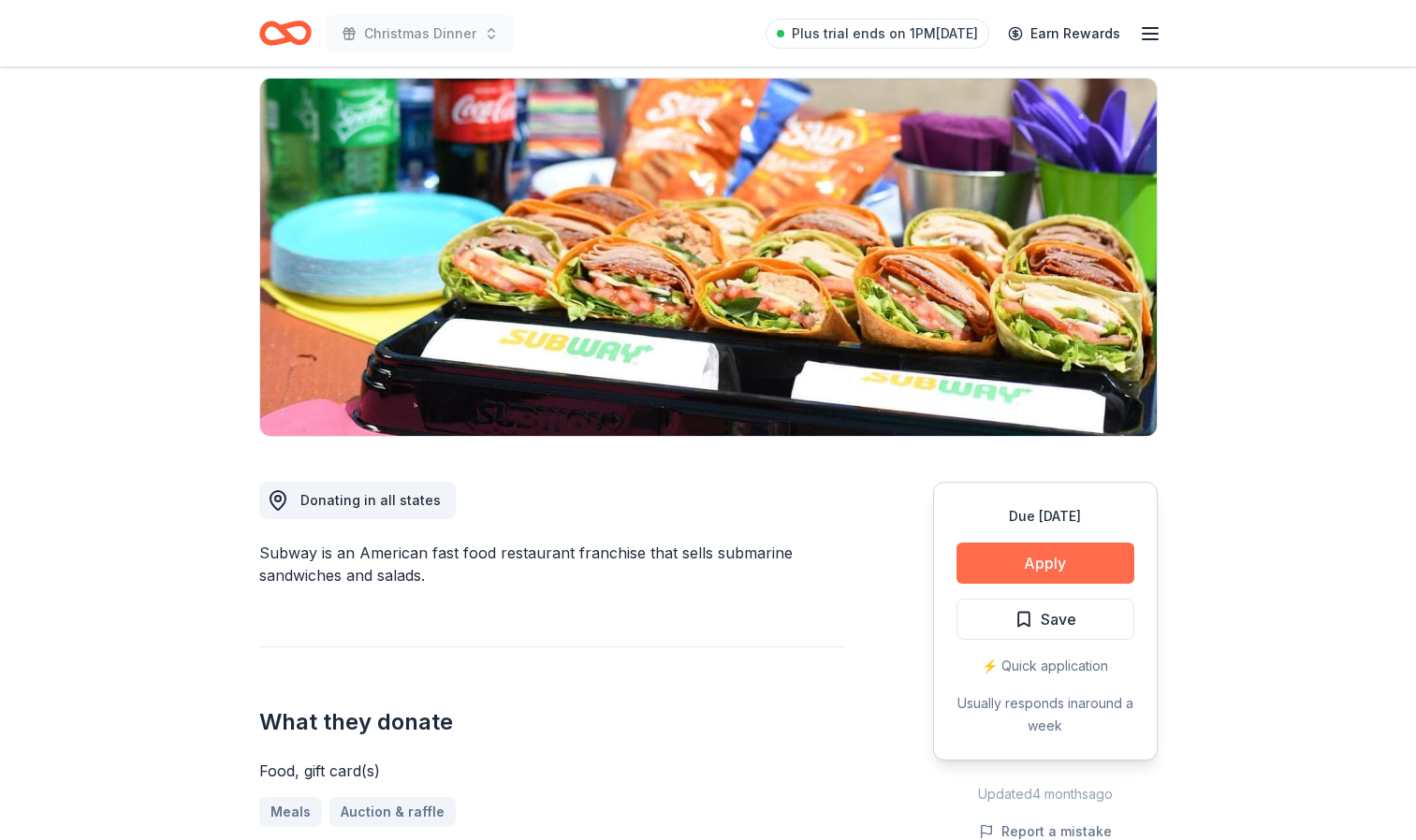
click at [1063, 571] on button "Apply" at bounding box center [1045, 563] width 178 height 41
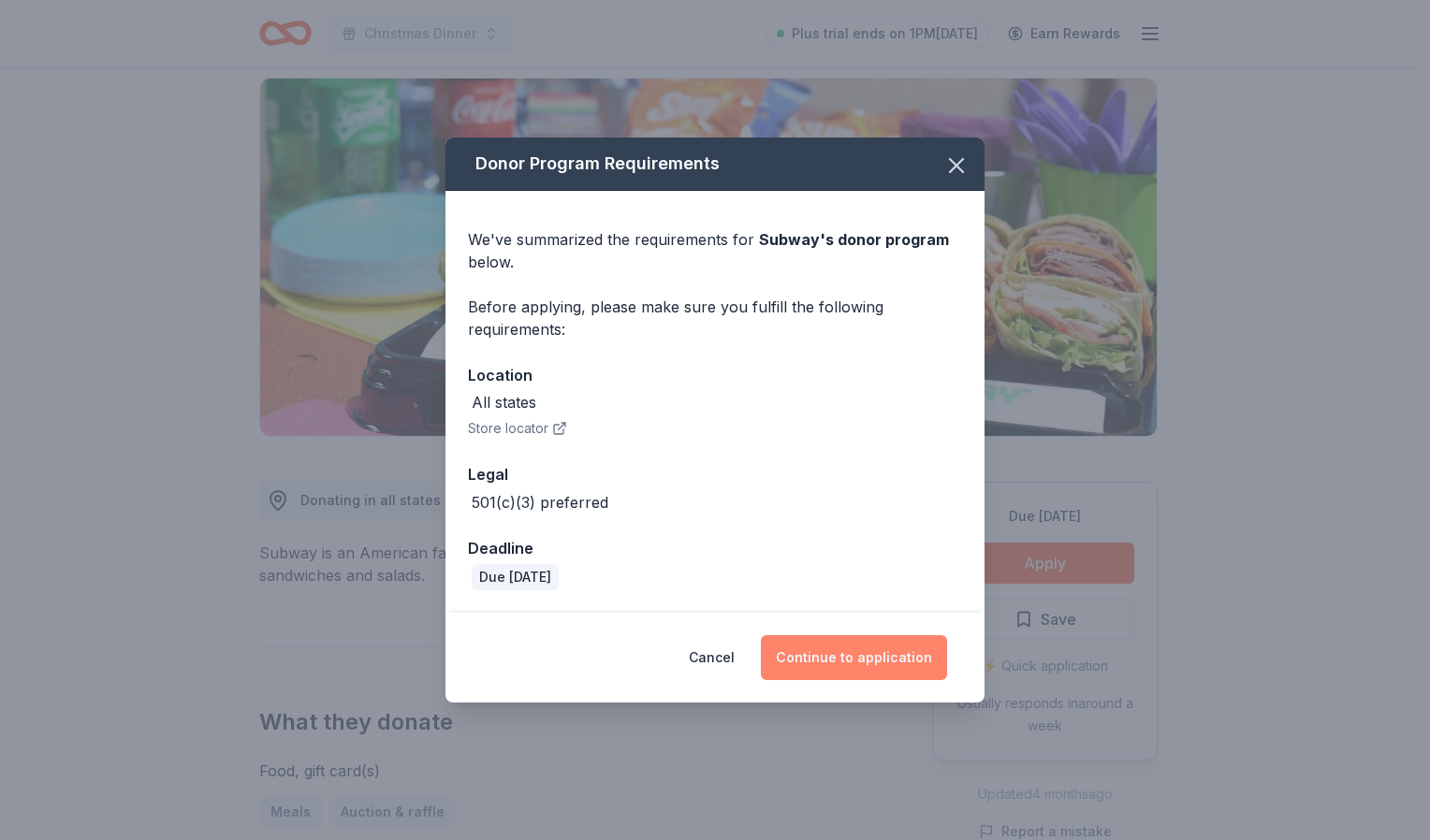
click at [854, 661] on button "Continue to application" at bounding box center [855, 657] width 187 height 45
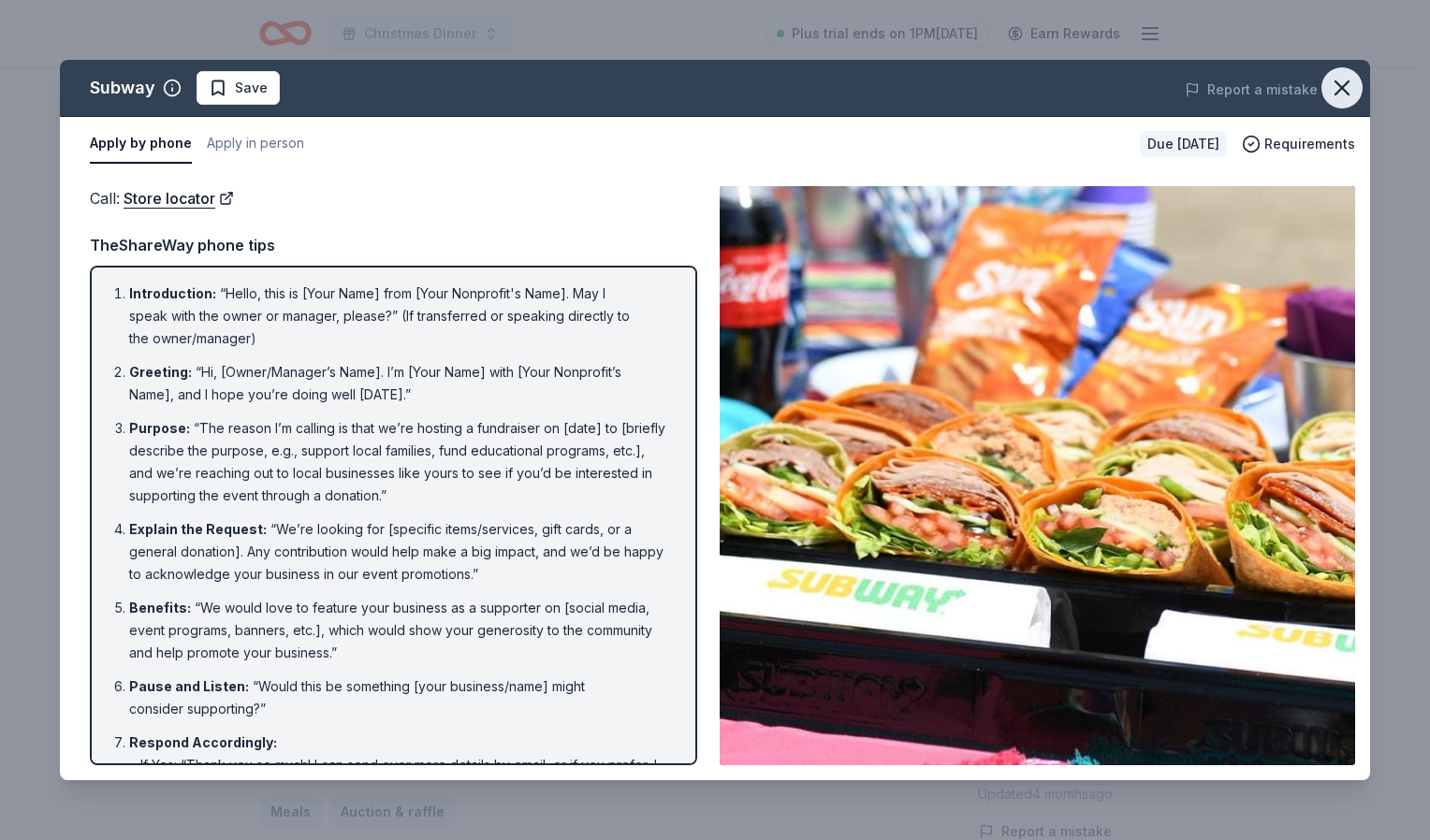
click at [1348, 86] on icon "button" at bounding box center [1341, 88] width 26 height 26
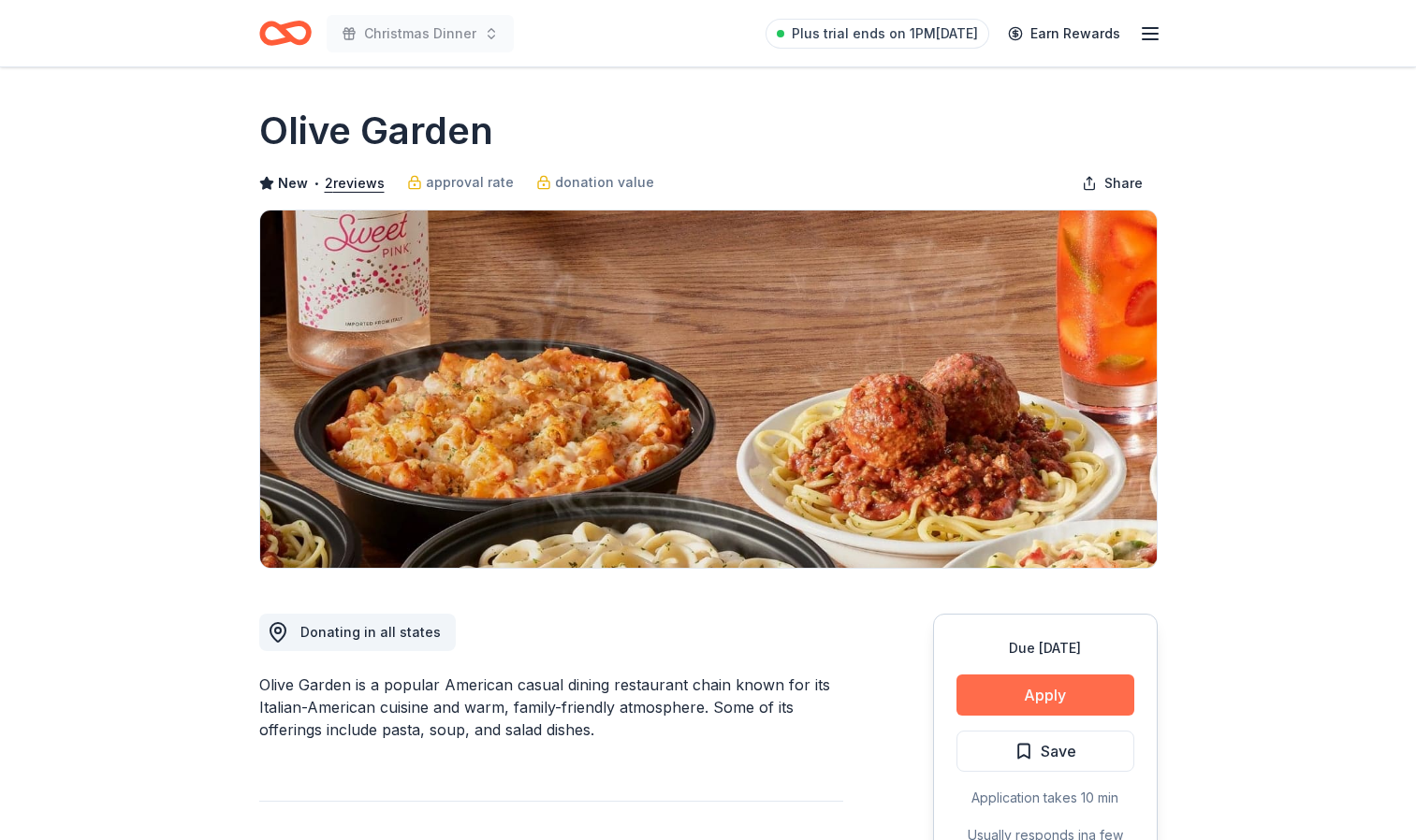
click at [1000, 692] on button "Apply" at bounding box center [1045, 695] width 178 height 41
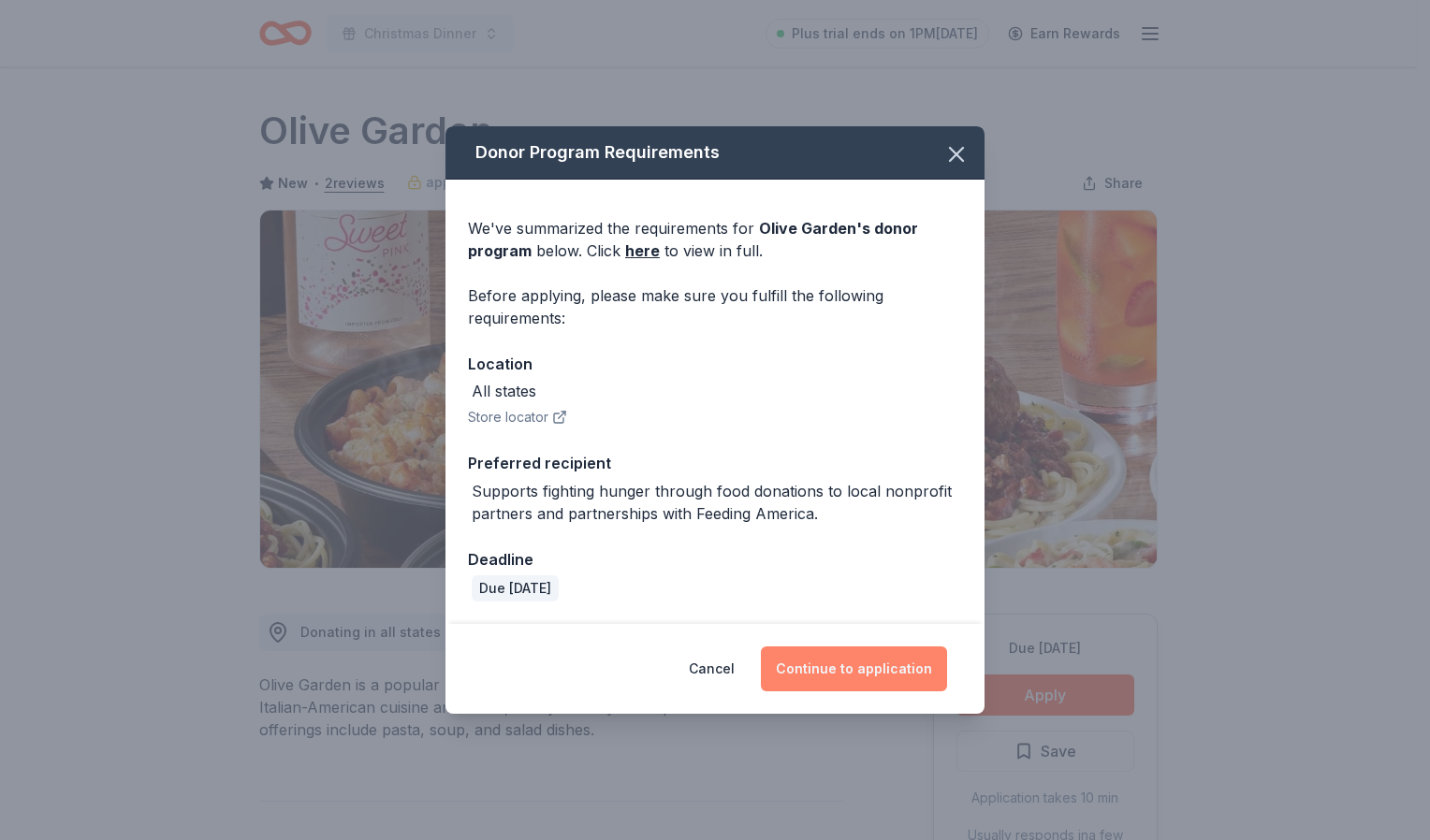
click at [848, 653] on button "Continue to application" at bounding box center [855, 669] width 187 height 45
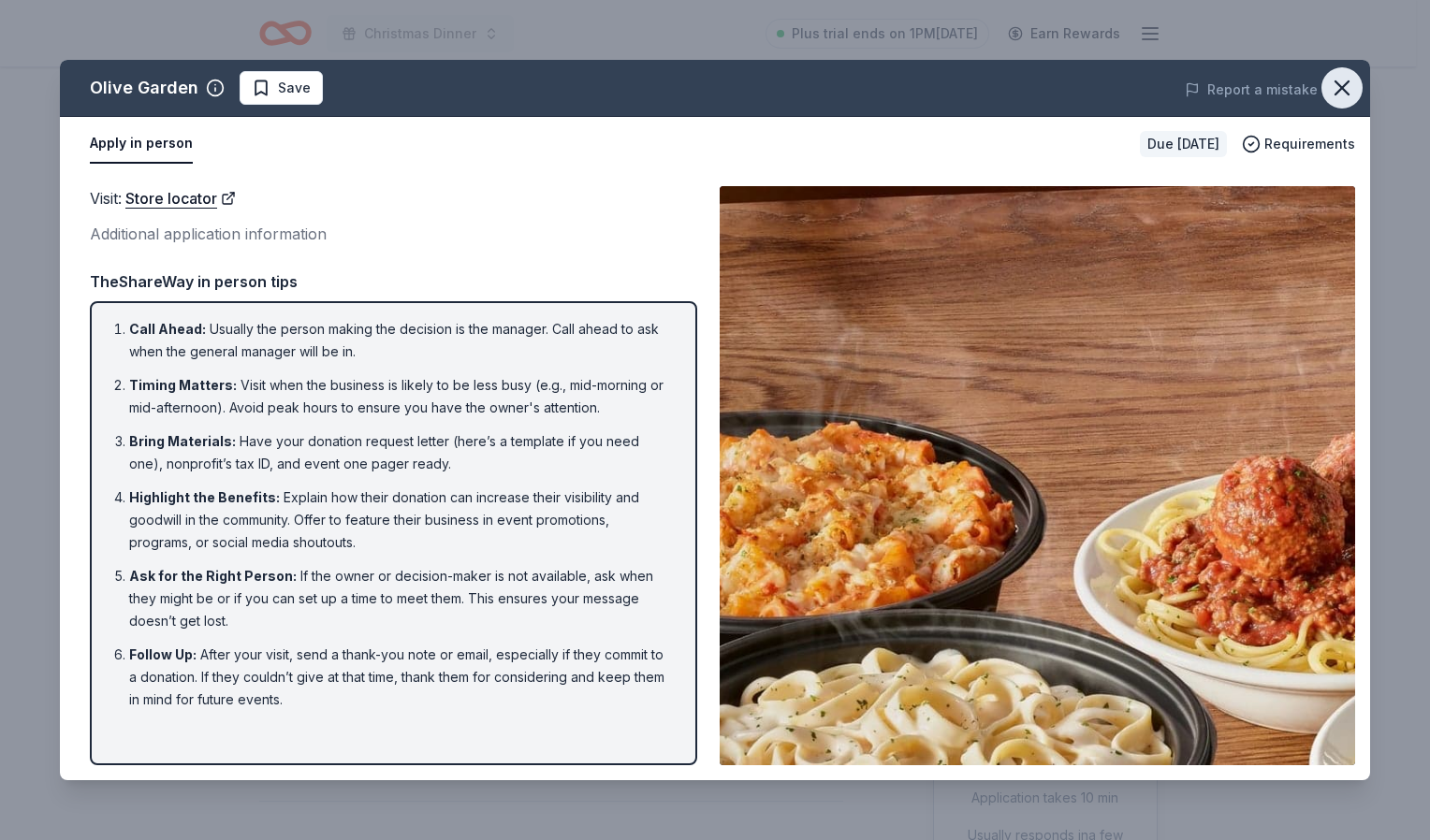
click at [1340, 83] on icon "button" at bounding box center [1341, 88] width 26 height 26
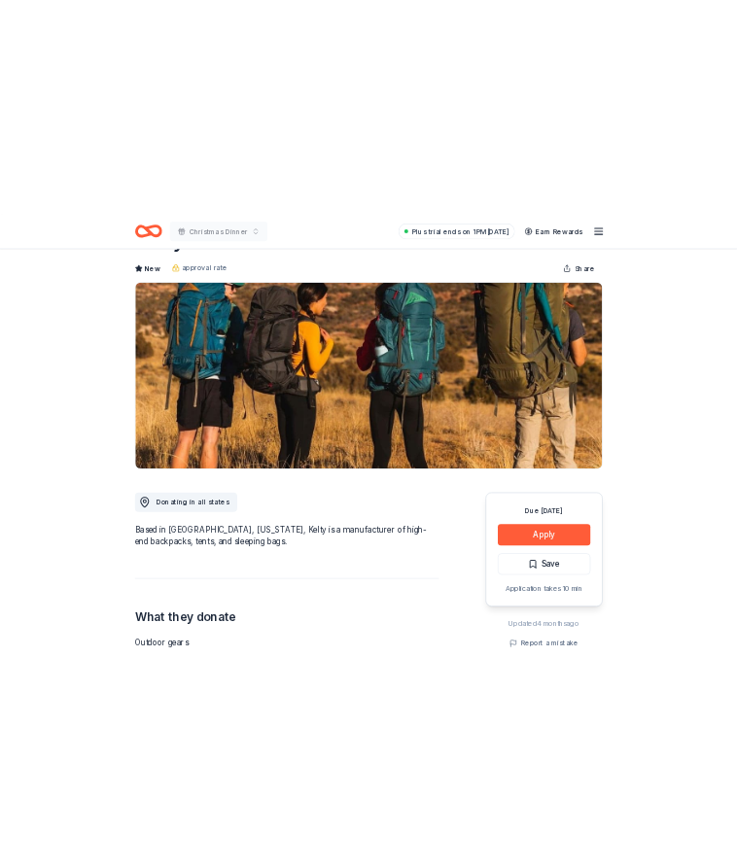
scroll to position [83, 0]
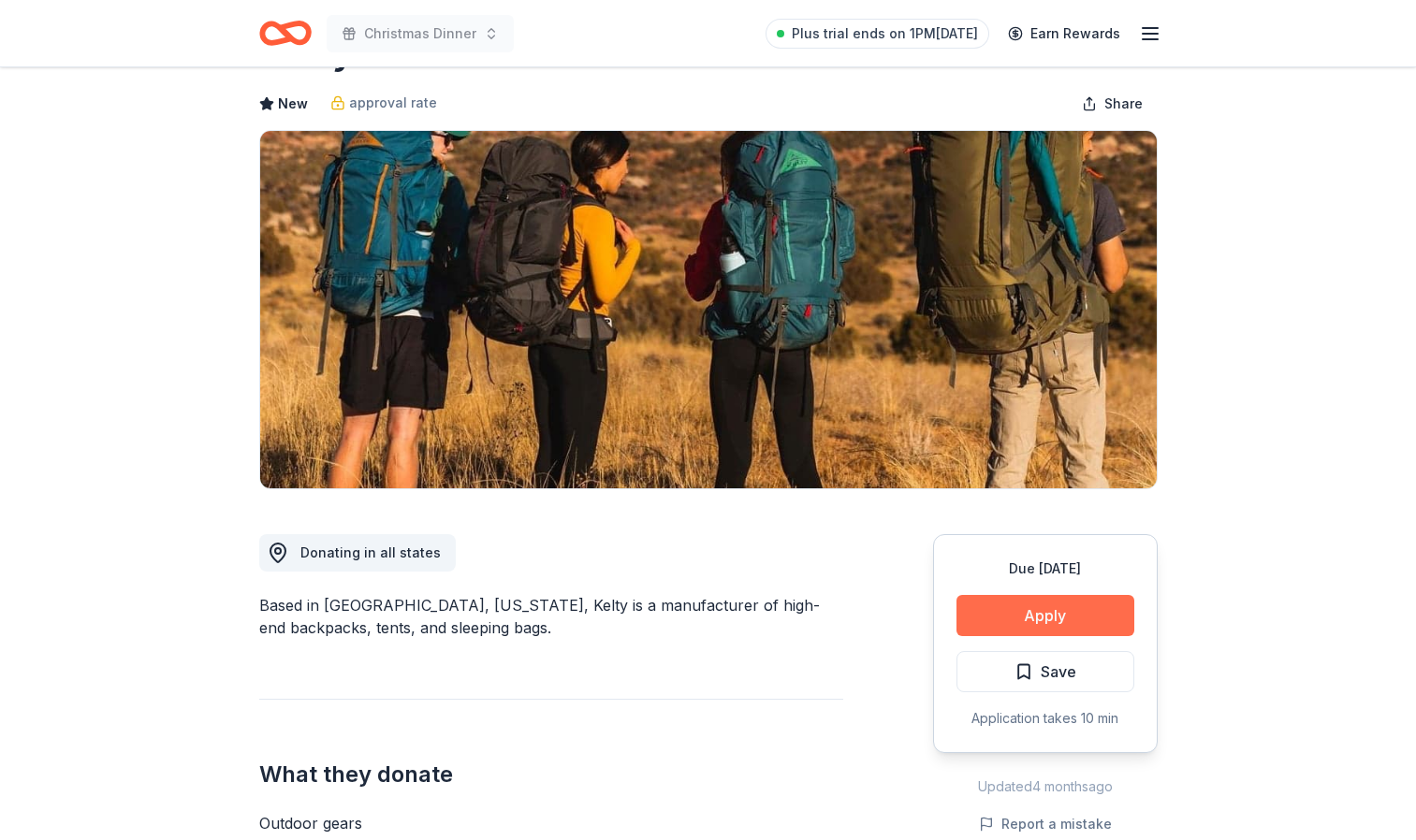
click at [1052, 622] on button "Apply" at bounding box center [1045, 615] width 178 height 41
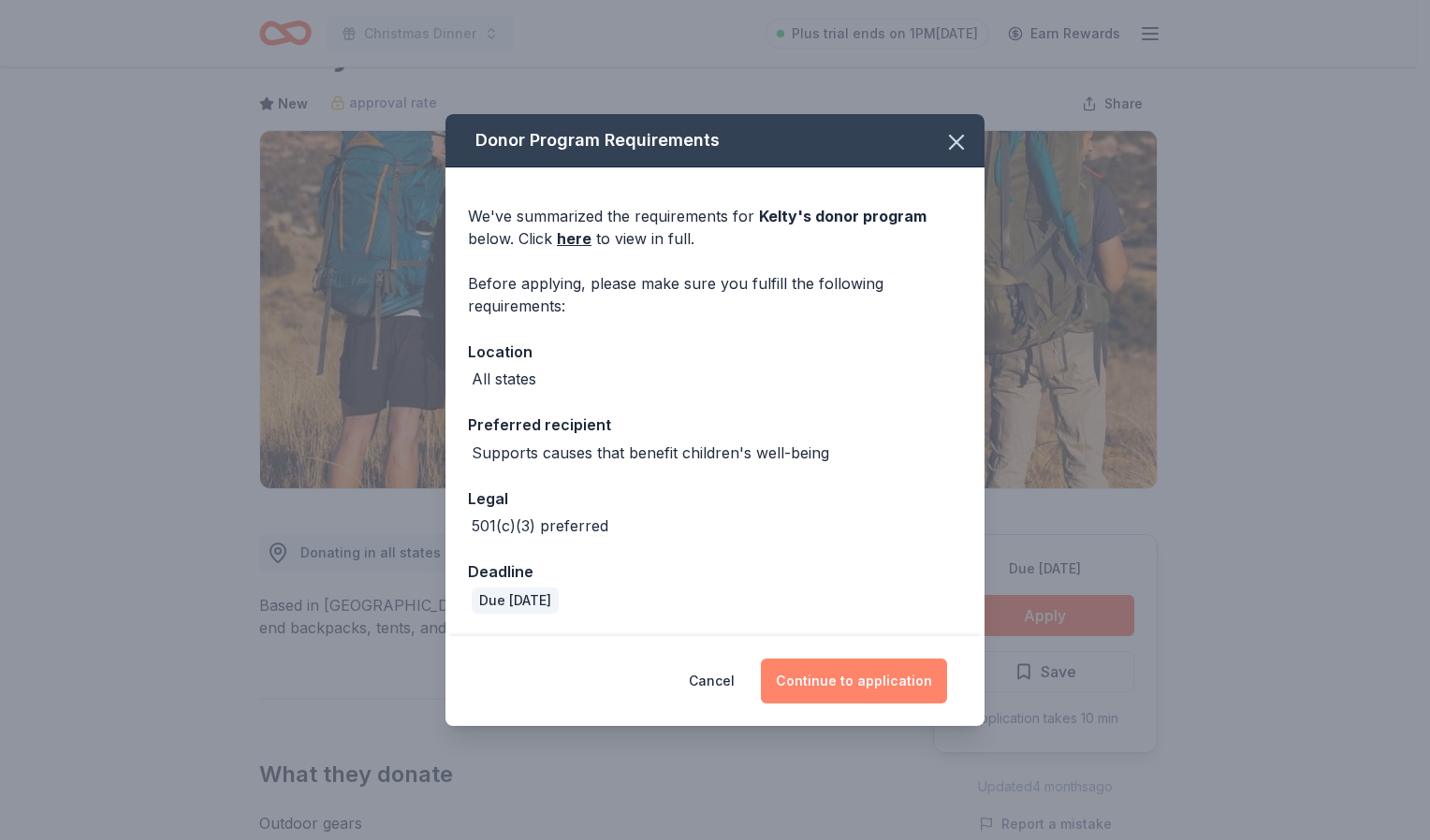
click at [845, 680] on button "Continue to application" at bounding box center [855, 681] width 187 height 45
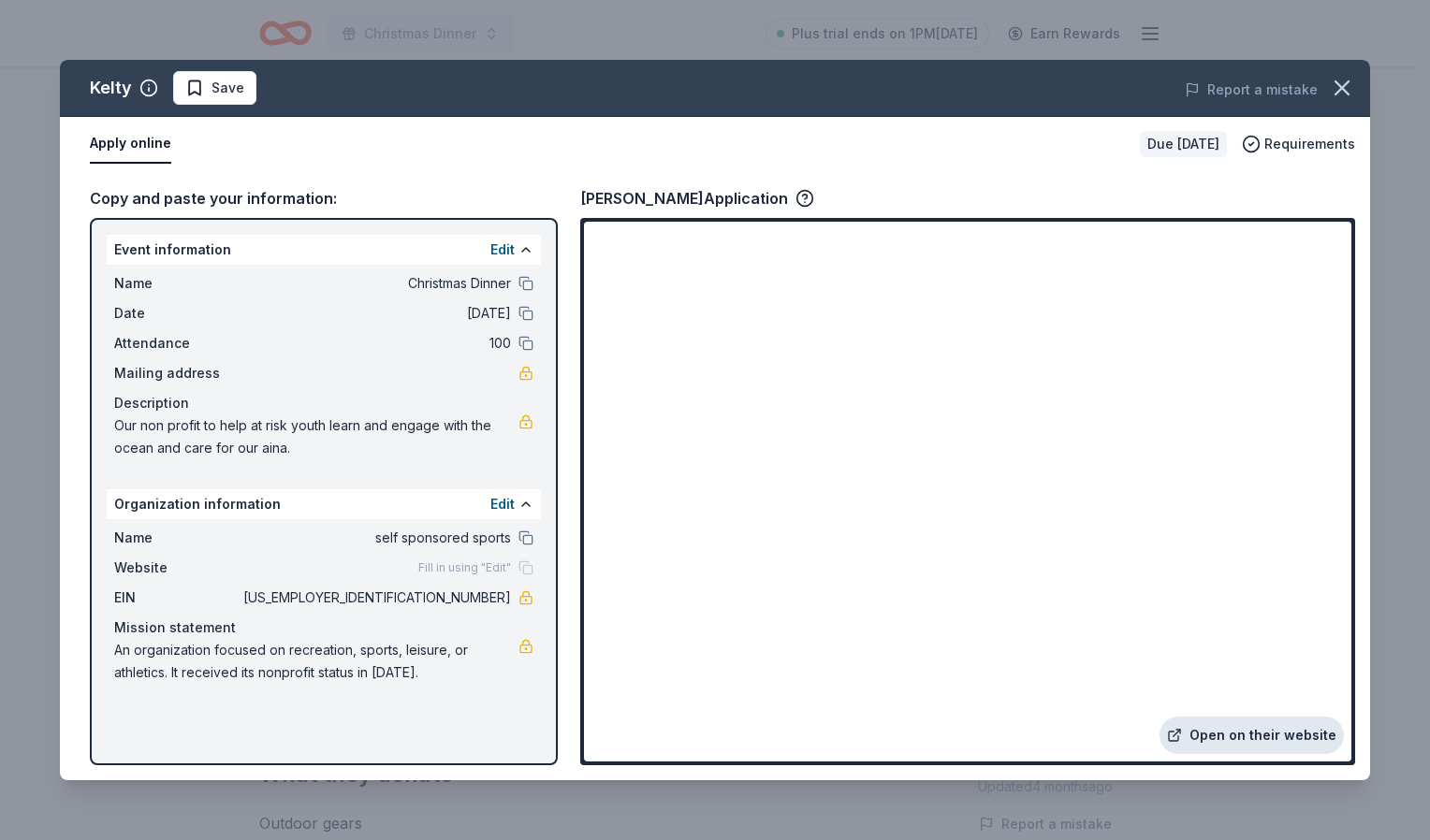
click at [1220, 731] on link "Open on their website" at bounding box center [1252, 735] width 185 height 38
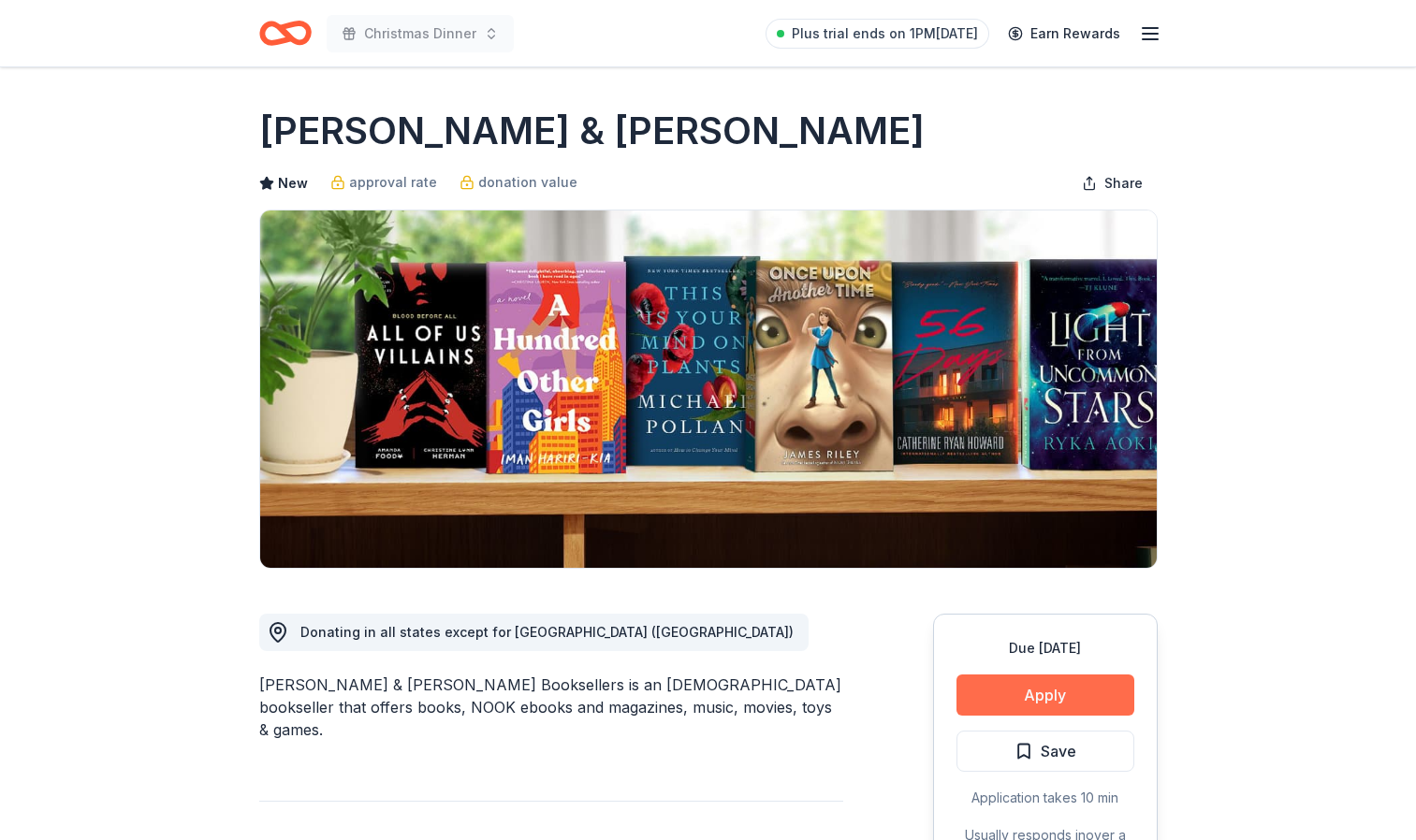
click at [1016, 692] on button "Apply" at bounding box center [1045, 695] width 178 height 41
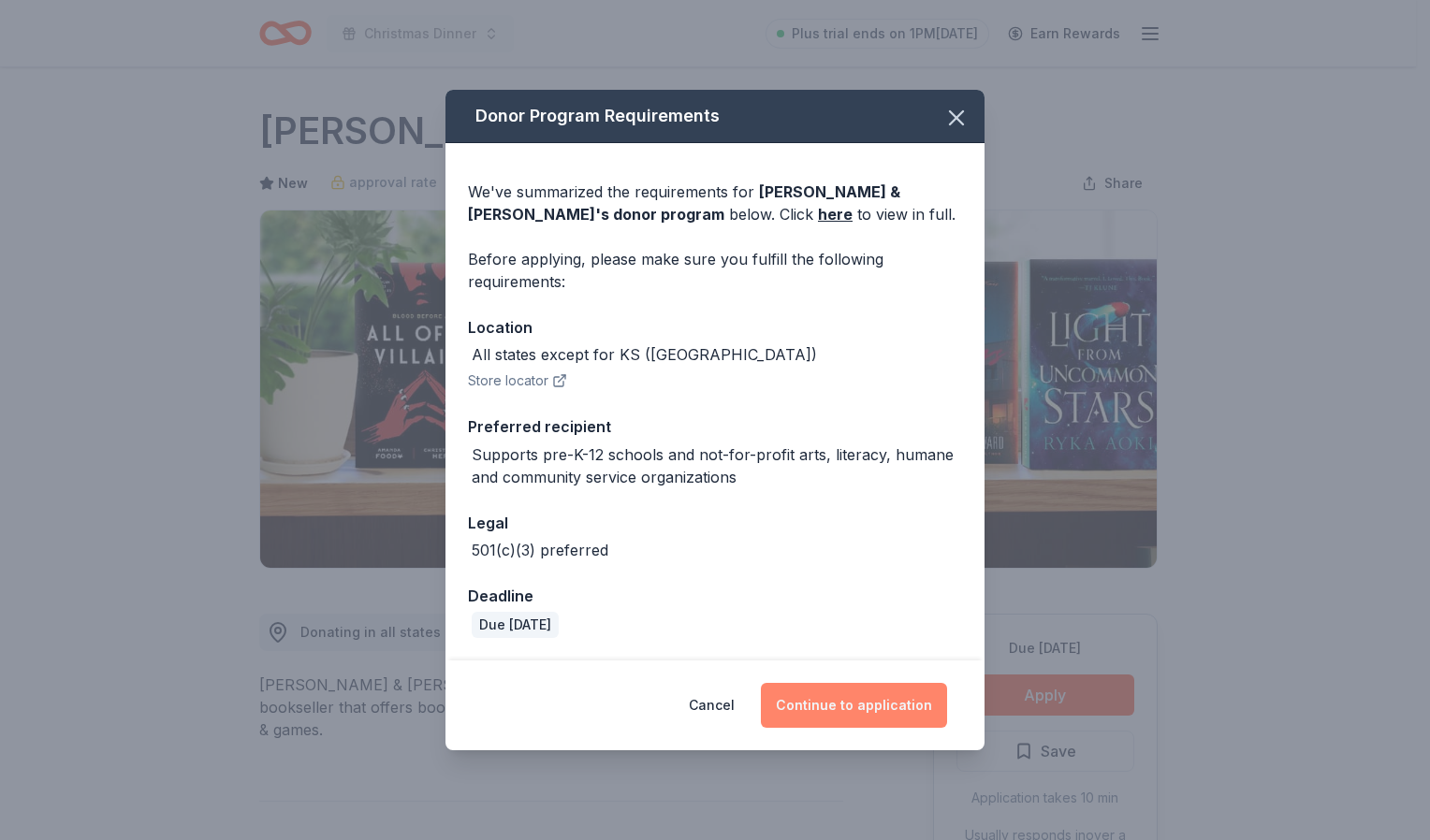
click at [840, 702] on button "Continue to application" at bounding box center [855, 705] width 187 height 45
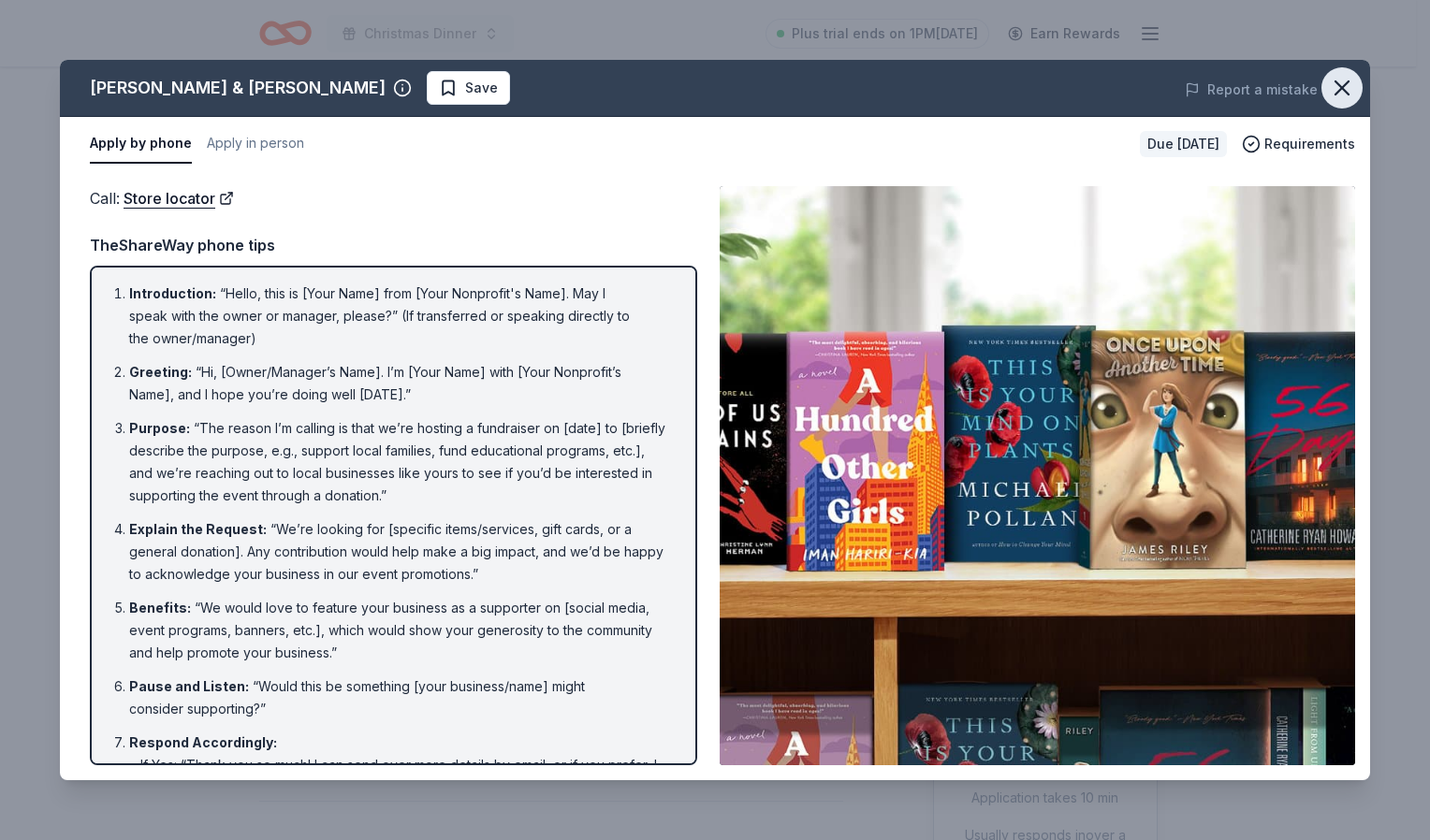
click at [1340, 78] on icon "button" at bounding box center [1341, 88] width 26 height 26
